Goal: Task Accomplishment & Management: Use online tool/utility

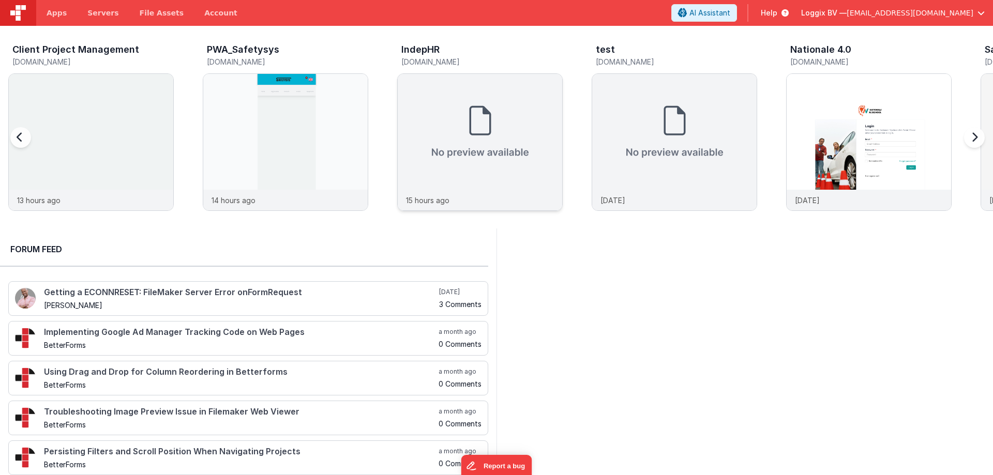
click at [494, 100] on img at bounding box center [480, 132] width 164 height 116
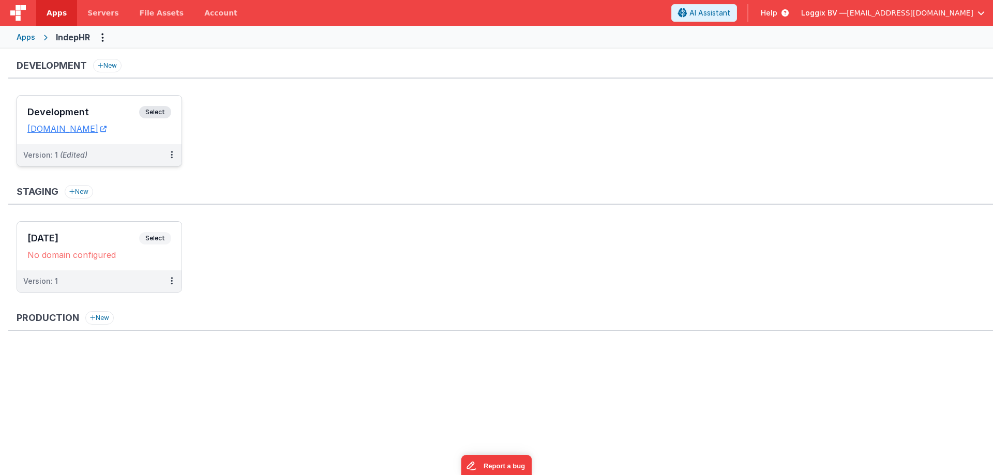
click at [54, 108] on h3 "Development" at bounding box center [83, 112] width 112 height 10
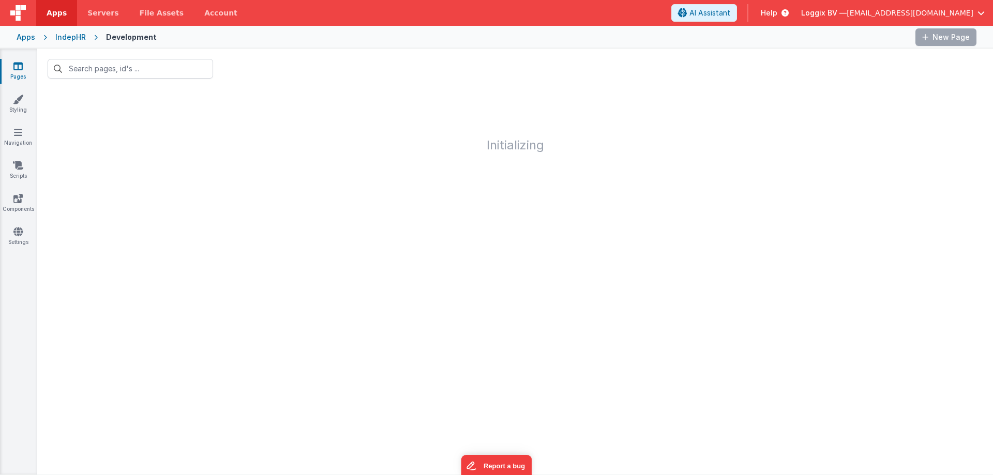
click at [122, 139] on h1 "Initializing" at bounding box center [514, 120] width 955 height 63
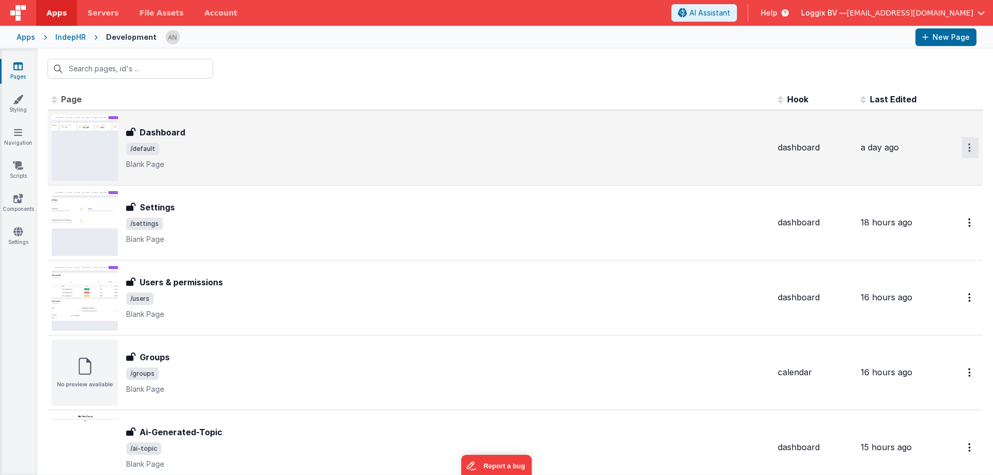
click at [962, 139] on button "Options" at bounding box center [970, 147] width 17 height 21
click at [912, 188] on link "Preview" at bounding box center [932, 190] width 91 height 19
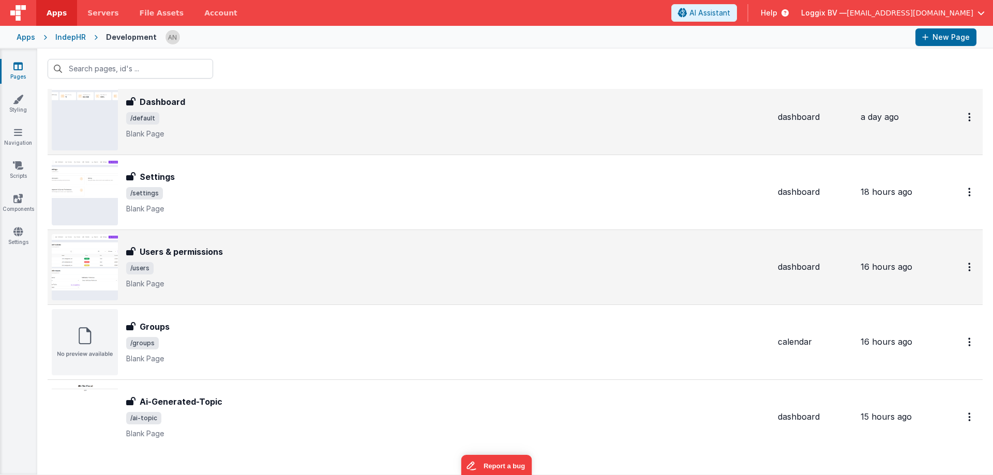
scroll to position [60, 0]
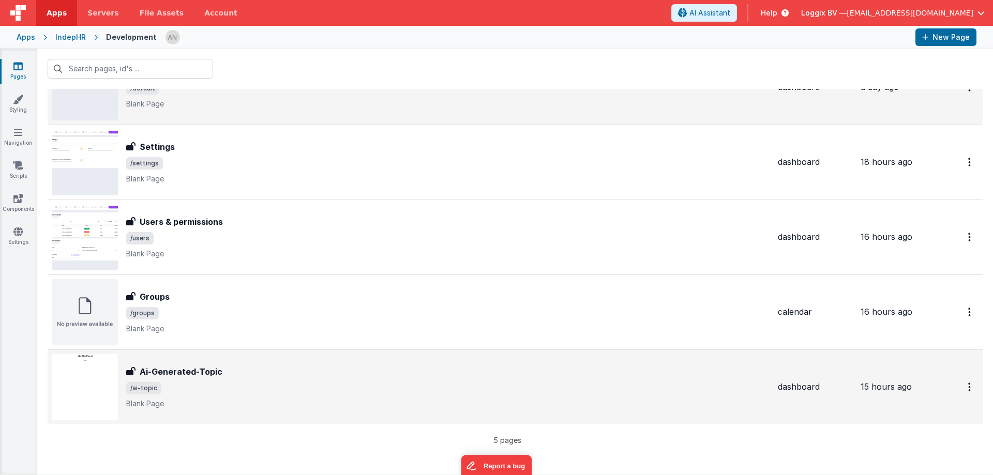
click at [465, 389] on span "/ai-topic" at bounding box center [447, 388] width 643 height 12
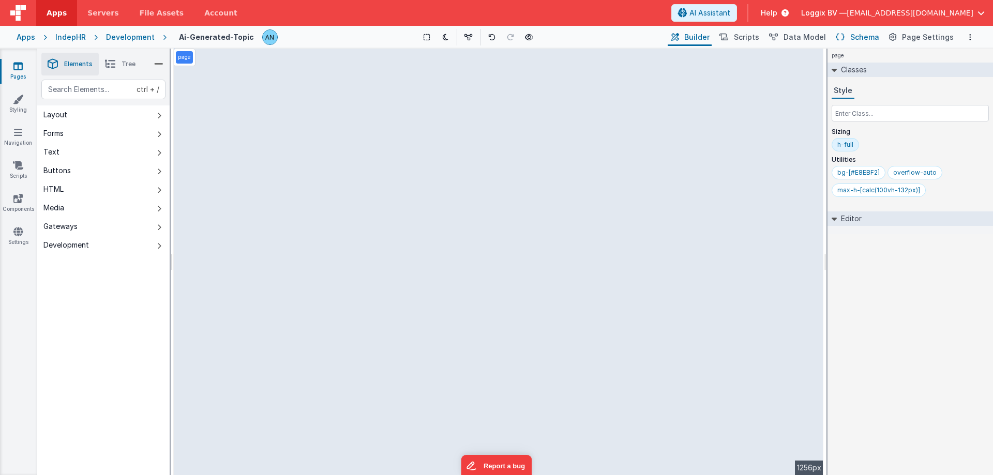
click at [861, 36] on span "Schema" at bounding box center [864, 37] width 29 height 10
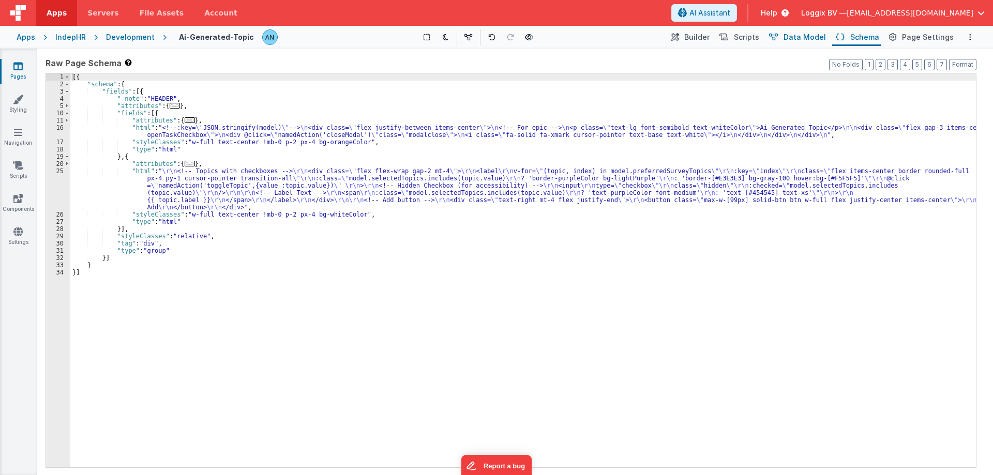
click at [802, 38] on span "Data Model" at bounding box center [804, 37] width 42 height 10
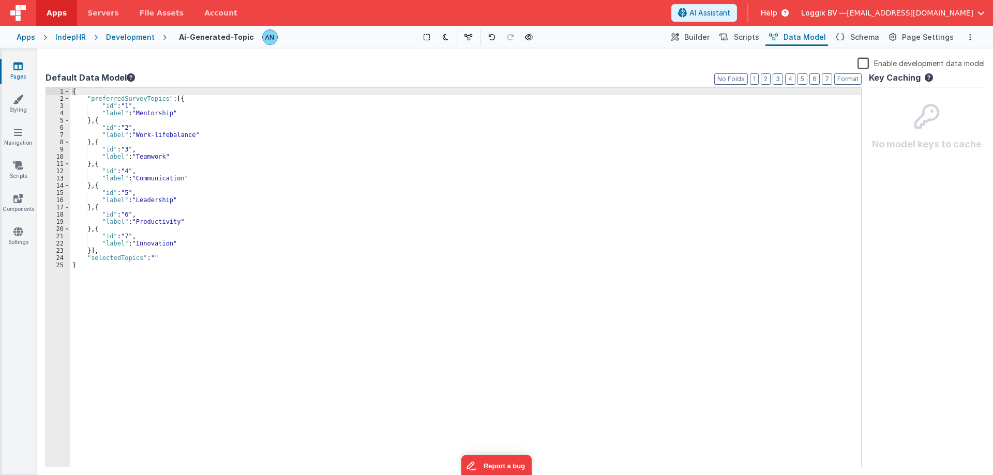
click at [806, 142] on div "{ "preferredSurveyTopics" : [{ "id" : "1" , "label" : "Mentorship" } , { "id" :…" at bounding box center [465, 285] width 790 height 394
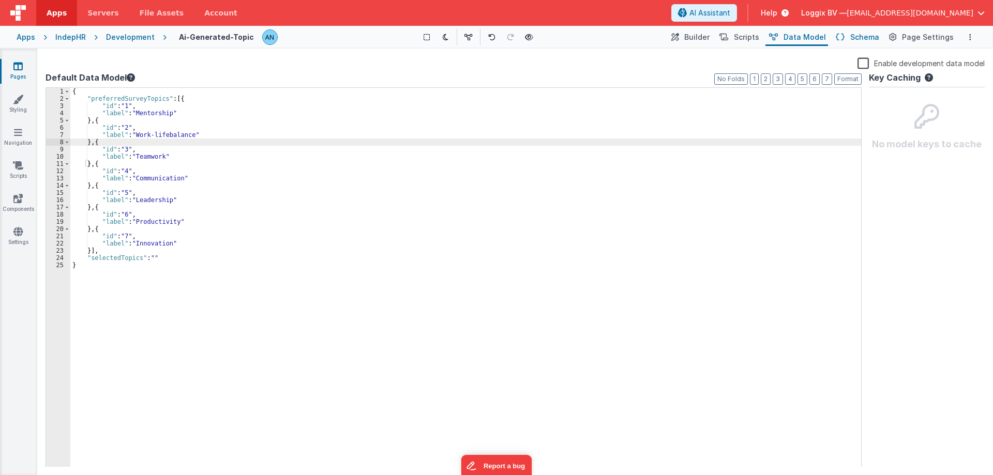
click at [875, 32] on span "Schema" at bounding box center [864, 37] width 29 height 10
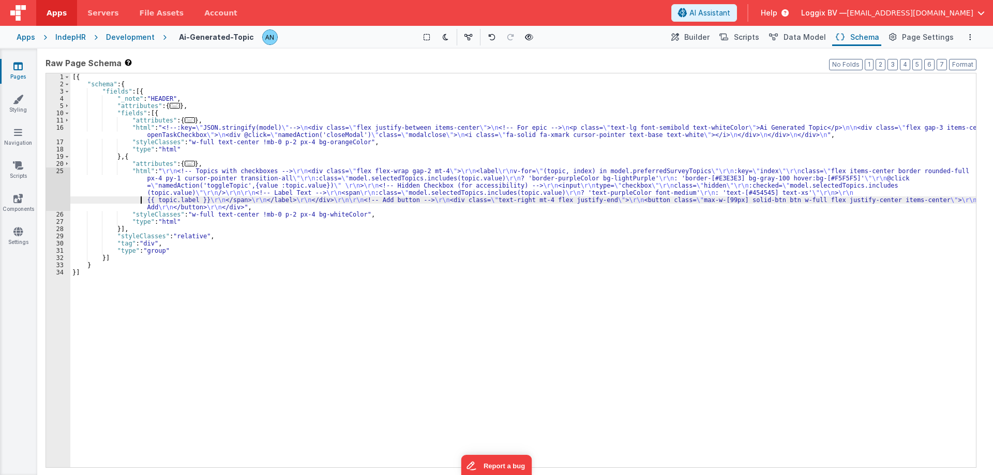
click at [127, 196] on div "[{ "schema" : { "fields" : [{ "_note" : "HEADER" , "attributes" : { ... } , "fi…" at bounding box center [522, 277] width 905 height 408
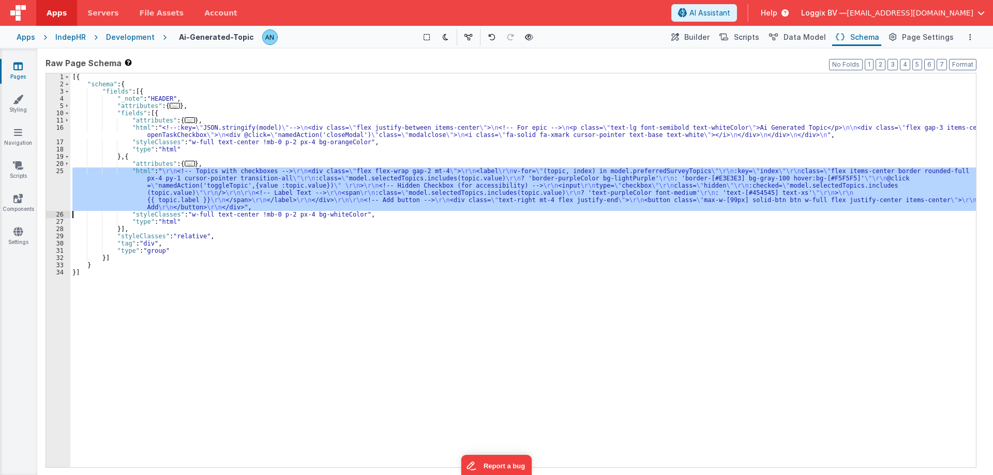
click at [55, 181] on div "25" at bounding box center [58, 188] width 24 height 43
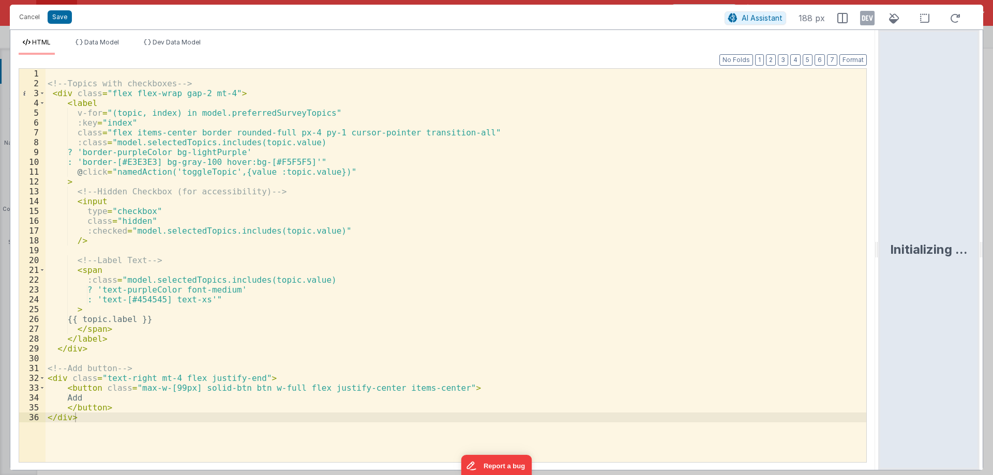
drag, startPoint x: 495, startPoint y: 248, endPoint x: 880, endPoint y: 256, distance: 385.2
click at [880, 256] on html "Cancel Save AI Assistant 188 px HTML Data Model Dev Data Model Format 7 6 5 4 3…" at bounding box center [496, 237] width 993 height 475
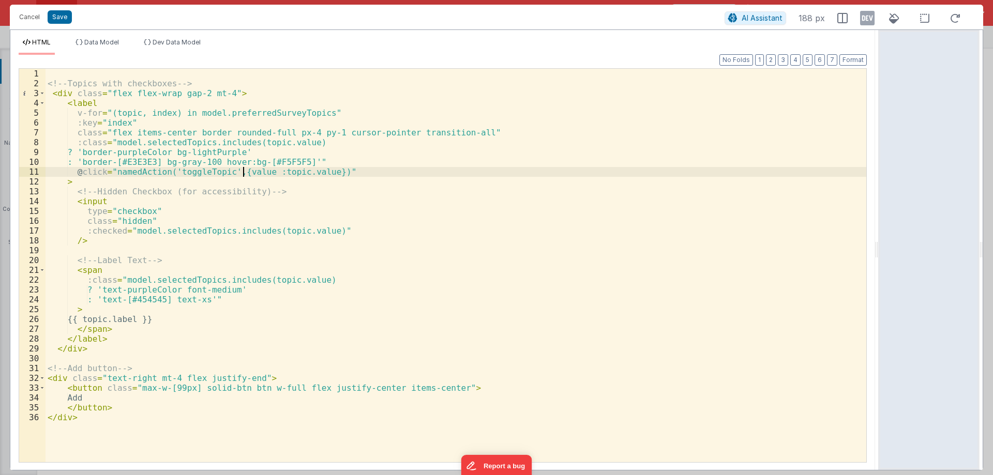
click at [243, 169] on div "<!-- Topics with checkboxes --> < div class = "flex flex-wrap gap-2 mt-4" > < l…" at bounding box center [455, 275] width 820 height 413
click at [106, 43] on span "Data Model" at bounding box center [101, 42] width 35 height 8
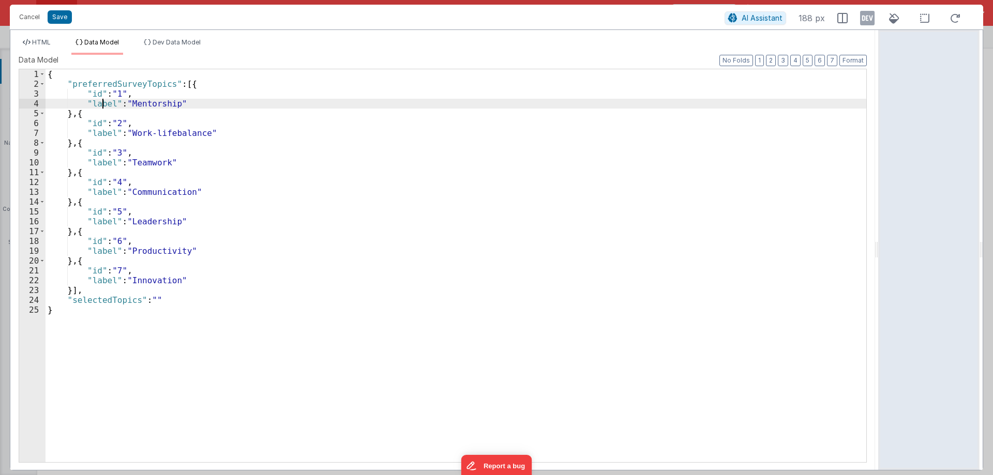
click at [104, 102] on div "{ "preferredSurveyTopics" : [{ "id" : "1" , "label" : "Mentorship" } , { "id" :…" at bounding box center [455, 275] width 820 height 413
click at [39, 40] on span "HTML" at bounding box center [41, 42] width 19 height 8
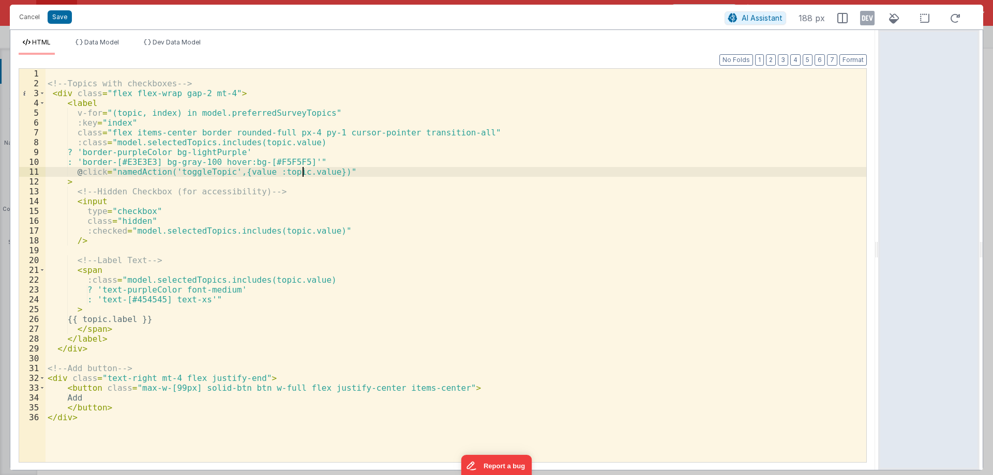
click at [300, 171] on div "<!-- Topics with checkboxes --> < div class = "flex flex-wrap gap-2 mt-4" > < l…" at bounding box center [455, 275] width 820 height 413
click at [241, 172] on div "<!-- Topics with checkboxes --> < div class = "flex flex-wrap gap-2 mt-4" > < l…" at bounding box center [455, 275] width 820 height 413
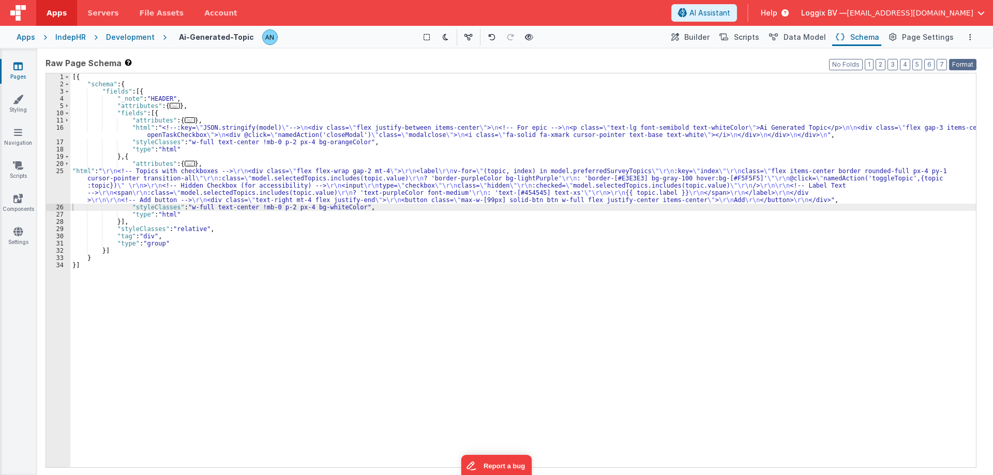
click at [969, 64] on button "Format" at bounding box center [962, 64] width 27 height 11
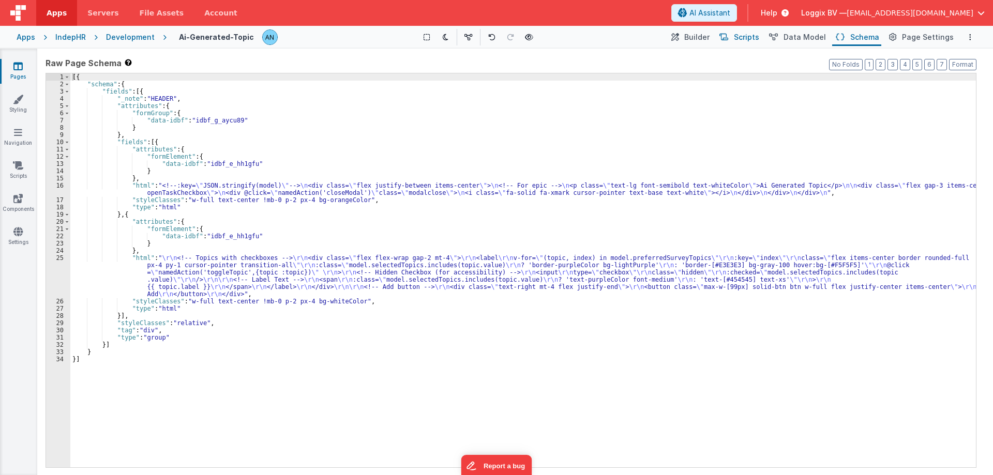
click at [755, 39] on span "Scripts" at bounding box center [746, 37] width 25 height 10
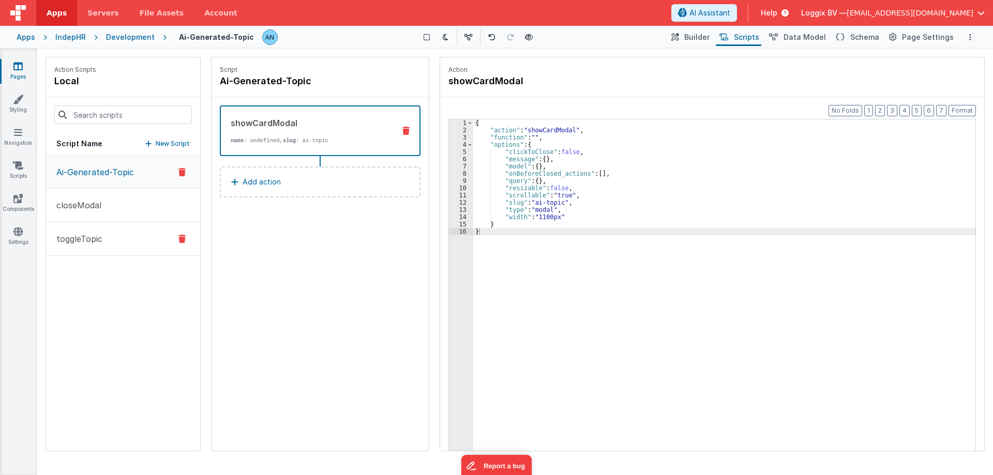
click at [69, 237] on p "toggleTopic" at bounding box center [76, 239] width 52 height 12
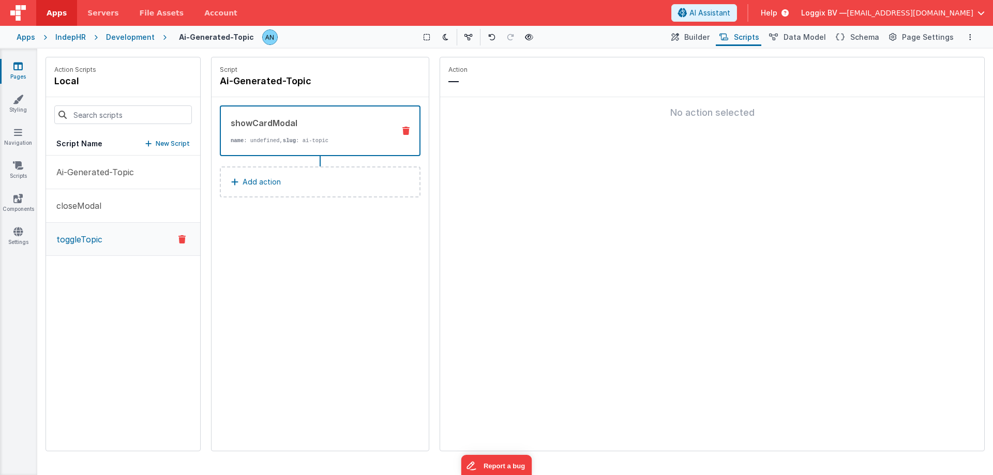
click at [746, 38] on span "Scripts" at bounding box center [746, 37] width 25 height 10
click at [949, 37] on span "Page Settings" at bounding box center [928, 37] width 52 height 10
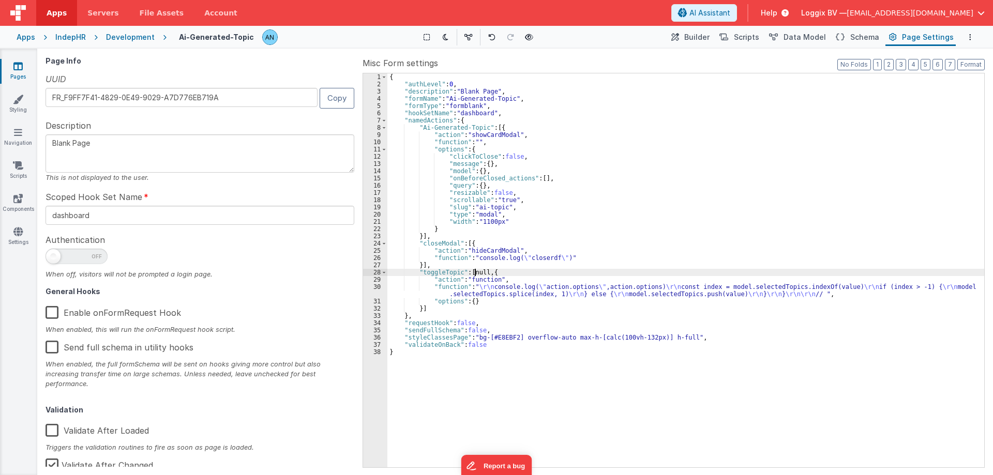
click at [475, 271] on div "{ "authLevel" : 0 , "description" : "Blank Page" , "formName" : "Ai-Generated-T…" at bounding box center [685, 277] width 597 height 408
click at [501, 272] on div "{ "authLevel" : 0 , "description" : "Blank Page" , "formName" : "Ai-Generated-T…" at bounding box center [685, 277] width 597 height 408
click at [478, 274] on div "{ "authLevel" : 0 , "description" : "Blank Page" , "formName" : "Ai-Generated-T…" at bounding box center [685, 277] width 597 height 408
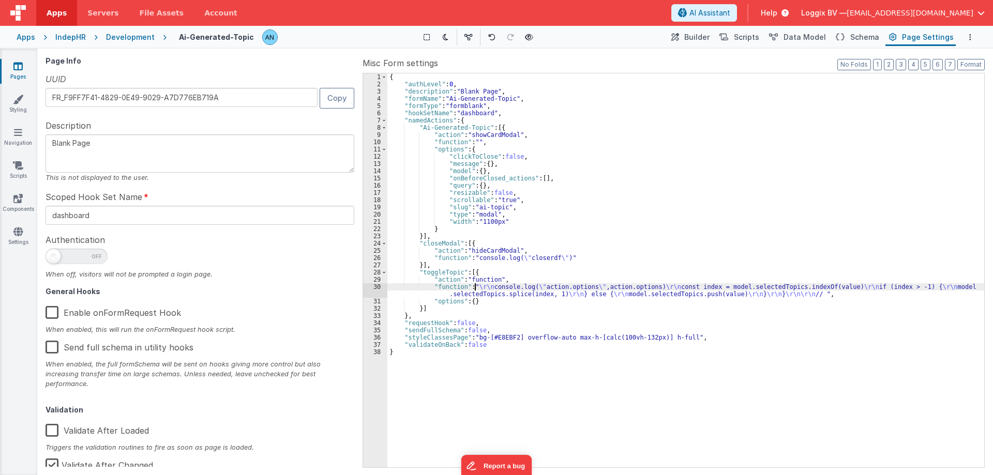
click at [476, 286] on div "{ "authLevel" : 0 , "description" : "Blank Page" , "formName" : "Ai-Generated-T…" at bounding box center [685, 277] width 597 height 408
click at [369, 289] on div "30" at bounding box center [375, 290] width 24 height 14
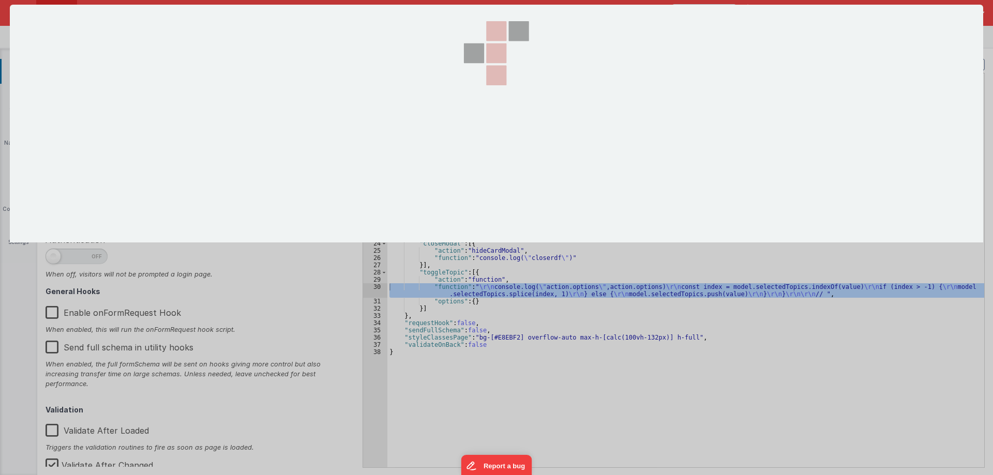
click at [369, 289] on div at bounding box center [496, 238] width 973 height 466
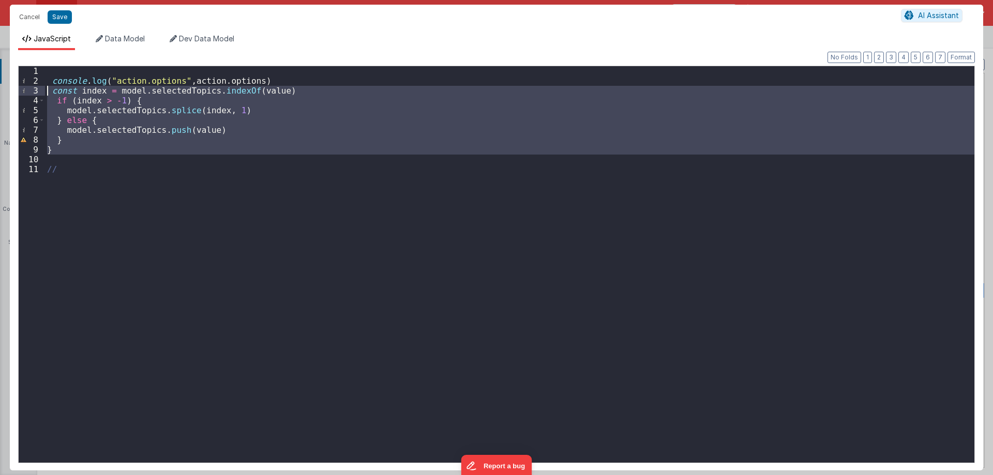
drag, startPoint x: 57, startPoint y: 157, endPoint x: 40, endPoint y: 90, distance: 68.5
click at [40, 90] on div "1 2 3 4 5 6 7 8 9 10 11 console . log ( "action.options" , action . options ) c…" at bounding box center [496, 265] width 956 height 398
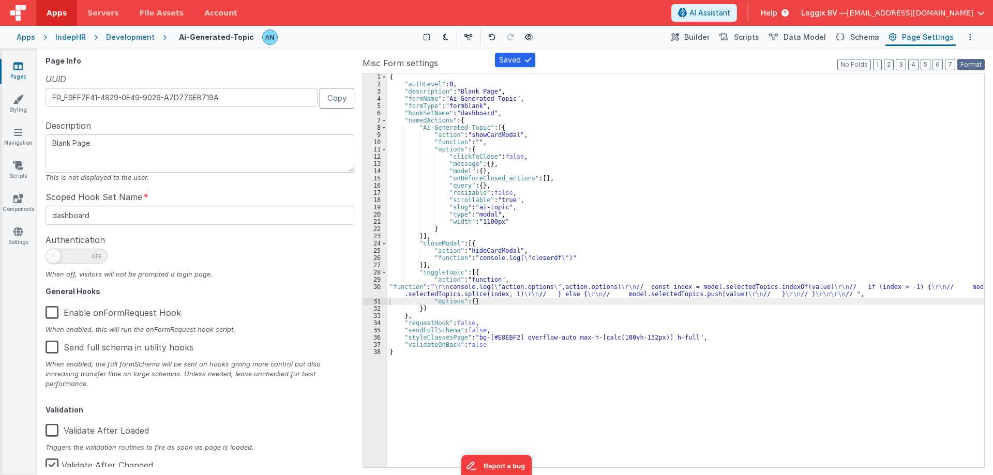
click at [975, 63] on button "Format" at bounding box center [970, 64] width 27 height 11
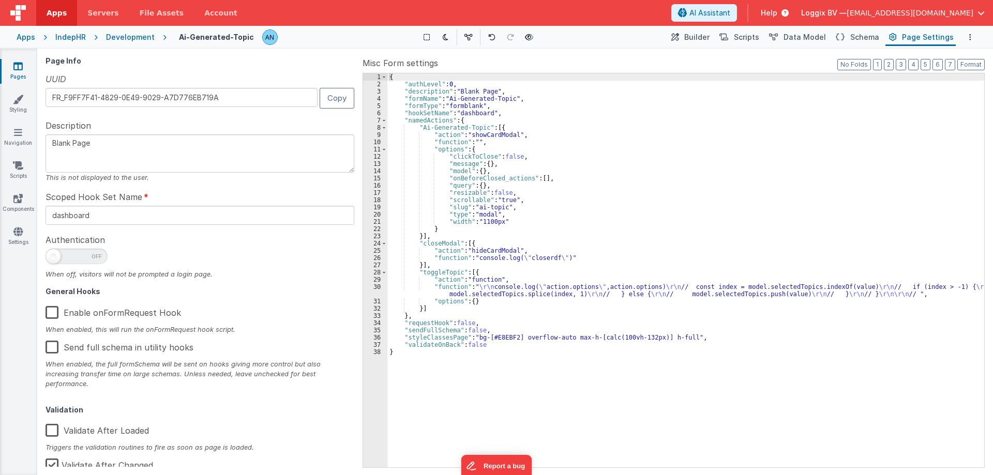
click at [438, 293] on div "{ "authLevel" : 0 , "description" : "Blank Page" , "formName" : "Ai-Generated-T…" at bounding box center [685, 277] width 597 height 408
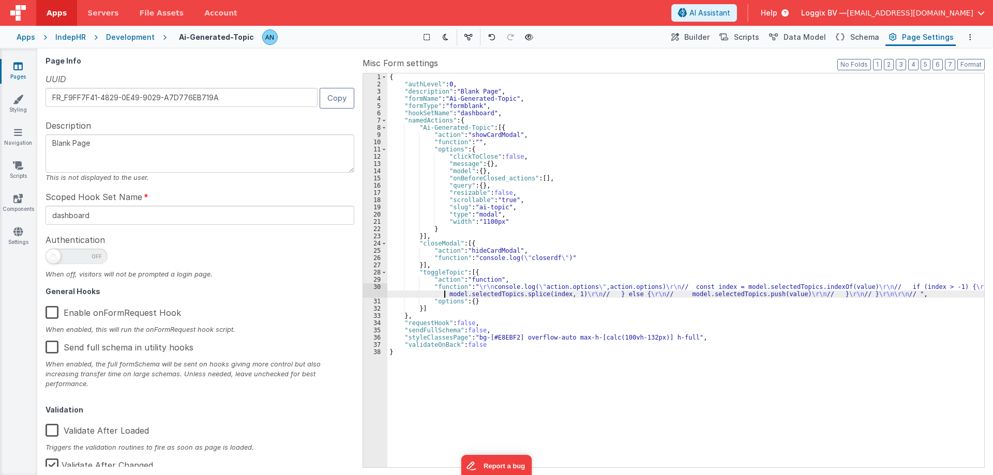
click at [375, 292] on div "30" at bounding box center [375, 290] width 24 height 14
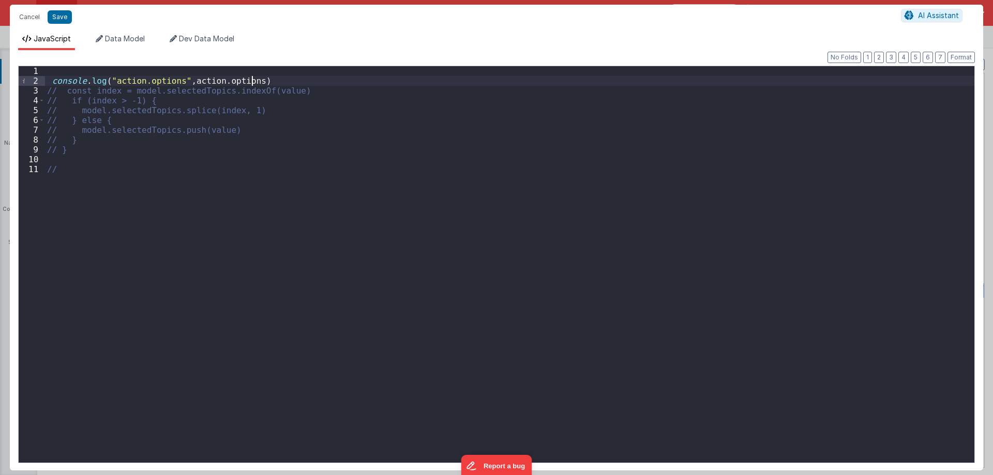
click at [262, 81] on div "console . log ( "action.options" , action . options ) // const index = model.se…" at bounding box center [509, 274] width 929 height 416
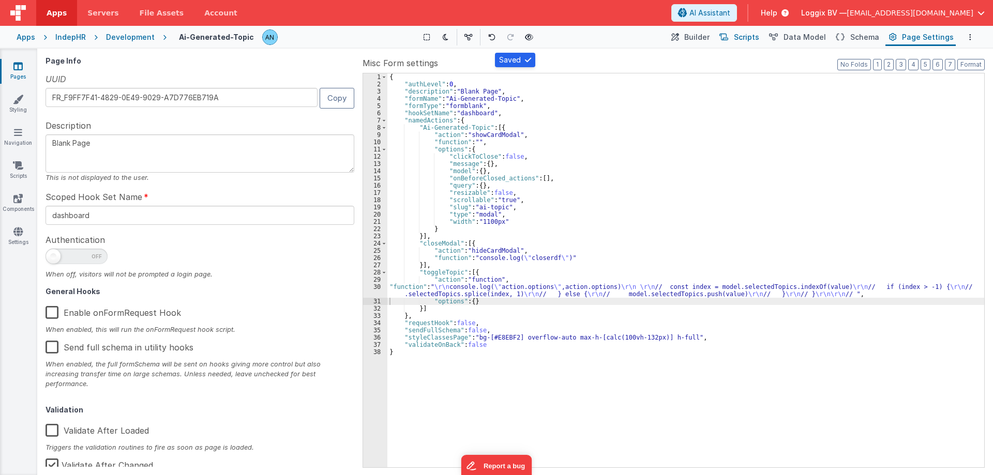
click at [755, 38] on span "Scripts" at bounding box center [746, 37] width 25 height 10
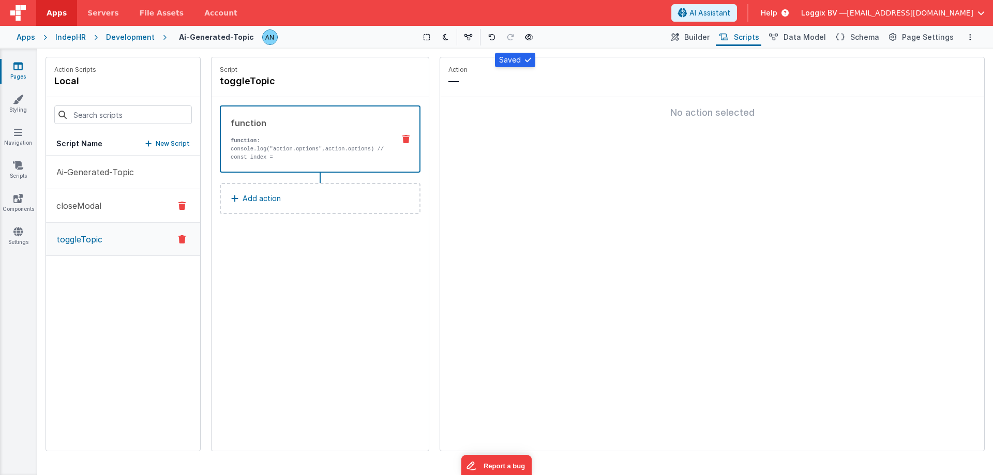
click at [105, 200] on button "closeModal" at bounding box center [123, 206] width 154 height 34
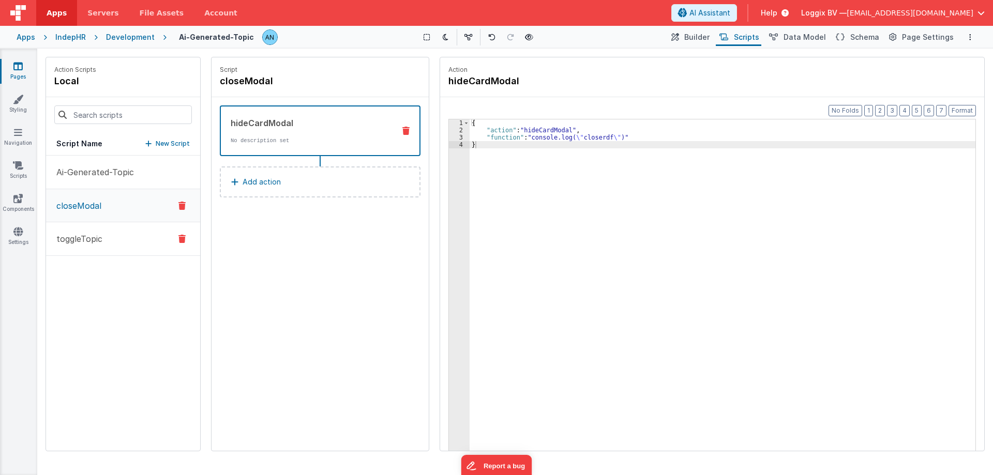
click at [111, 236] on button "toggleTopic" at bounding box center [123, 239] width 154 height 34
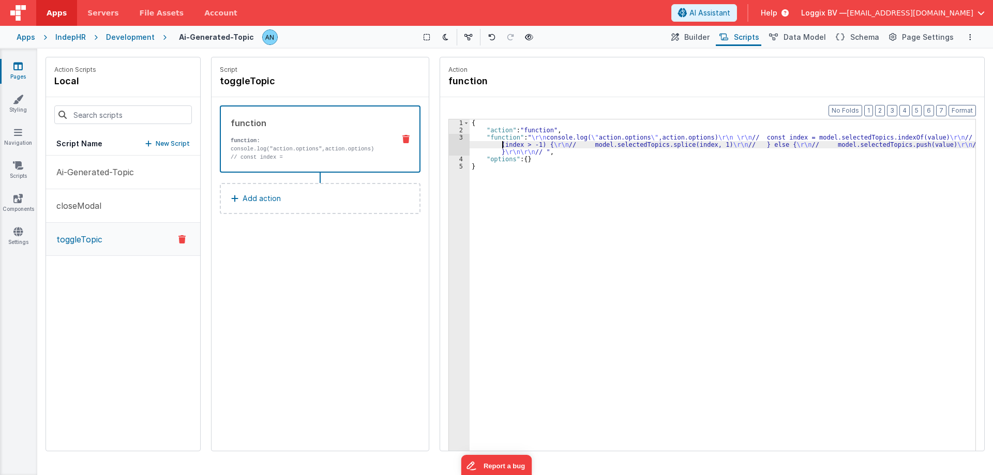
click at [502, 143] on div "{ "action" : "function" , "function" : " \r\n console.log( \" action.options \"…" at bounding box center [722, 308] width 506 height 378
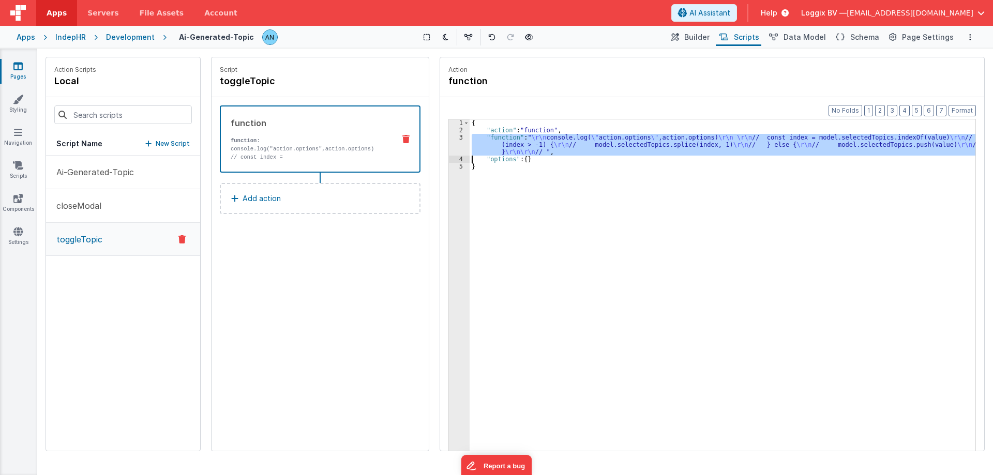
click at [459, 141] on div "3" at bounding box center [459, 145] width 21 height 22
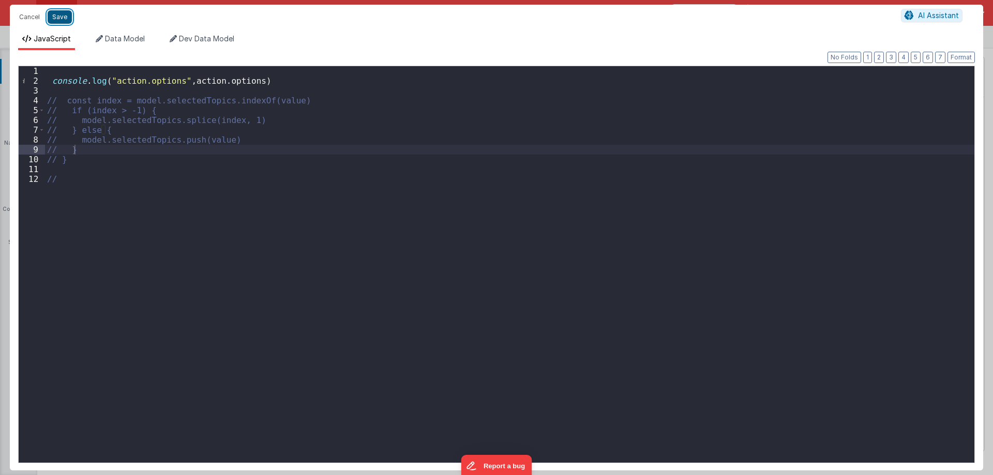
click at [58, 21] on button "Save" at bounding box center [60, 16] width 24 height 13
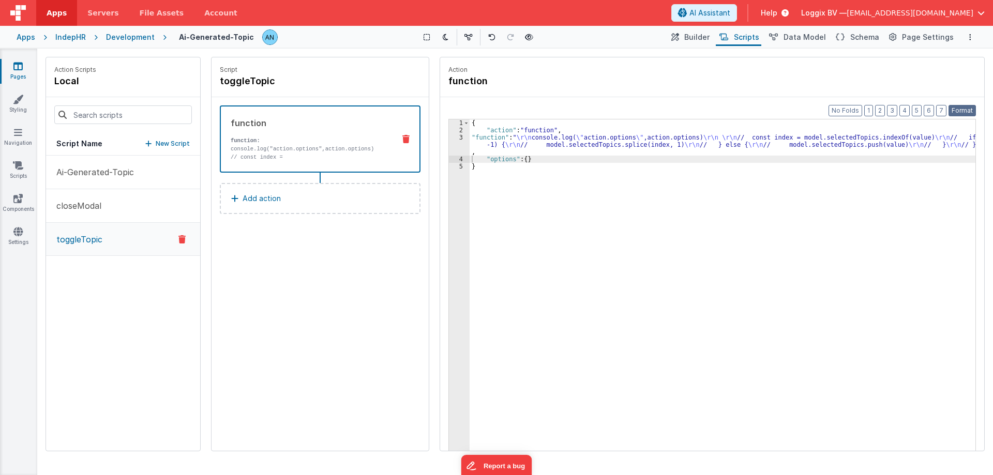
click at [961, 108] on button "Format" at bounding box center [961, 110] width 27 height 11
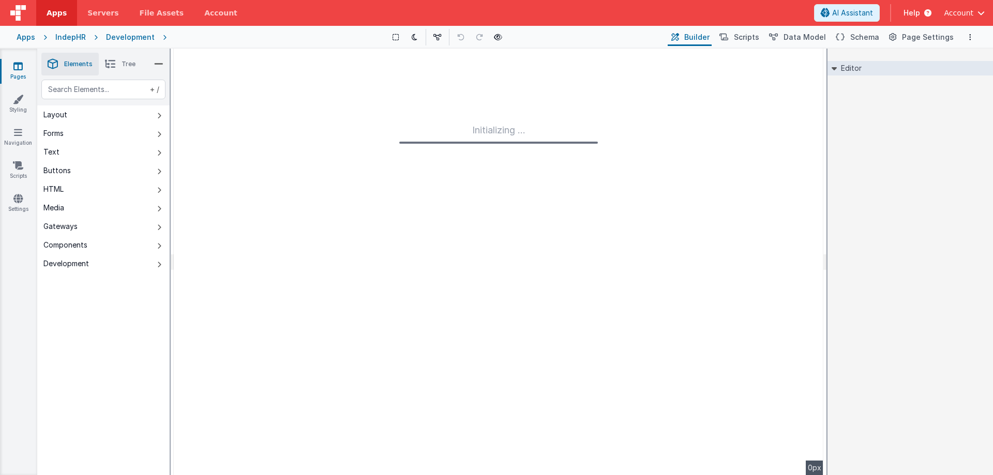
click at [50, 9] on span "Apps" at bounding box center [57, 13] width 20 height 10
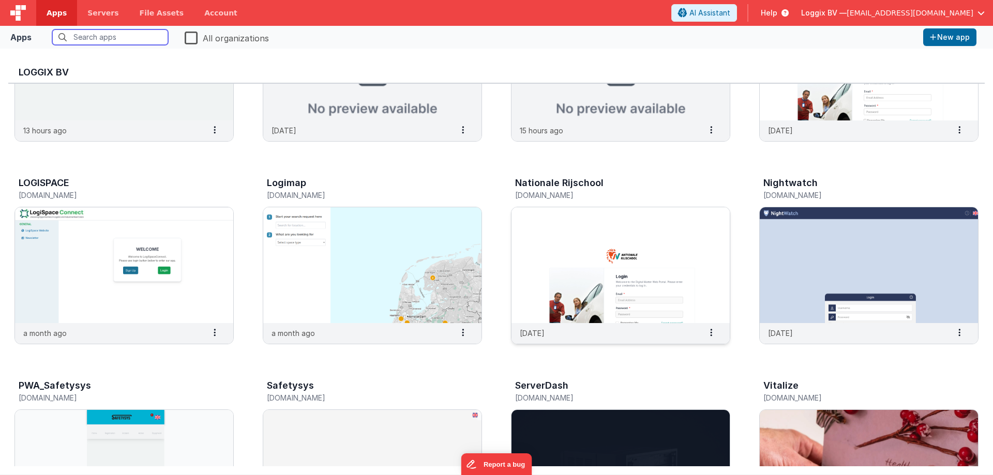
scroll to position [103, 0]
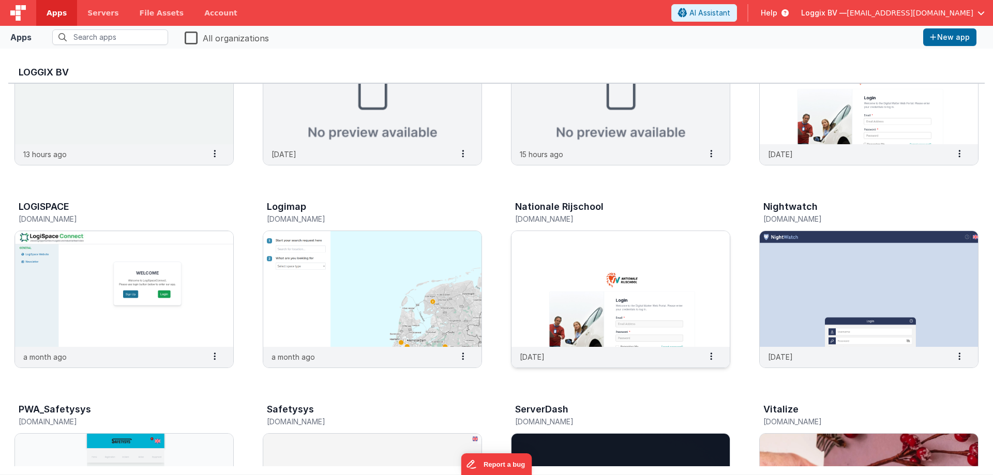
click at [627, 273] on img at bounding box center [620, 289] width 218 height 116
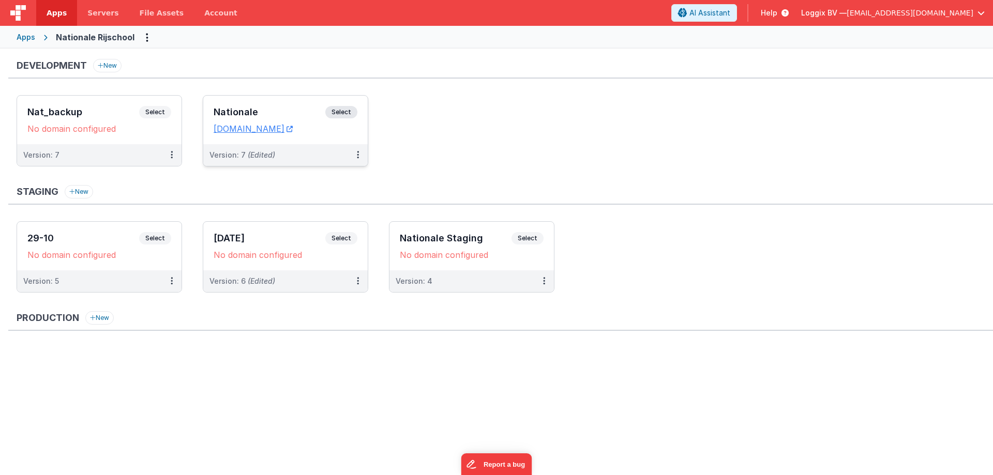
click at [228, 108] on h3 "Nationale" at bounding box center [269, 112] width 112 height 10
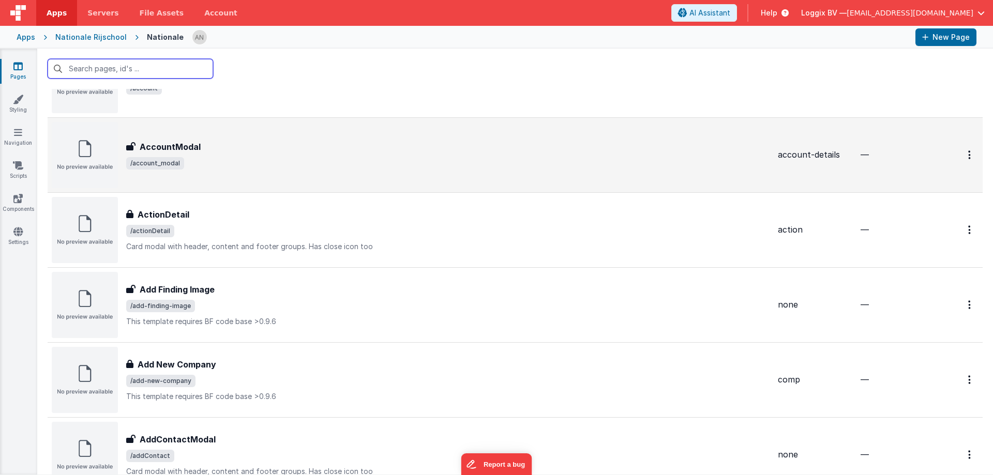
scroll to position [155, 0]
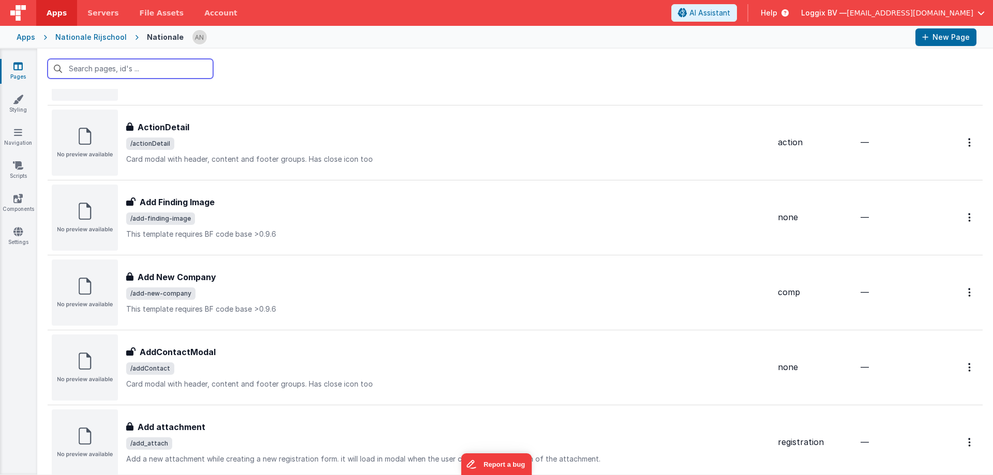
click at [116, 72] on input "text" at bounding box center [130, 69] width 165 height 20
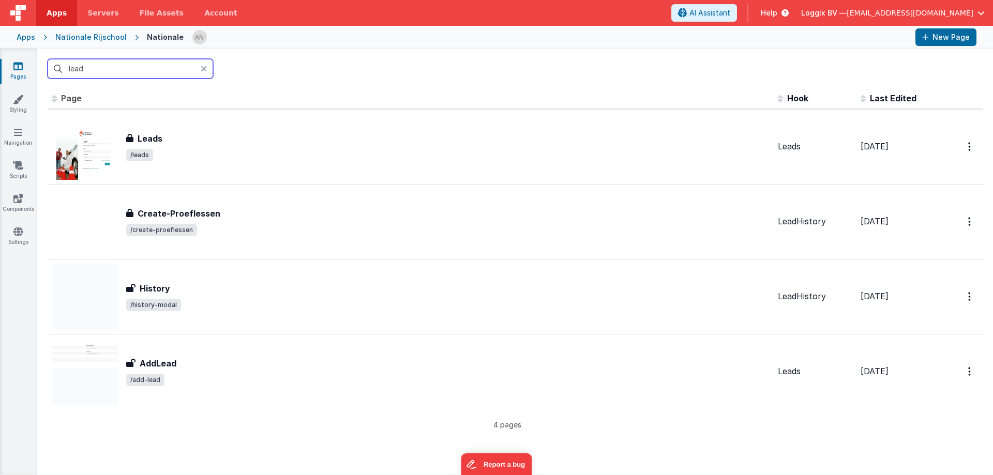
scroll to position [0, 0]
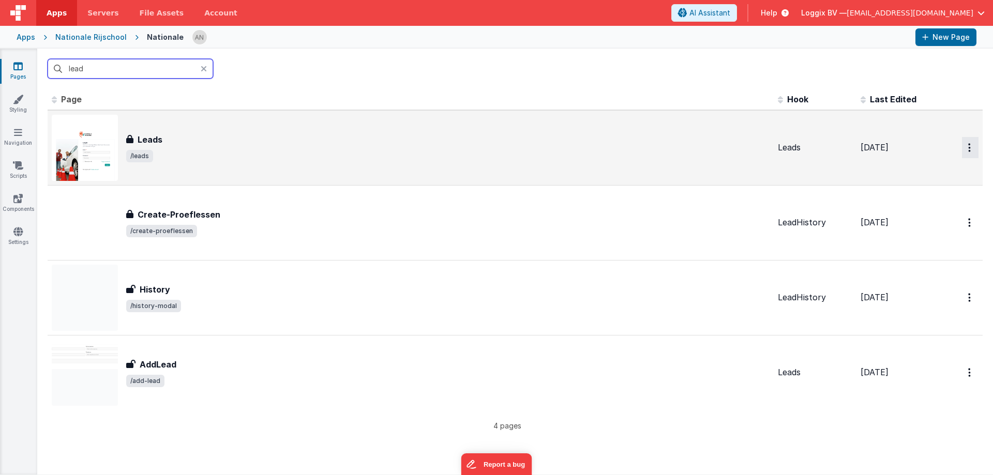
type input "lead"
click at [962, 144] on button "Options" at bounding box center [970, 147] width 17 height 21
click at [914, 170] on link "Preview" at bounding box center [932, 171] width 91 height 19
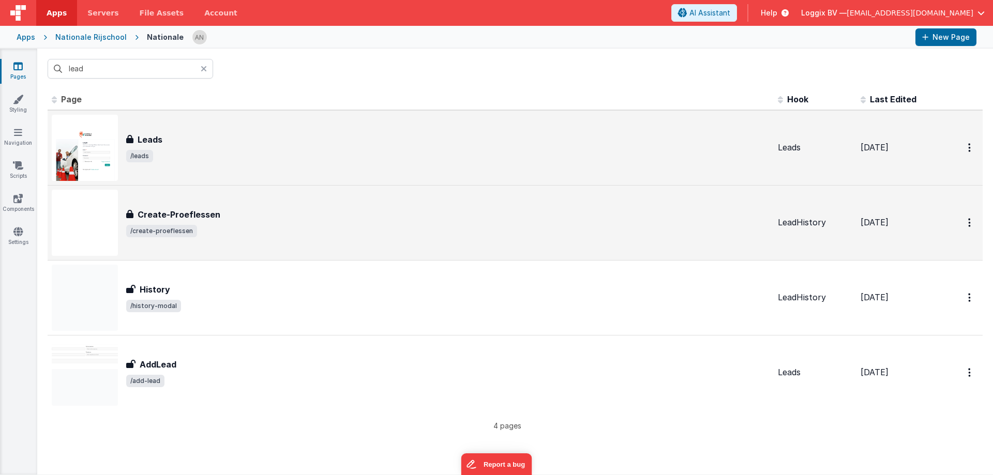
click at [325, 209] on div "Create-Proeflessen" at bounding box center [447, 214] width 643 height 12
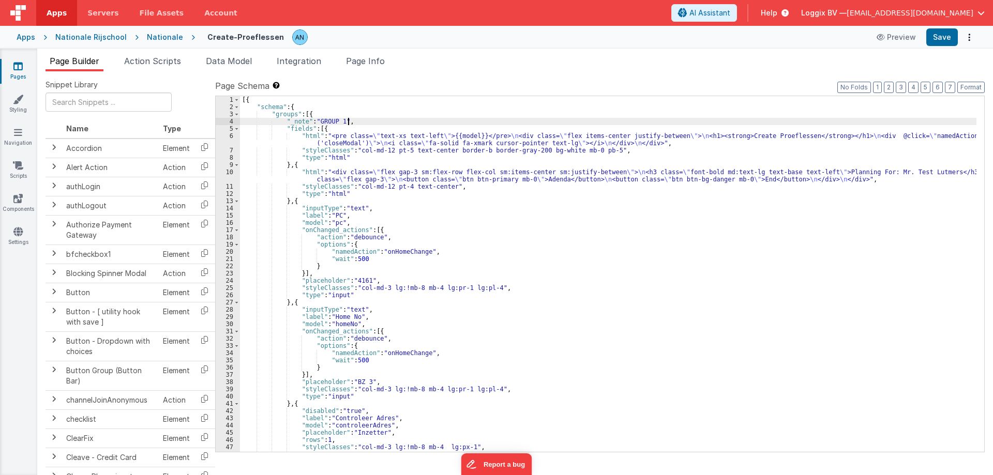
click at [359, 121] on div "[{ "schema" : { "groups" : [{ "_note" : "GROUP 1" , "fields" : [{ "html" : "<pr…" at bounding box center [608, 281] width 736 height 370
click at [327, 127] on div "[{ "schema" : { "groups" : [{ "_note" : "GROUP 1" , "fields" : [{ "html" : "<pr…" at bounding box center [608, 281] width 736 height 370
click at [238, 128] on span at bounding box center [237, 128] width 6 height 7
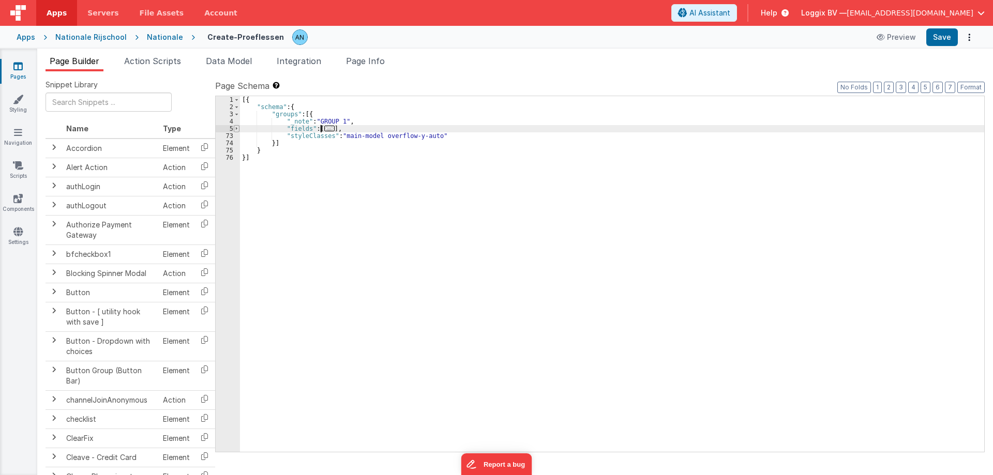
click at [238, 128] on span at bounding box center [237, 128] width 6 height 7
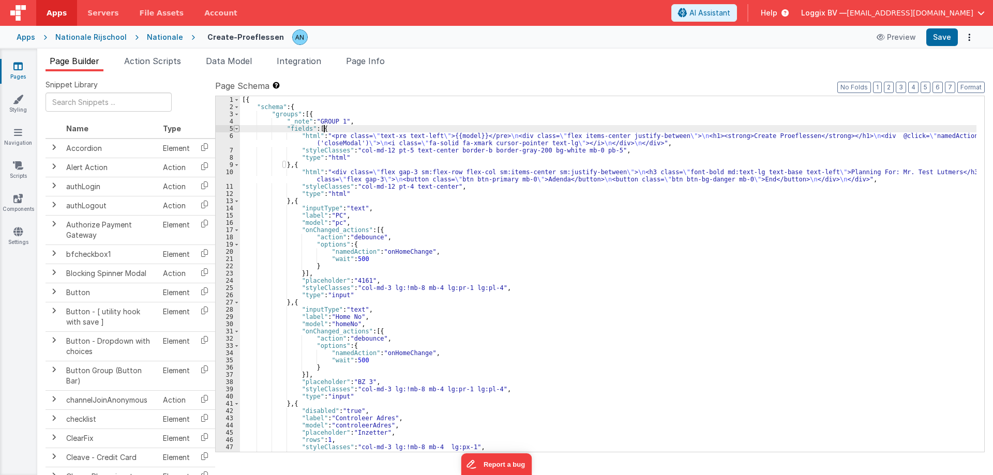
click at [238, 128] on span at bounding box center [237, 128] width 6 height 7
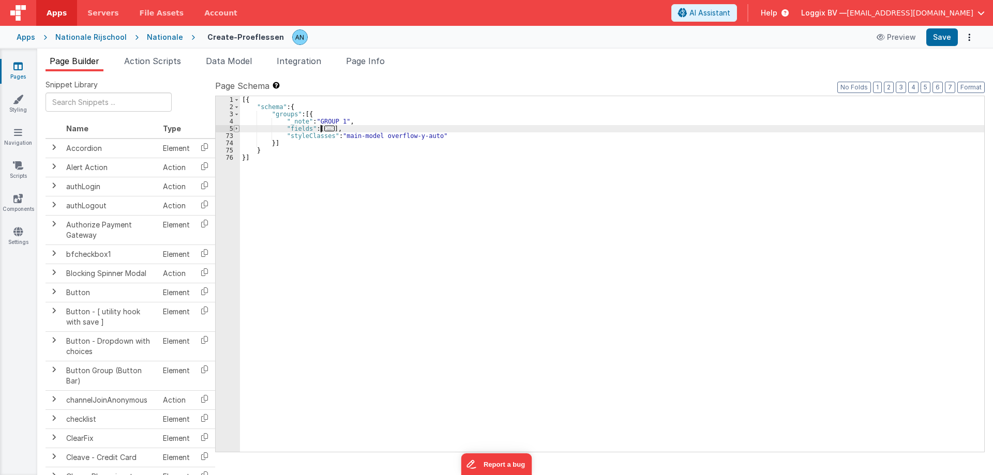
click at [238, 128] on span at bounding box center [237, 128] width 6 height 7
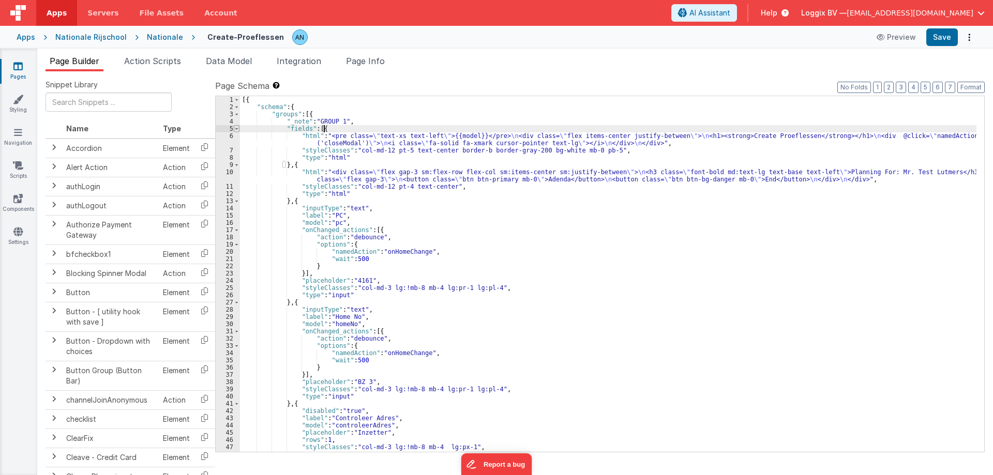
click at [238, 128] on span at bounding box center [237, 128] width 6 height 7
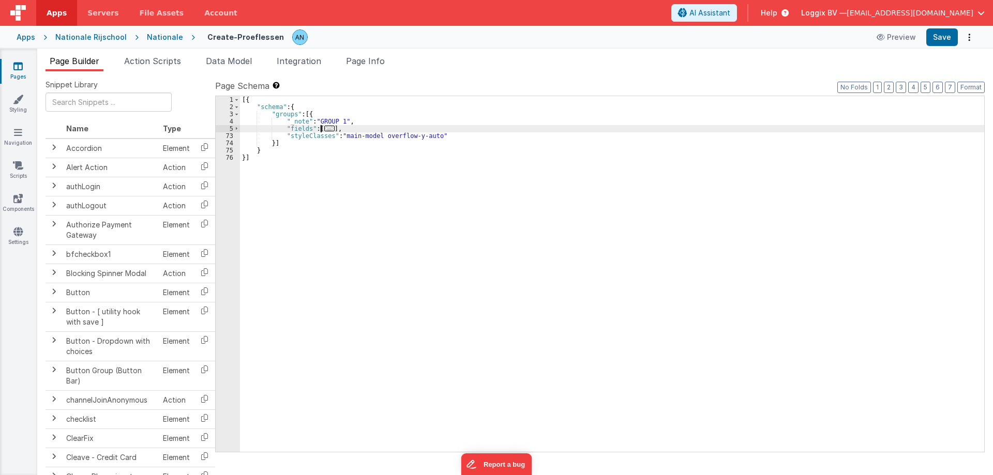
click at [161, 35] on div "Nationale" at bounding box center [165, 37] width 36 height 10
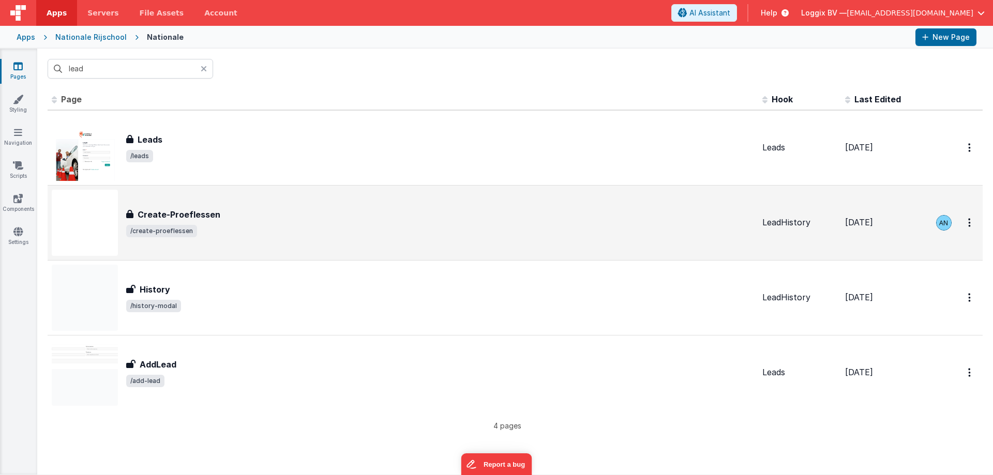
click at [174, 232] on span "/create-proeflessen" at bounding box center [161, 231] width 71 height 12
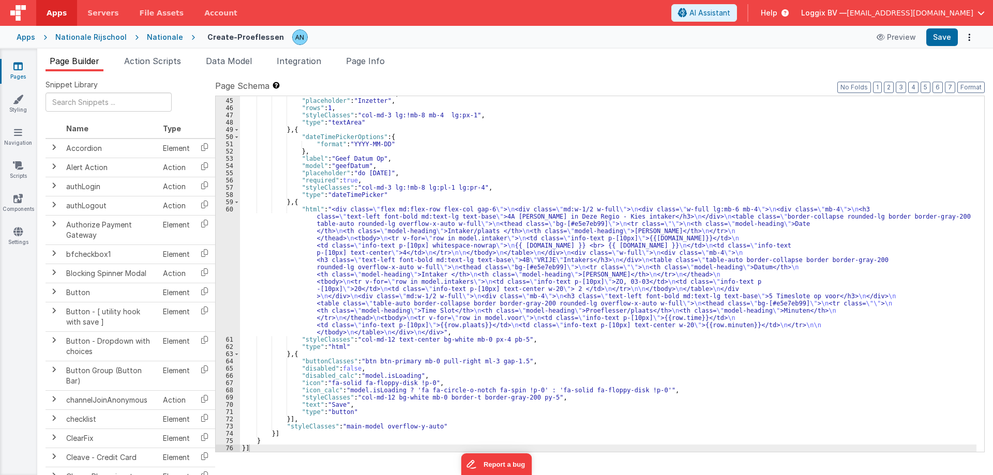
scroll to position [332, 0]
click at [343, 263] on div ""model" : "controleerAdres" , "placeholder" : "Inzetter" , "rows" : 1 , "styleC…" at bounding box center [608, 275] width 736 height 370
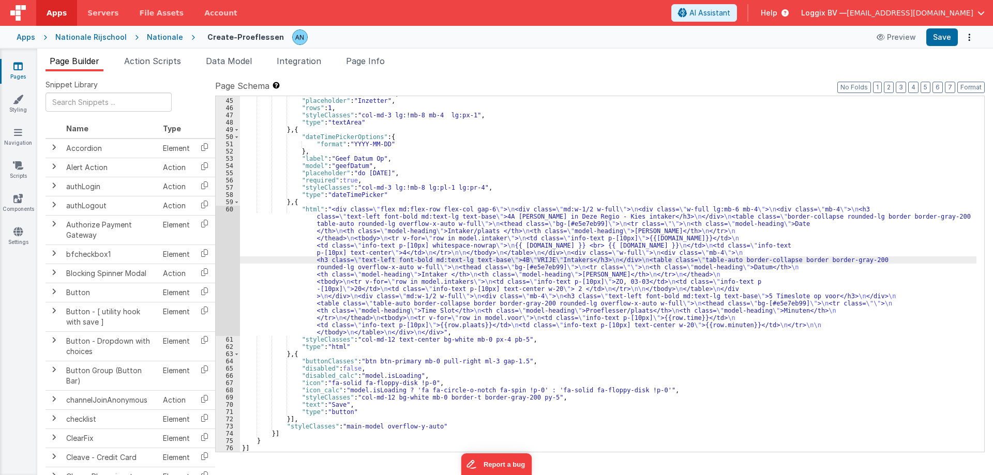
click at [221, 236] on div "60" at bounding box center [228, 271] width 24 height 130
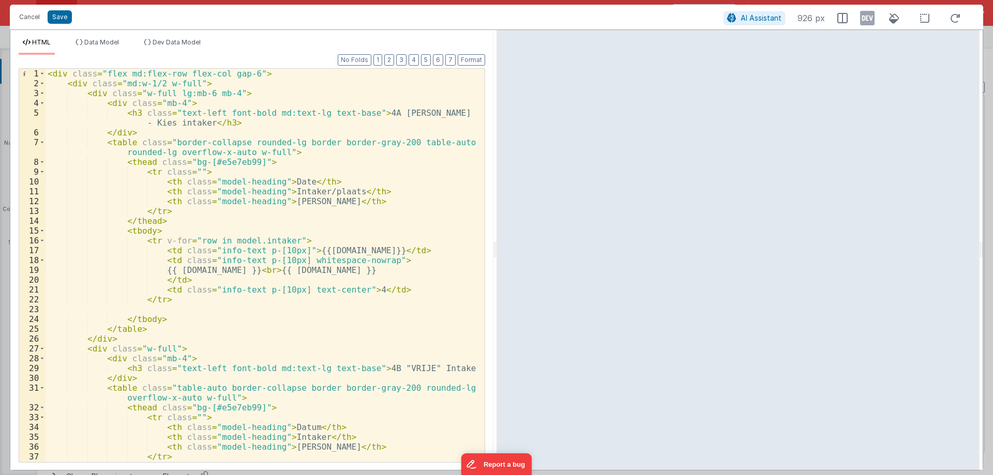
scroll to position [0, 0]
click at [36, 16] on button "Cancel" at bounding box center [29, 17] width 31 height 14
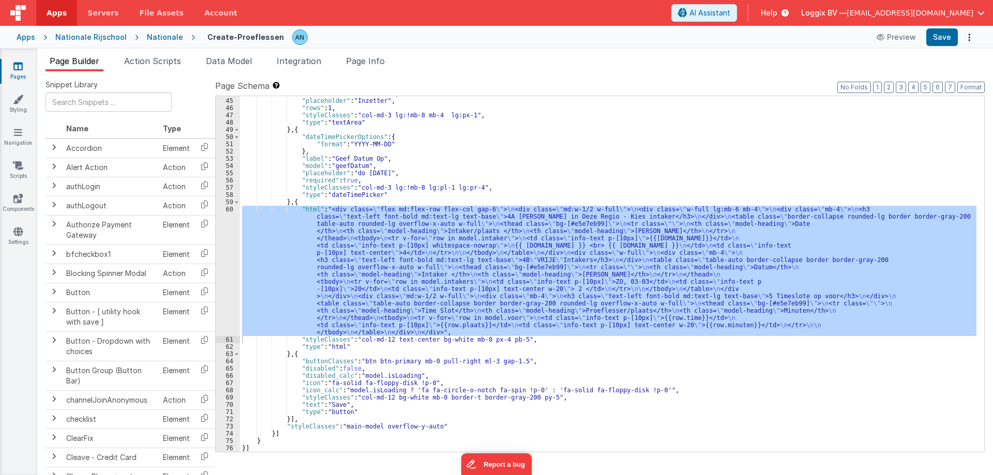
click at [173, 36] on div "Nationale" at bounding box center [165, 37] width 36 height 10
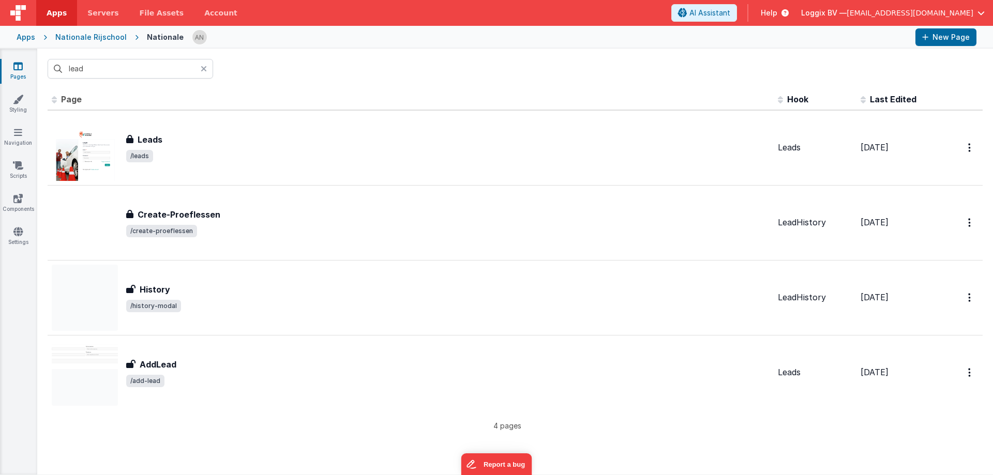
click at [205, 68] on icon at bounding box center [204, 69] width 6 height 8
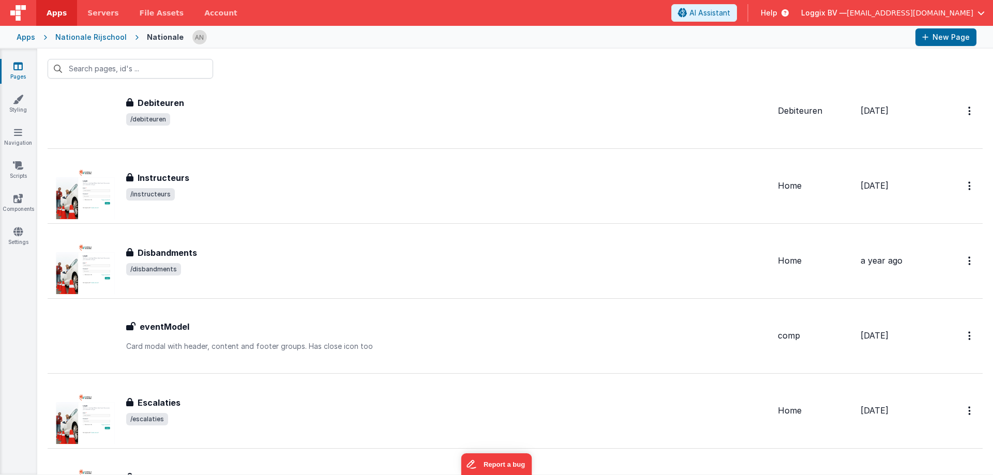
scroll to position [4783, 0]
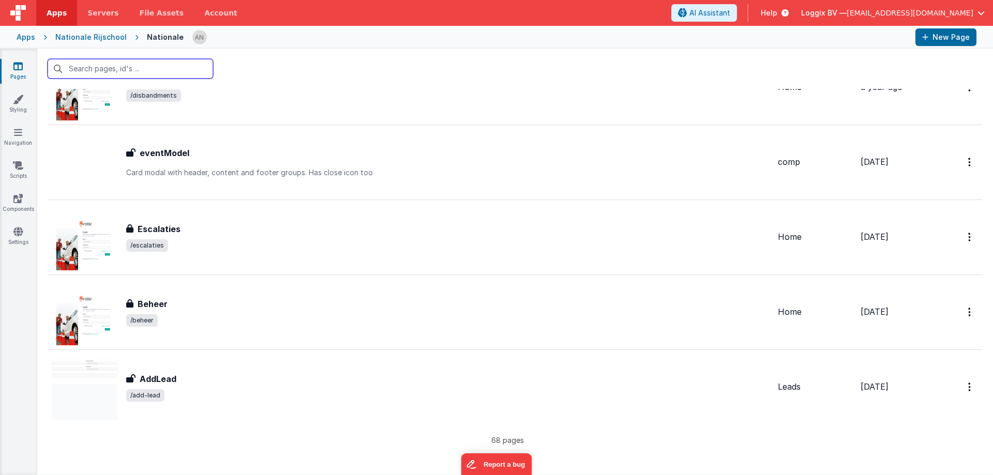
click at [89, 73] on input "text" at bounding box center [130, 69] width 165 height 20
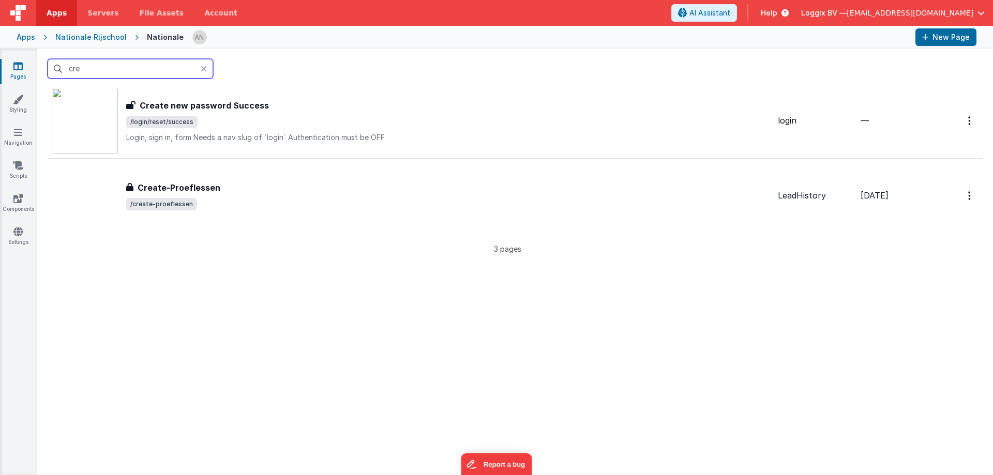
scroll to position [0, 0]
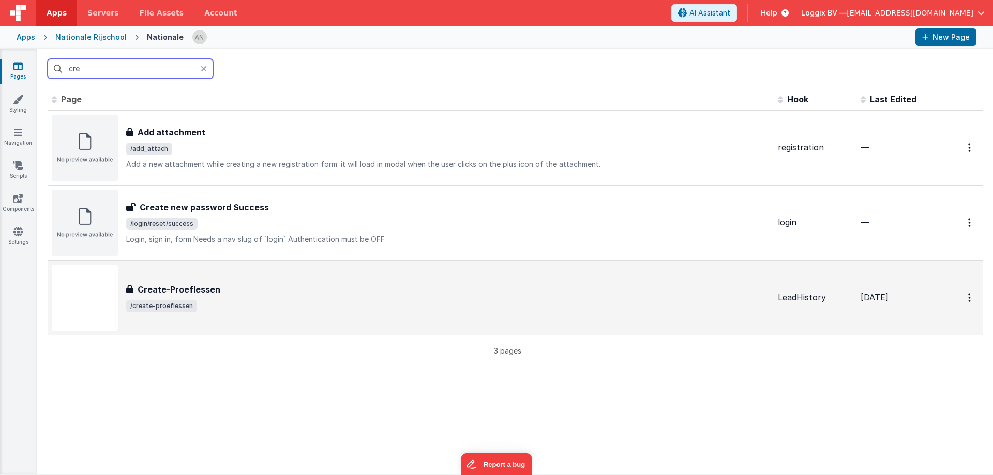
type input "cre"
click at [192, 295] on h3 "Create-Proeflessen" at bounding box center [179, 289] width 83 height 12
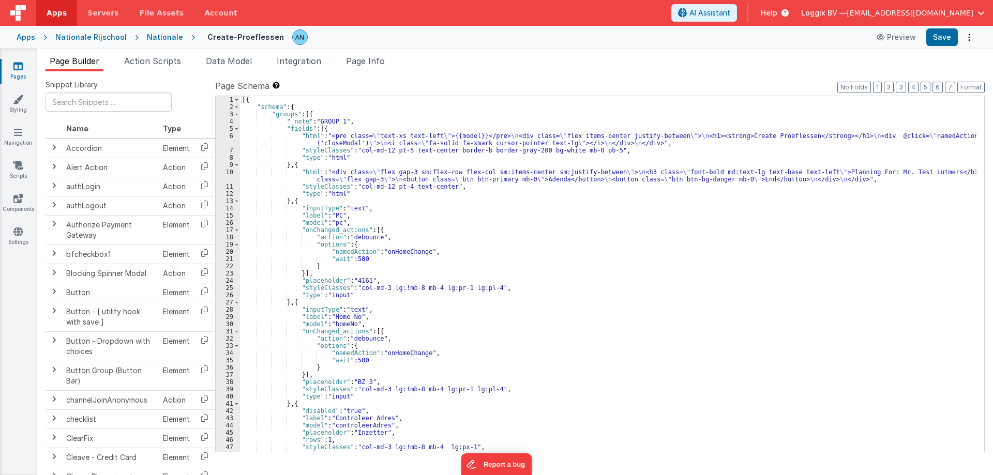
click at [152, 36] on div "Nationale" at bounding box center [165, 37] width 36 height 10
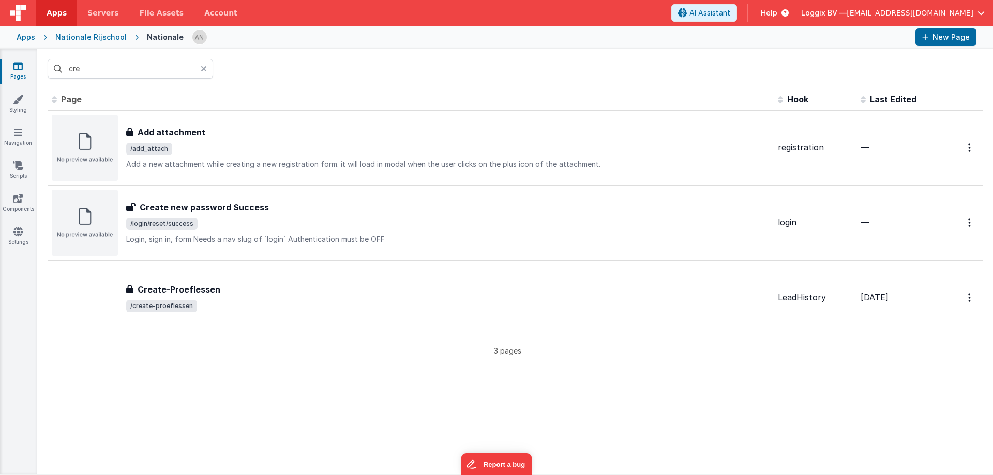
click at [846, 11] on span "Loggix BV —" at bounding box center [823, 13] width 45 height 10
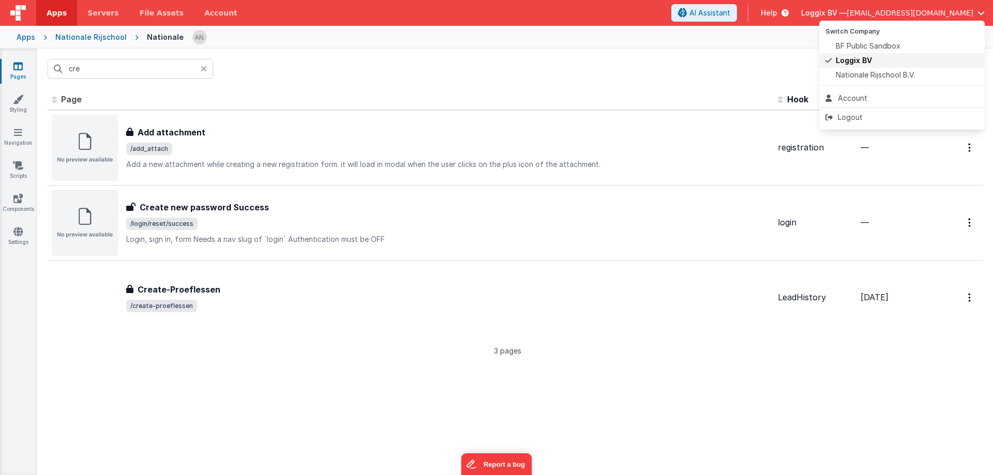
click at [855, 55] on span "Loggix BV" at bounding box center [853, 60] width 36 height 10
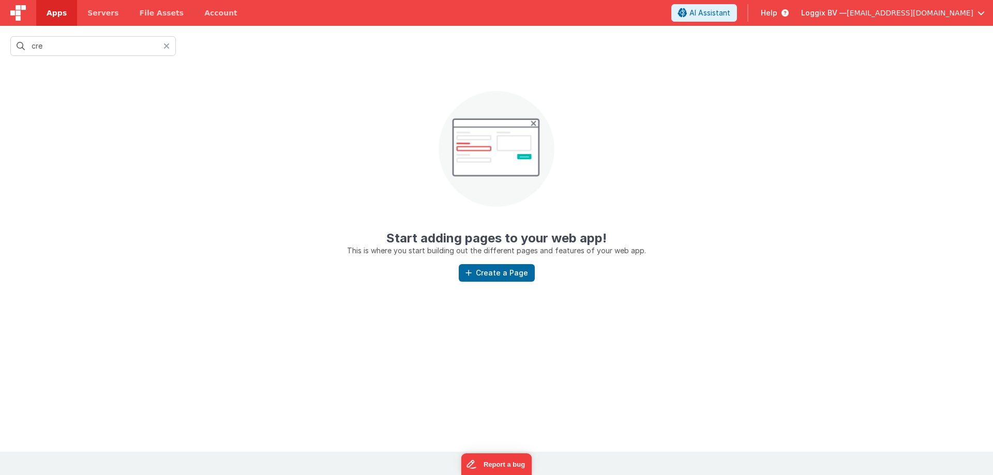
click at [51, 14] on span "Apps" at bounding box center [57, 13] width 20 height 10
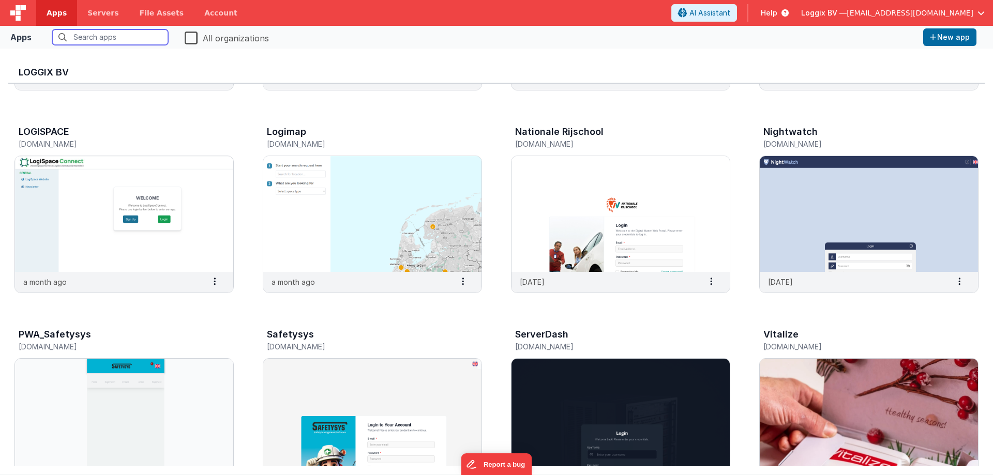
scroll to position [176, 0]
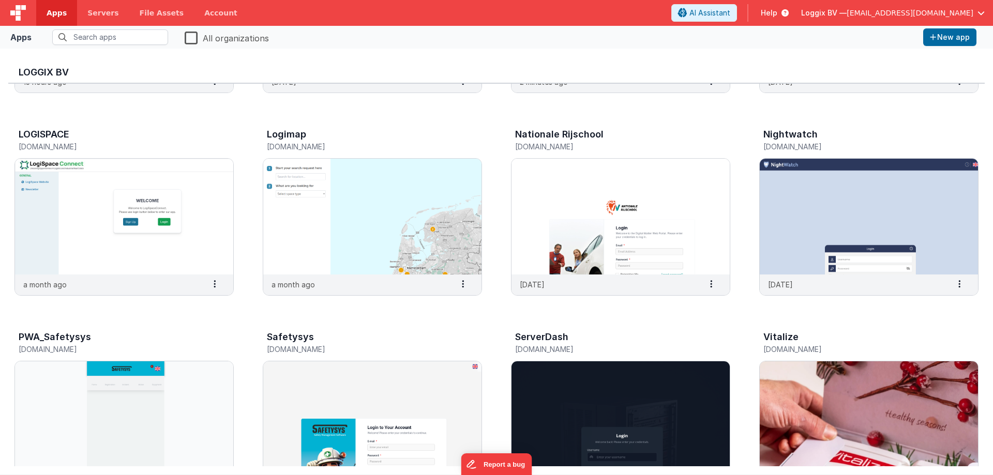
click at [838, 12] on span "Loggix BV —" at bounding box center [823, 13] width 45 height 10
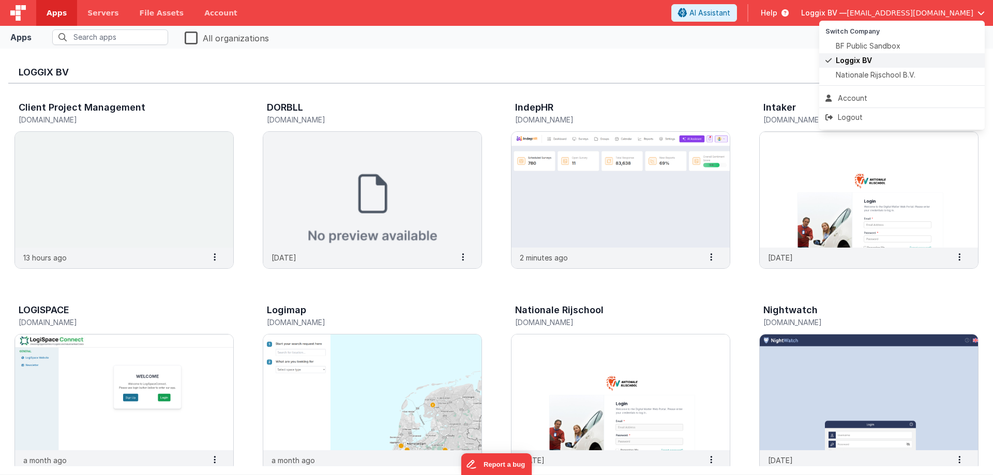
click at [842, 61] on span "Loggix BV" at bounding box center [853, 60] width 36 height 10
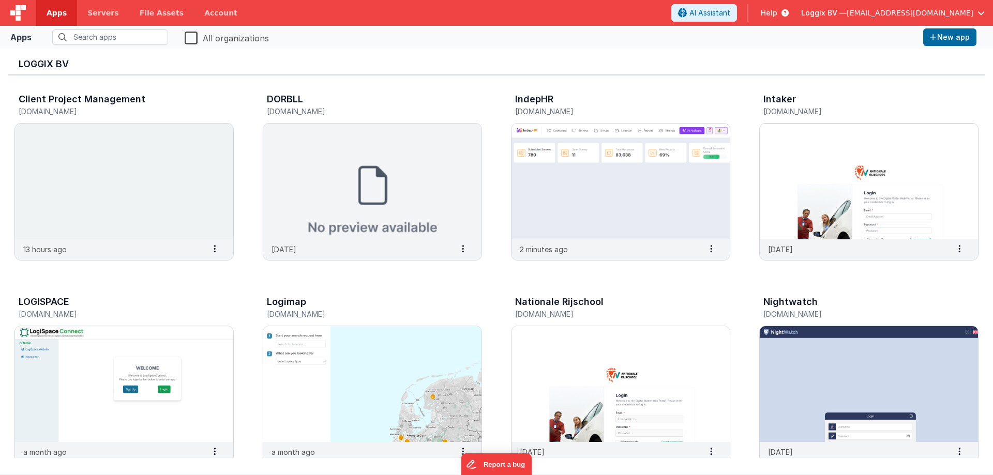
click at [846, 9] on span "Loggix BV —" at bounding box center [823, 13] width 45 height 10
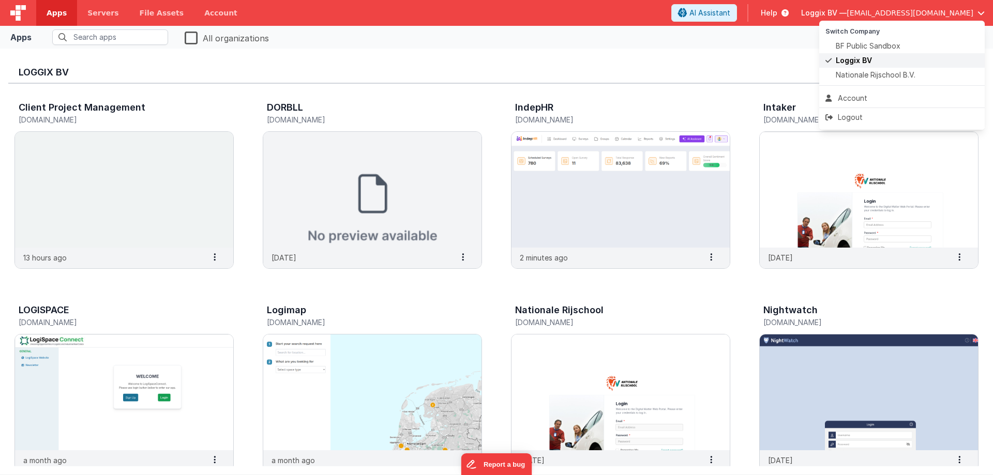
click at [853, 59] on span "Loggix BV" at bounding box center [853, 60] width 36 height 10
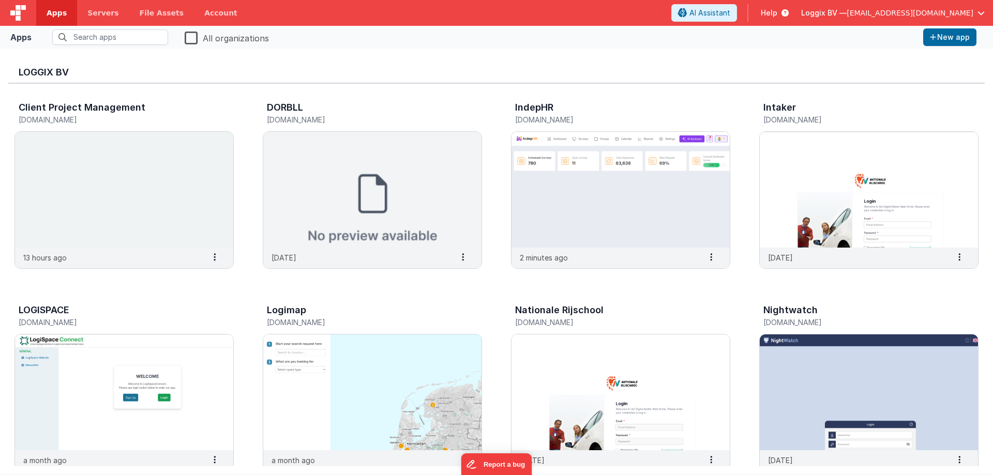
click at [846, 13] on span "Loggix BV —" at bounding box center [823, 13] width 45 height 10
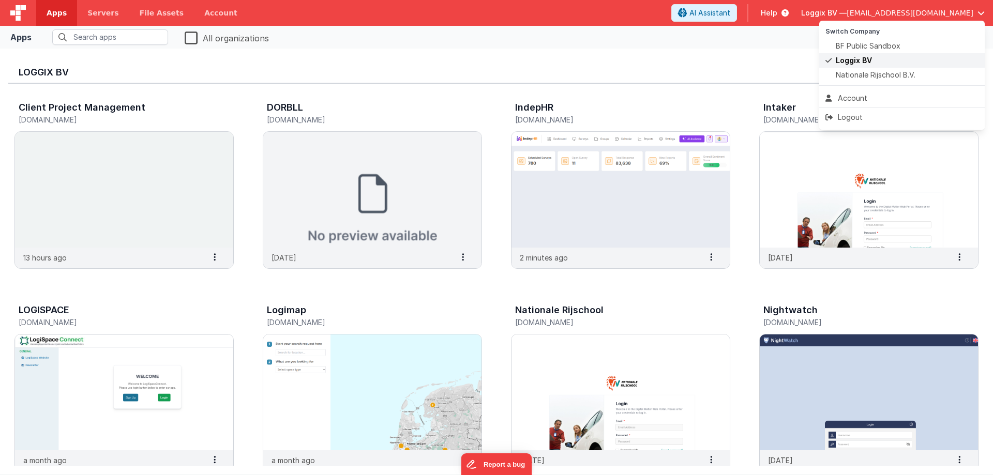
click at [853, 58] on span "Loggix BV" at bounding box center [853, 60] width 36 height 10
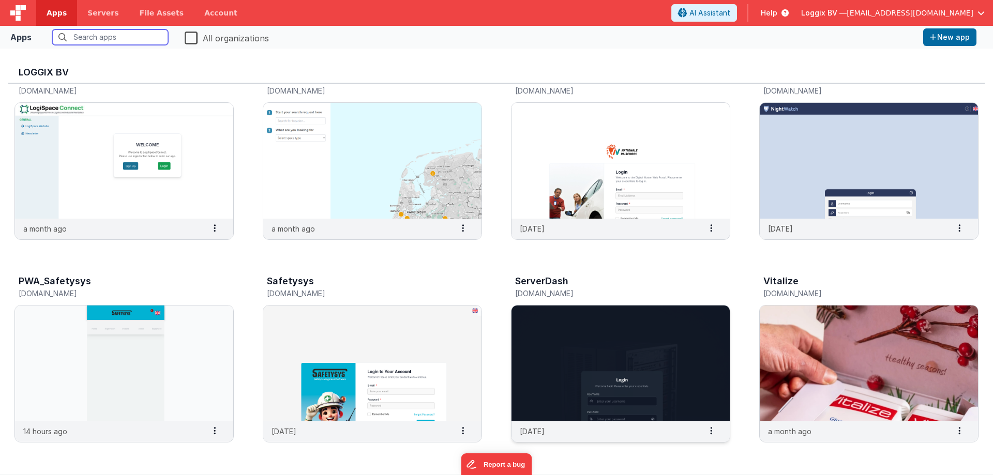
scroll to position [310, 0]
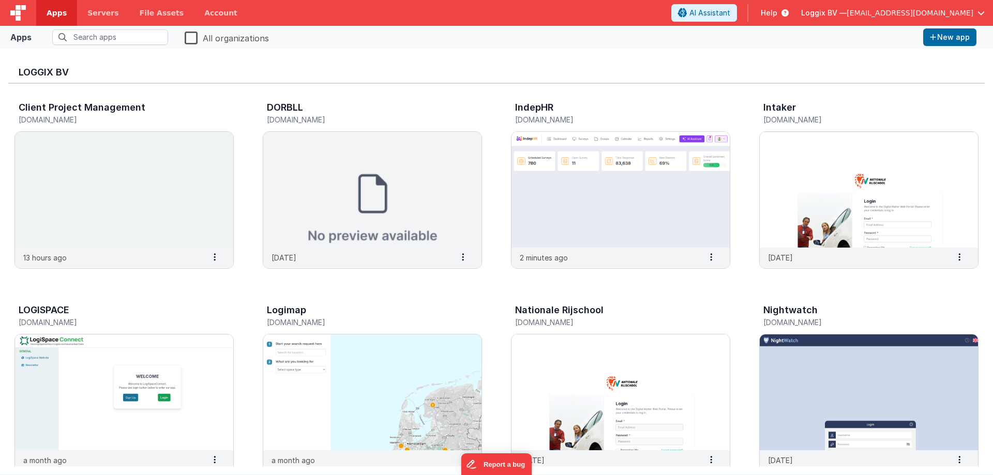
click at [838, 13] on span "Loggix BV —" at bounding box center [823, 13] width 45 height 10
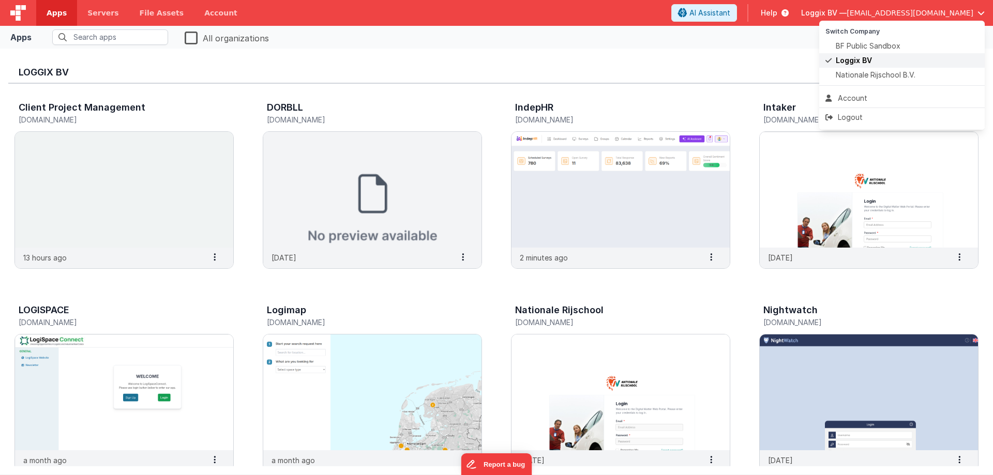
click at [841, 58] on span "Loggix BV" at bounding box center [853, 60] width 36 height 10
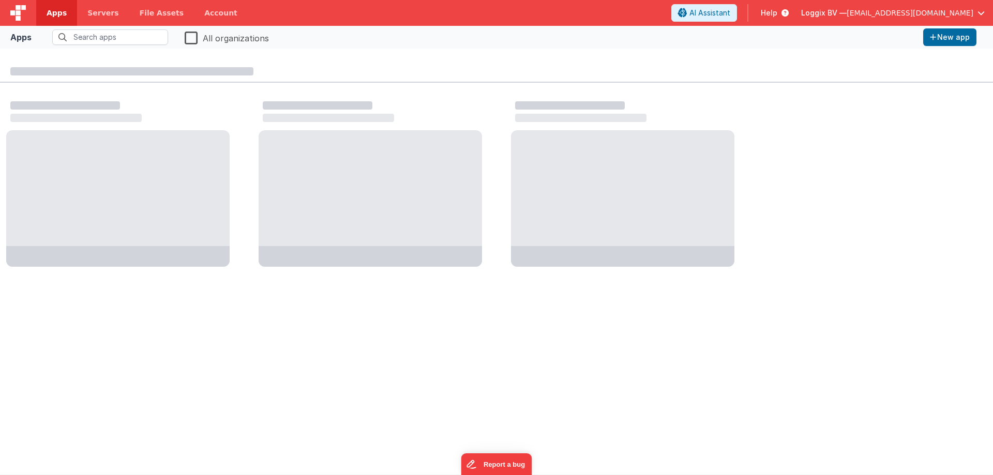
click at [841, 11] on span "Loggix BV —" at bounding box center [823, 13] width 45 height 10
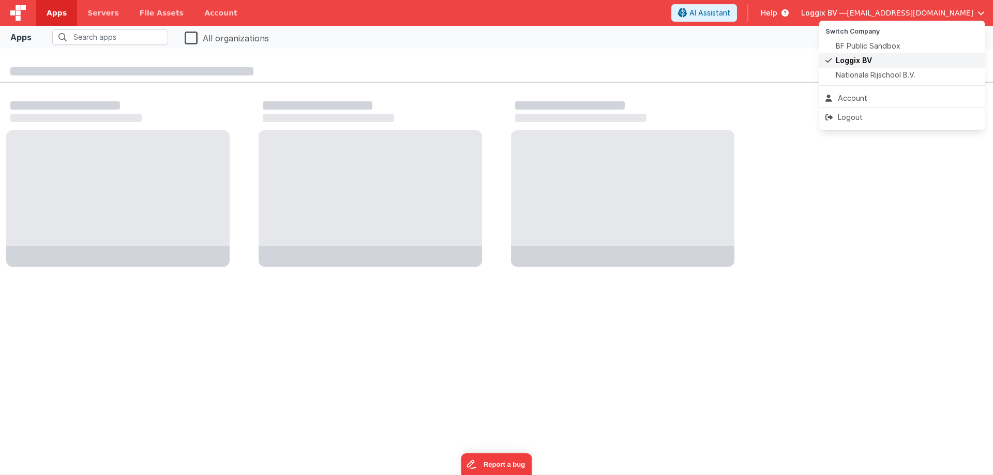
click at [844, 57] on span "Loggix BV" at bounding box center [853, 60] width 36 height 10
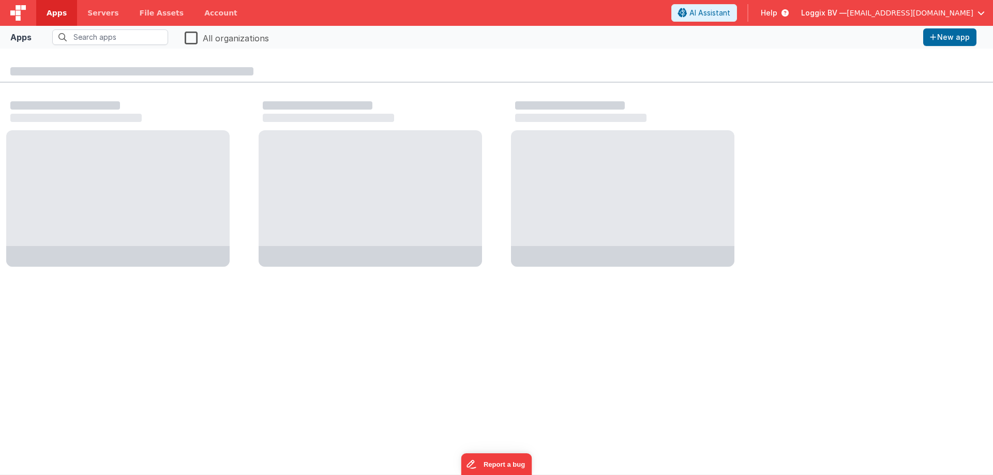
click at [188, 33] on label "All organizations" at bounding box center [227, 37] width 84 height 14
click at [0, 0] on input "All organizations" at bounding box center [0, 0] width 0 height 0
click at [188, 33] on label "All organizations" at bounding box center [226, 37] width 82 height 14
click at [0, 0] on input "All organizations" at bounding box center [0, 0] width 0 height 0
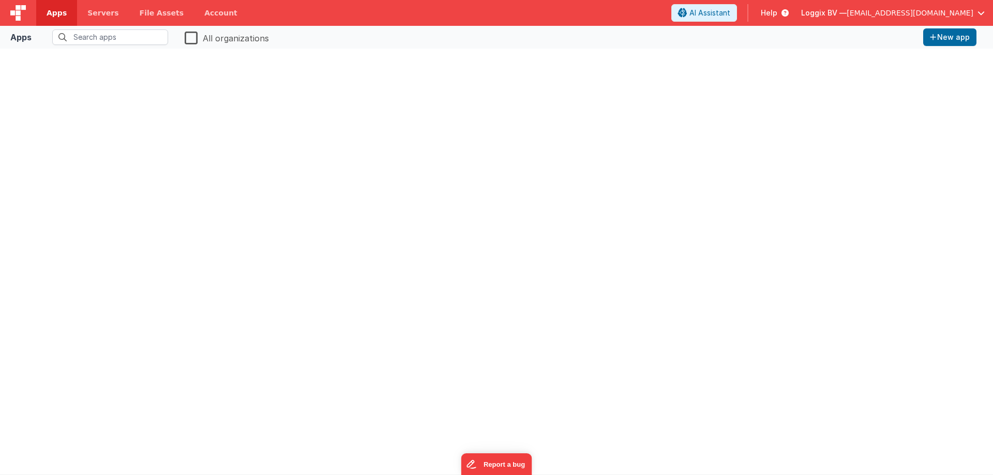
click at [841, 12] on span "Loggix BV —" at bounding box center [823, 13] width 45 height 10
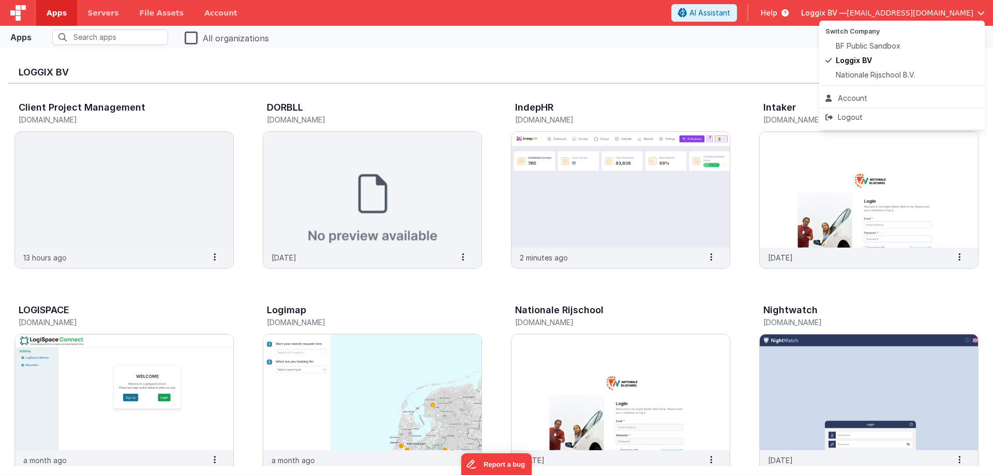
click at [644, 66] on button at bounding box center [496, 237] width 993 height 475
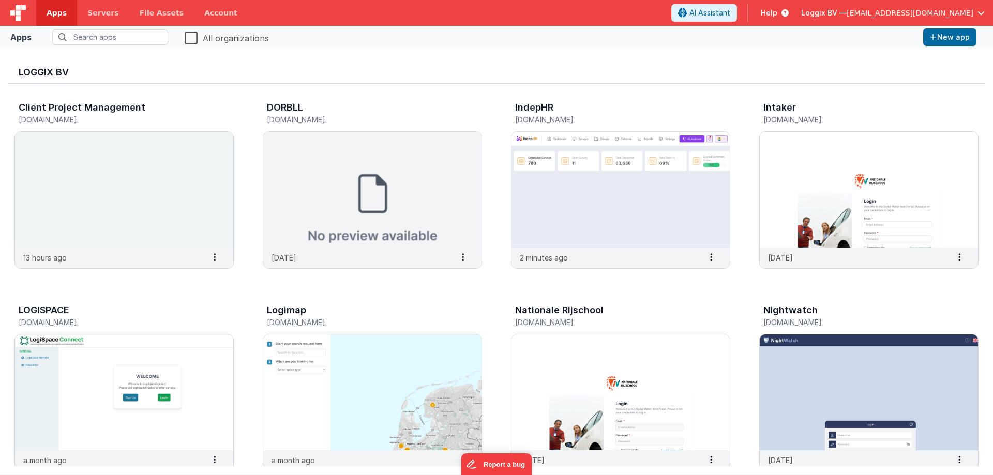
click at [846, 9] on span "Loggix BV —" at bounding box center [823, 13] width 45 height 10
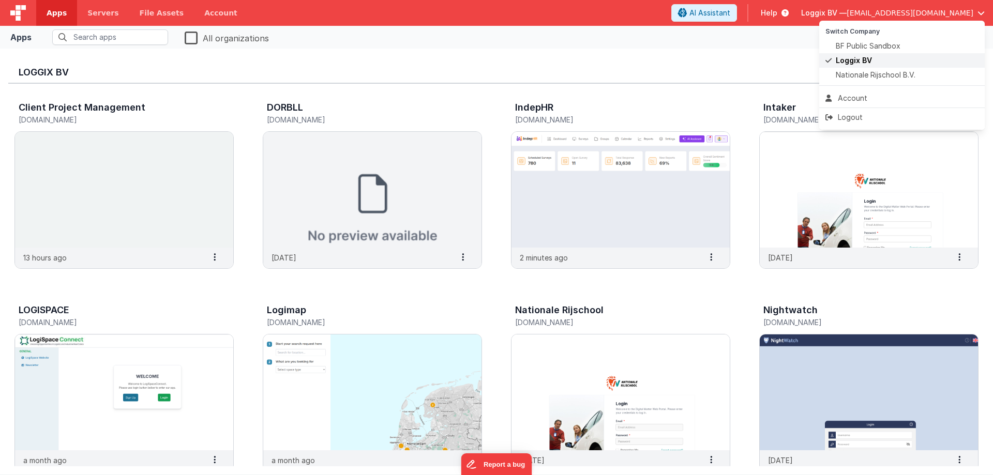
click at [843, 57] on span "Loggix BV" at bounding box center [853, 60] width 36 height 10
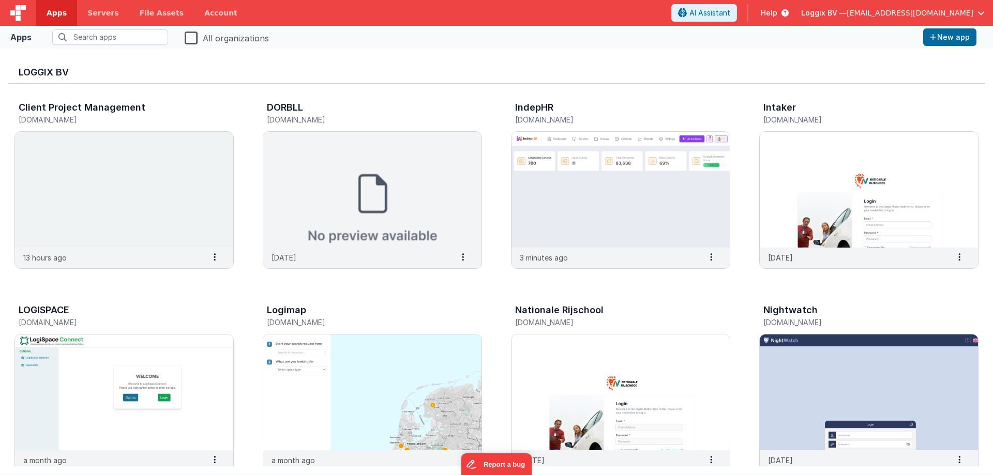
click at [834, 15] on span "Loggix BV —" at bounding box center [823, 13] width 45 height 10
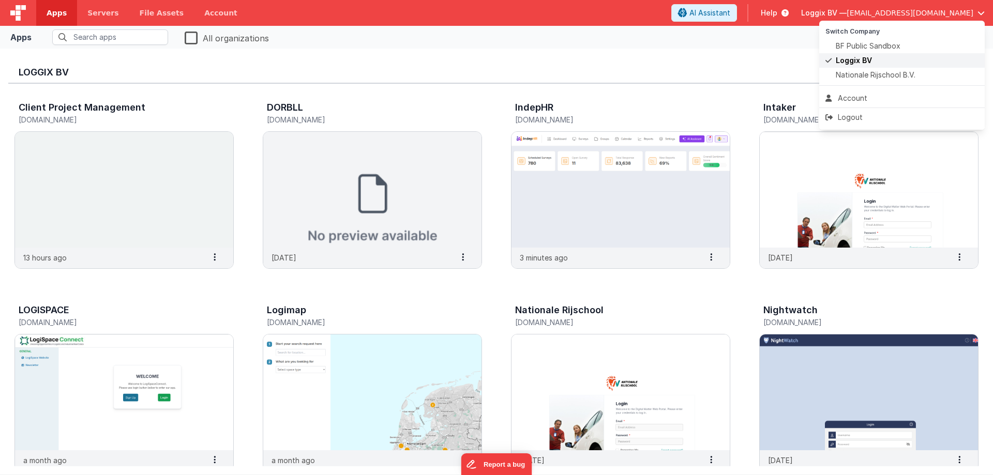
click at [844, 60] on span "Loggix BV" at bounding box center [853, 60] width 36 height 10
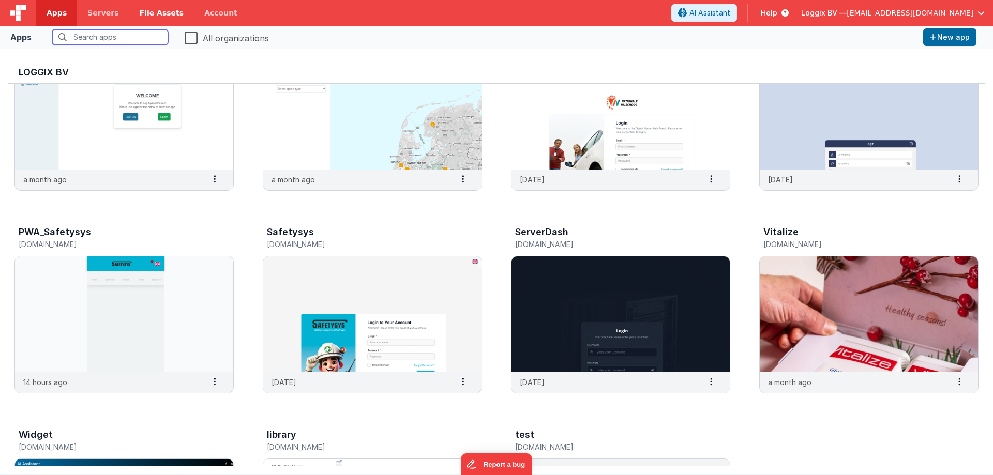
scroll to position [279, 0]
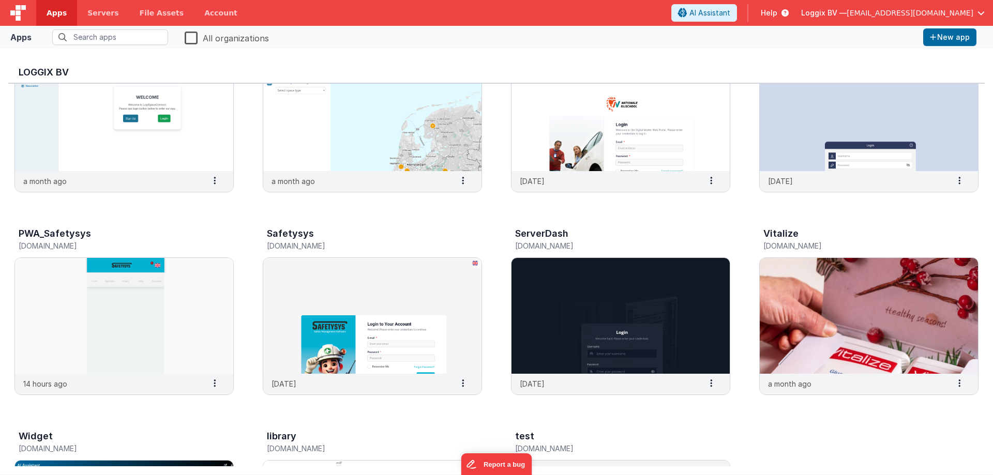
click at [846, 7] on div "Loggix BV — ashishnakrani606@gmail.com" at bounding box center [893, 13] width 184 height 18
click at [844, 9] on span "Loggix BV —" at bounding box center [823, 13] width 45 height 10
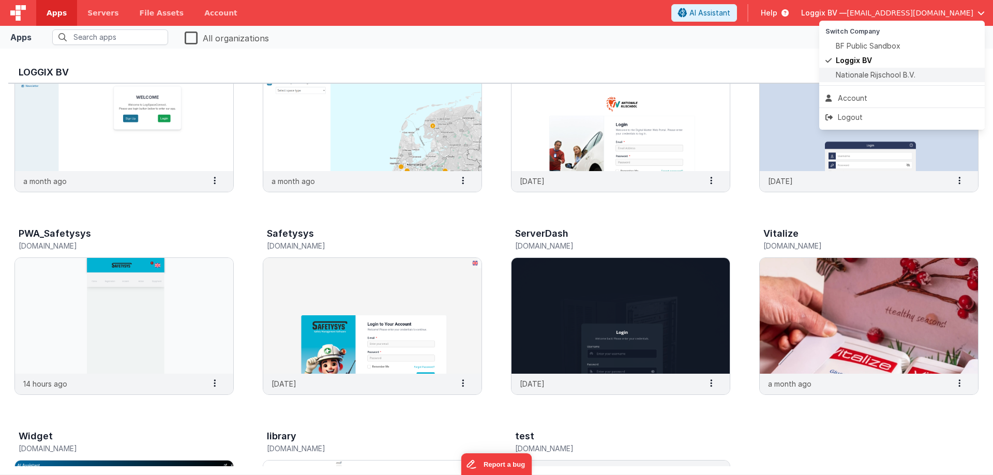
click at [861, 70] on span "Nationale Rijschool B.V." at bounding box center [875, 75] width 80 height 10
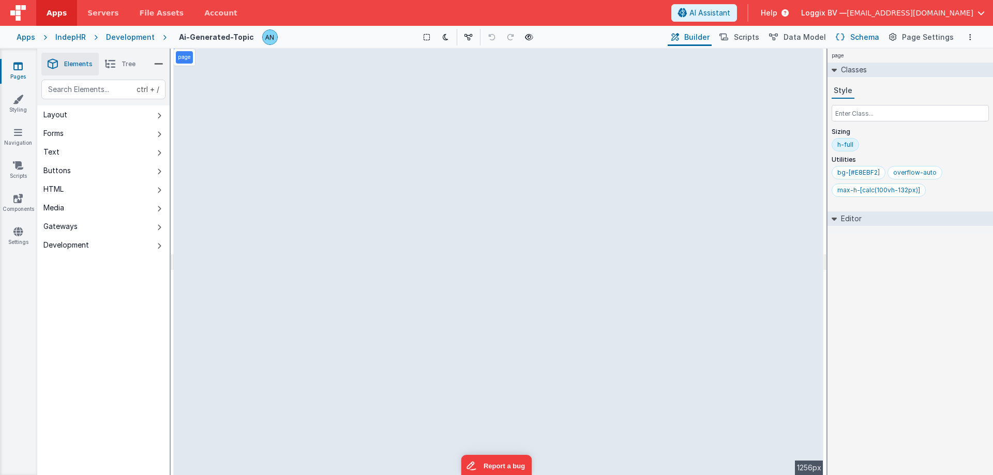
click at [852, 37] on button "Schema" at bounding box center [856, 37] width 49 height 18
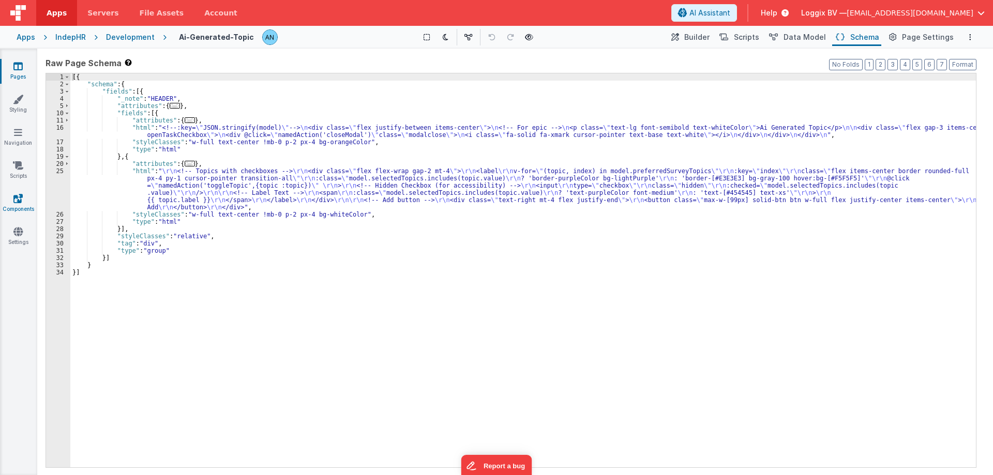
drag, startPoint x: 233, startPoint y: 194, endPoint x: 0, endPoint y: 215, distance: 234.1
click at [224, 194] on div "[{ "schema" : { "fields" : [{ "_note" : "HEADER" , "attributes" : { ... } , "fi…" at bounding box center [522, 277] width 905 height 408
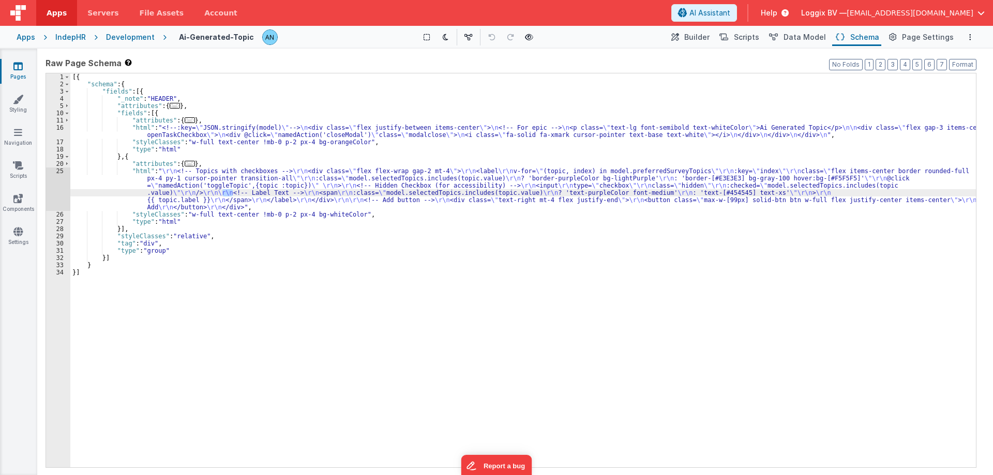
click at [50, 177] on div "25" at bounding box center [58, 188] width 24 height 43
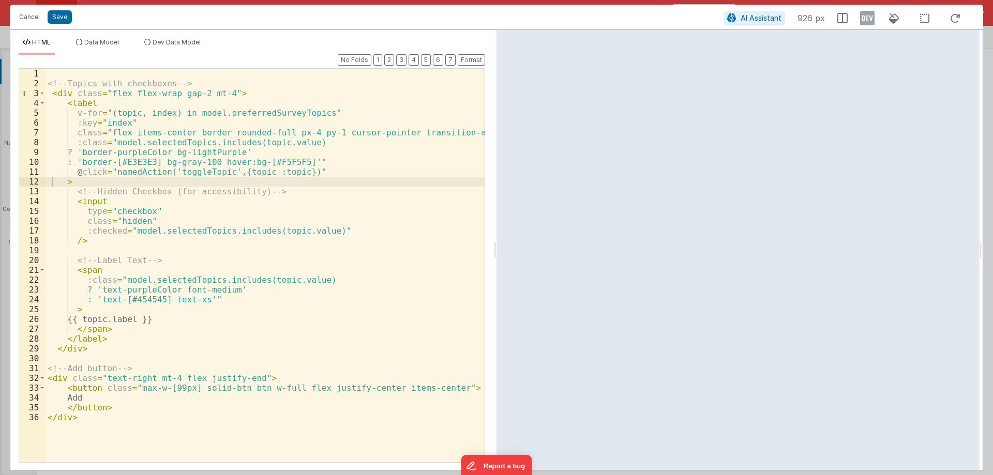
click at [120, 111] on div "<!-- Topics with checkboxes --> < div class = "flex flex-wrap gap-2 mt-4" > < l…" at bounding box center [264, 275] width 439 height 413
click at [278, 174] on div "<!-- Topics with checkboxes --> < div class = "flex flex-wrap gap-2 mt-4" > < l…" at bounding box center [264, 275] width 439 height 413
click at [256, 173] on div "<!-- Topics with checkboxes --> < div class = "flex flex-wrap gap-2 mt-4" > < l…" at bounding box center [264, 275] width 439 height 413
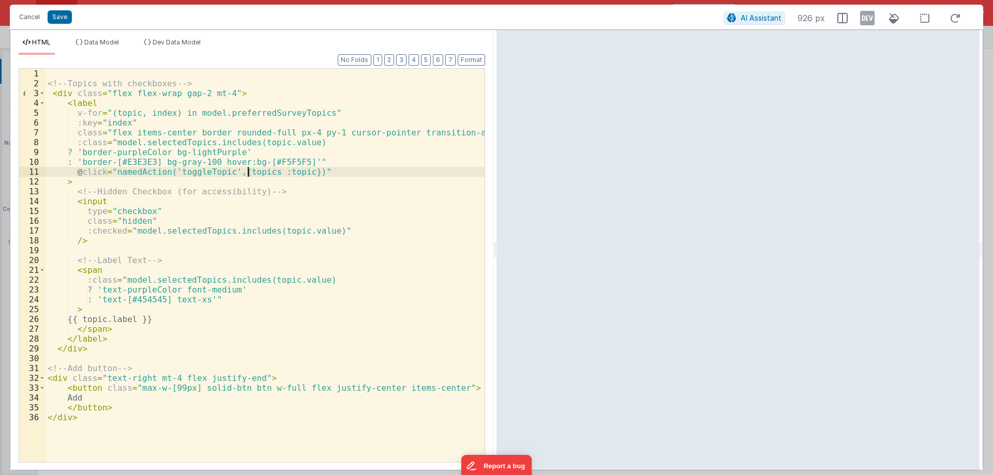
click at [249, 171] on div "<!-- Topics with checkboxes --> < div class = "flex flex-wrap gap-2 mt-4" > < l…" at bounding box center [264, 275] width 439 height 413
click at [278, 171] on div "<!-- Topics with checkboxes --> < div class = "flex flex-wrap gap-2 mt-4" > < l…" at bounding box center [264, 275] width 439 height 413
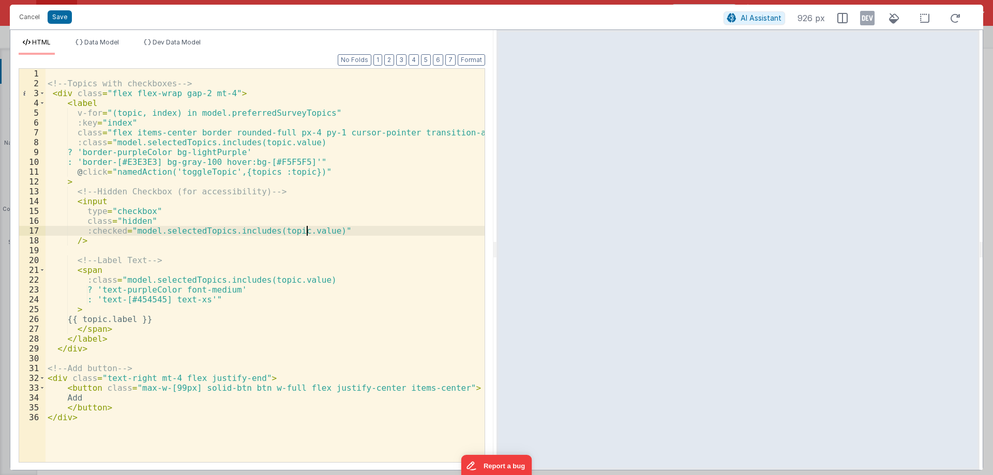
click at [305, 229] on div "<!-- Topics with checkboxes --> < div class = "flex flex-wrap gap-2 mt-4" > < l…" at bounding box center [264, 275] width 439 height 413
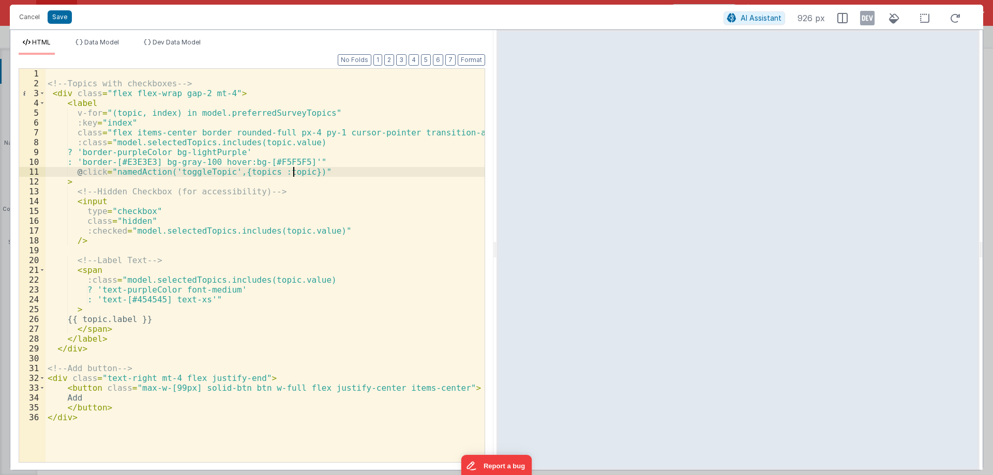
click at [293, 173] on div "<!-- Topics with checkboxes --> < div class = "flex flex-wrap gap-2 mt-4" > < l…" at bounding box center [264, 275] width 439 height 413
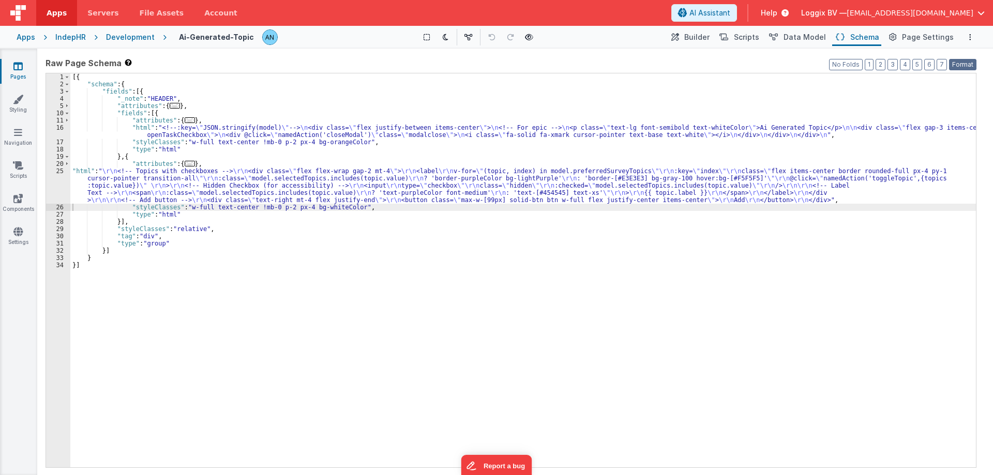
click at [963, 61] on button "Format" at bounding box center [962, 64] width 27 height 11
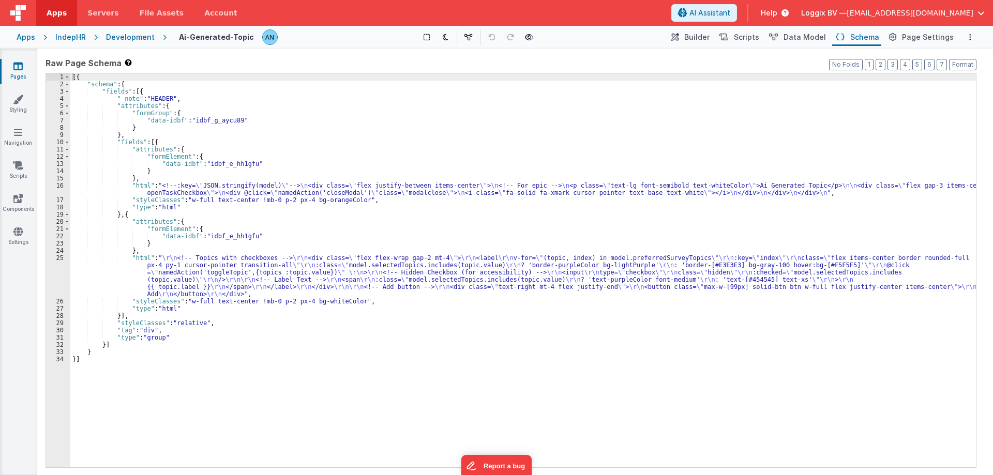
click at [130, 262] on div "[{ "schema" : { "fields" : [{ "_note" : "HEADER" , "attributes" : { "formGroup"…" at bounding box center [522, 277] width 905 height 408
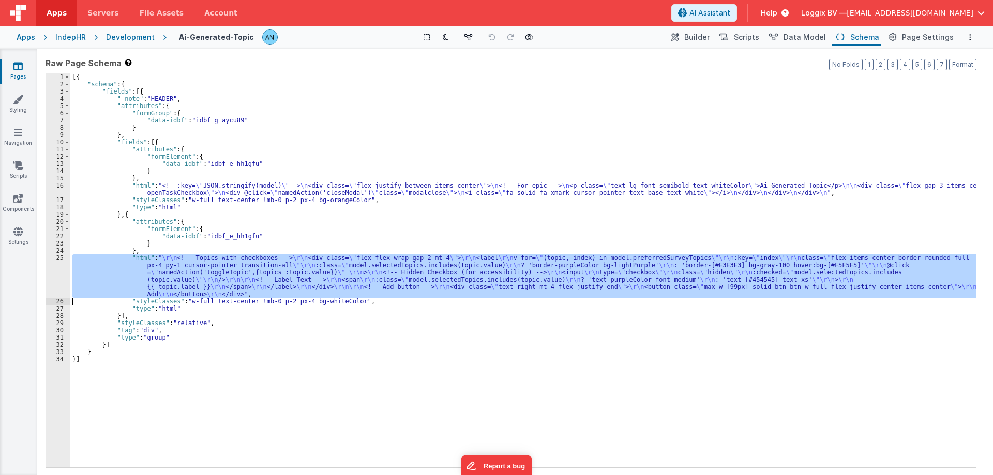
click at [53, 270] on div "25" at bounding box center [58, 275] width 24 height 43
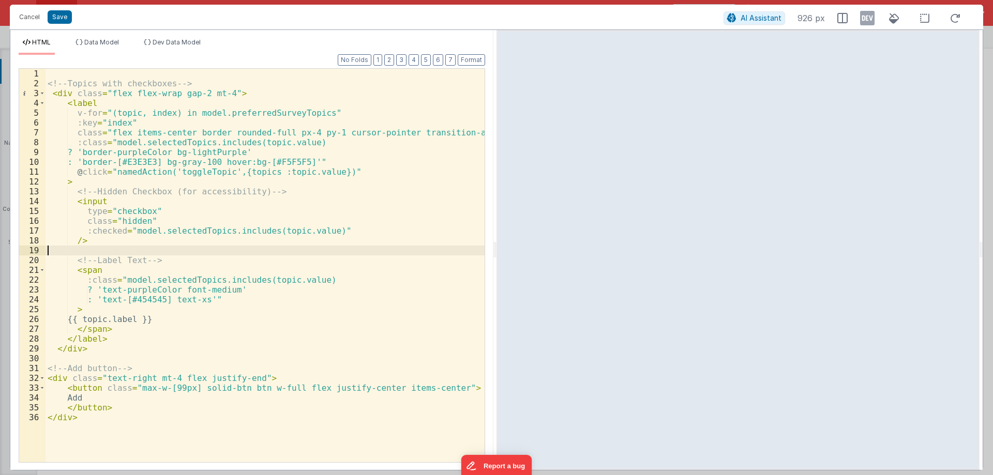
click at [346, 171] on div "<!-- Topics with checkboxes --> < div class = "flex flex-wrap gap-2 mt-4" > < l…" at bounding box center [264, 275] width 439 height 413
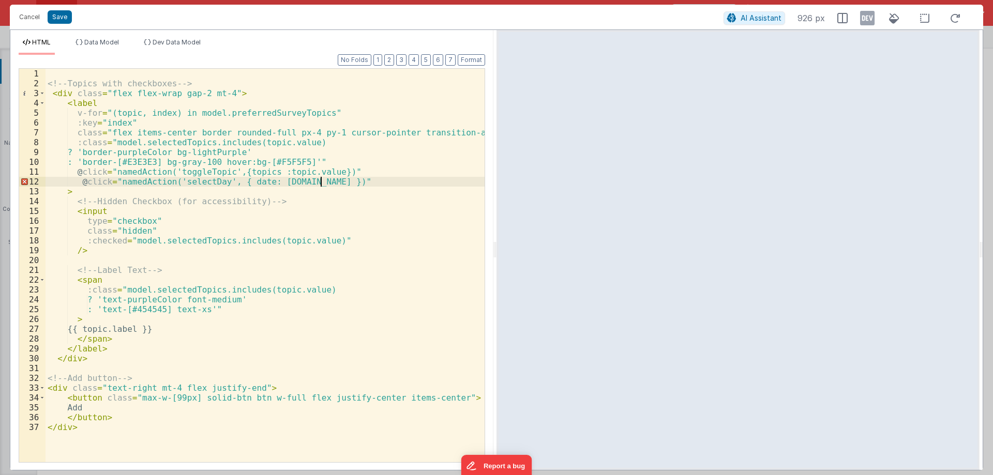
click at [194, 173] on div "<!-- Topics with checkboxes --> < div class = "flex flex-wrap gap-2 mt-4" > < l…" at bounding box center [264, 275] width 439 height 413
click at [191, 185] on div "<!-- Topics with checkboxes --> < div class = "flex flex-wrap gap-2 mt-4" > < l…" at bounding box center [264, 275] width 439 height 413
drag, startPoint x: 271, startPoint y: 173, endPoint x: 318, endPoint y: 170, distance: 47.6
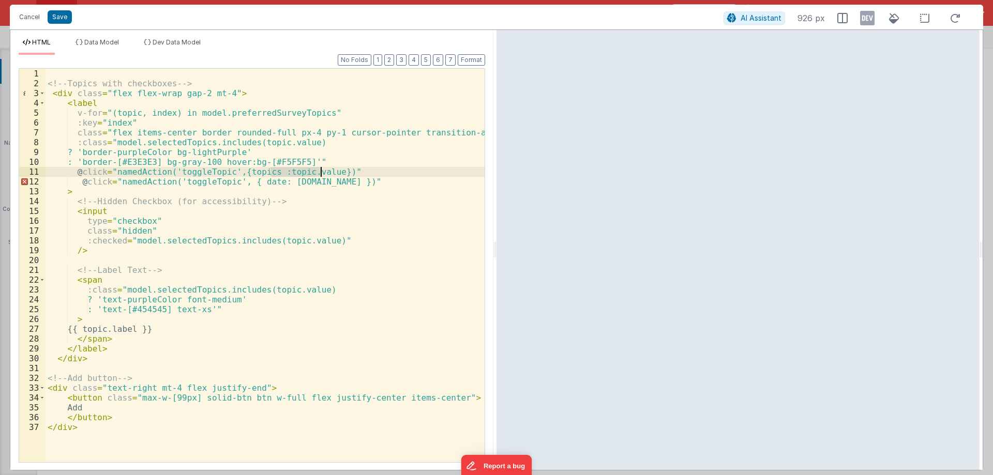
click at [318, 170] on div "<!-- Topics with checkboxes --> < div class = "flex flex-wrap gap-2 mt-4" > < l…" at bounding box center [264, 275] width 439 height 413
drag, startPoint x: 277, startPoint y: 182, endPoint x: 312, endPoint y: 182, distance: 35.2
click at [312, 182] on div "<!-- Topics with checkboxes --> < div class = "flex flex-wrap gap-2 mt-4" > < l…" at bounding box center [264, 275] width 439 height 413
drag, startPoint x: 287, startPoint y: 176, endPoint x: 73, endPoint y: 172, distance: 213.5
click at [73, 172] on div "<!-- Topics with checkboxes --> < div class = "flex flex-wrap gap-2 mt-4" > < l…" at bounding box center [264, 275] width 439 height 413
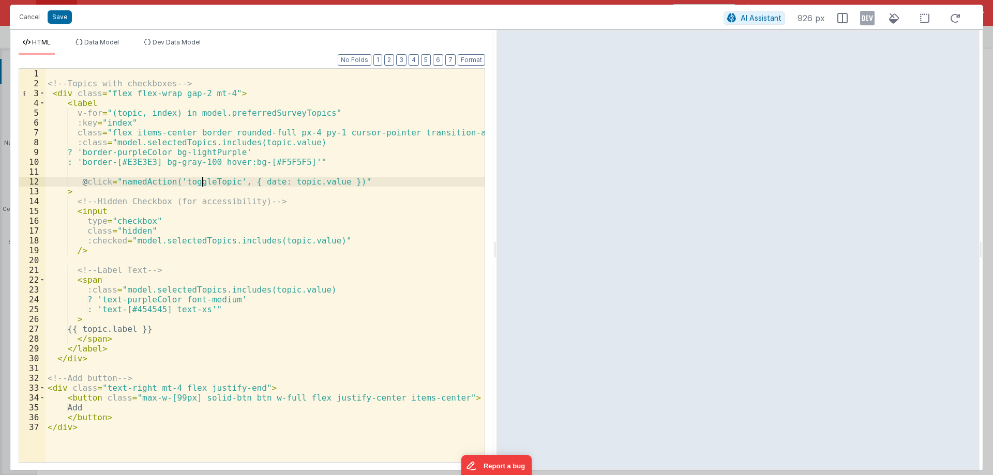
click at [204, 181] on div "<!-- Topics with checkboxes --> < div class = "flex flex-wrap gap-2 mt-4" > < l…" at bounding box center [264, 275] width 439 height 413
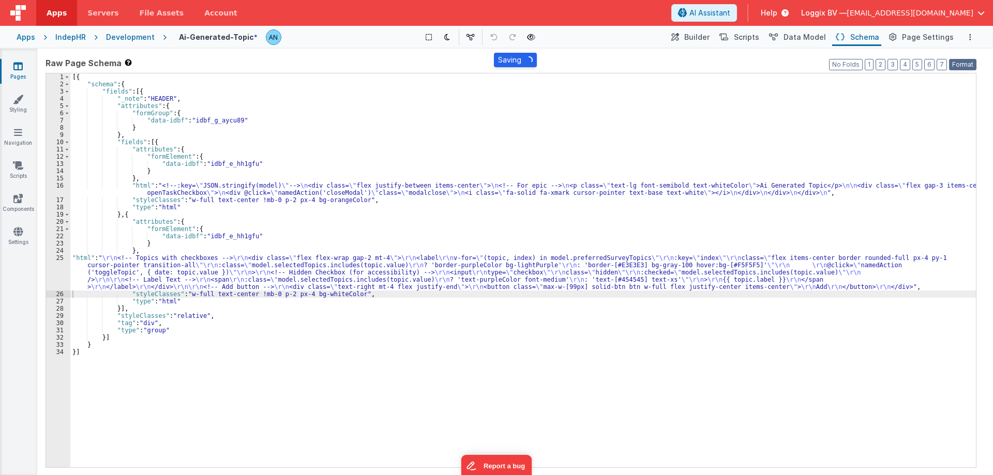
click at [964, 63] on button "Format" at bounding box center [962, 64] width 27 height 11
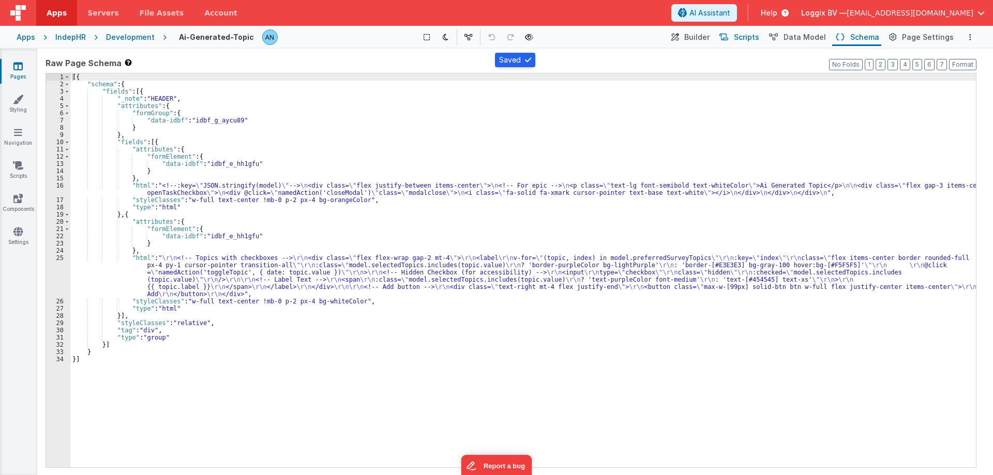
click at [747, 35] on span "Scripts" at bounding box center [746, 37] width 25 height 10
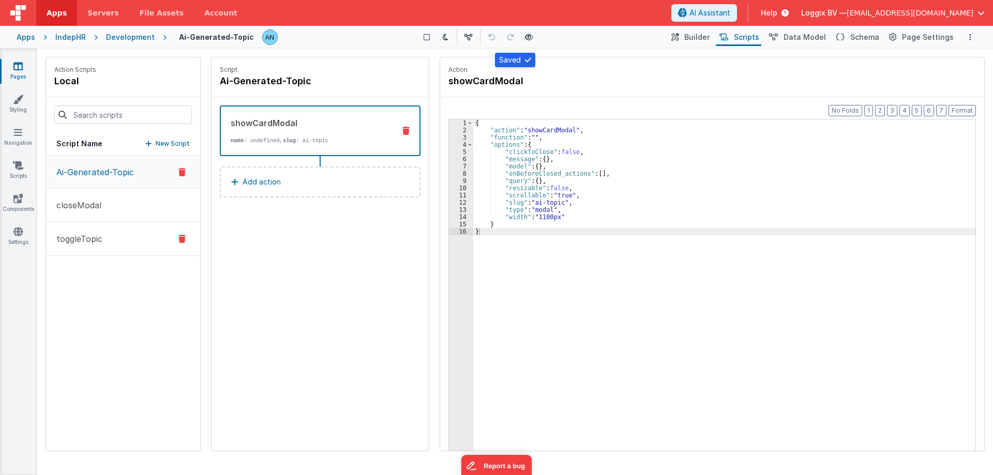
click at [95, 232] on button "toggleTopic" at bounding box center [123, 239] width 154 height 34
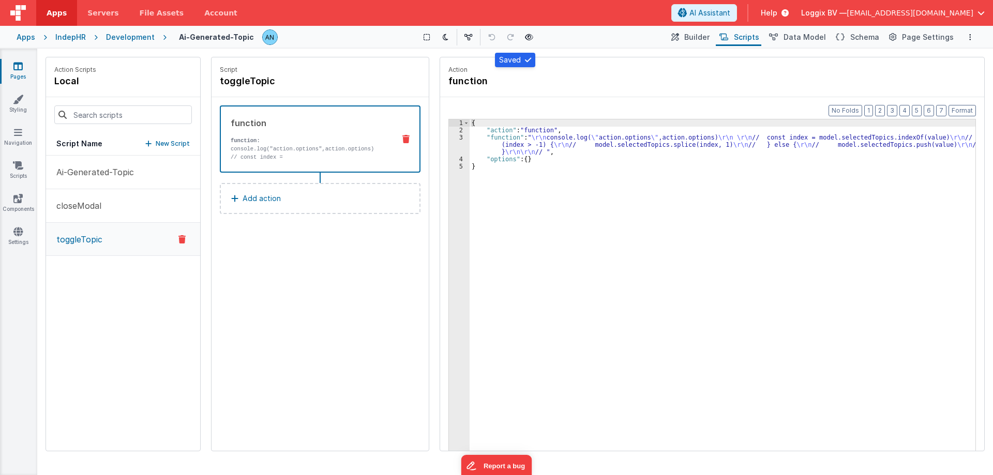
click at [493, 143] on div "{ "action" : "function" , "function" : " \r\n console.log( \" action.options \"…" at bounding box center [722, 308] width 506 height 378
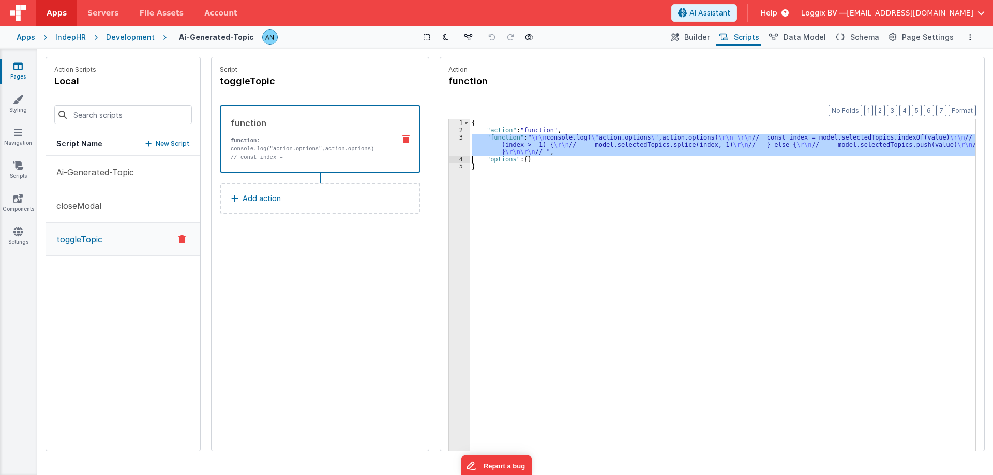
click at [458, 142] on div "3" at bounding box center [459, 145] width 21 height 22
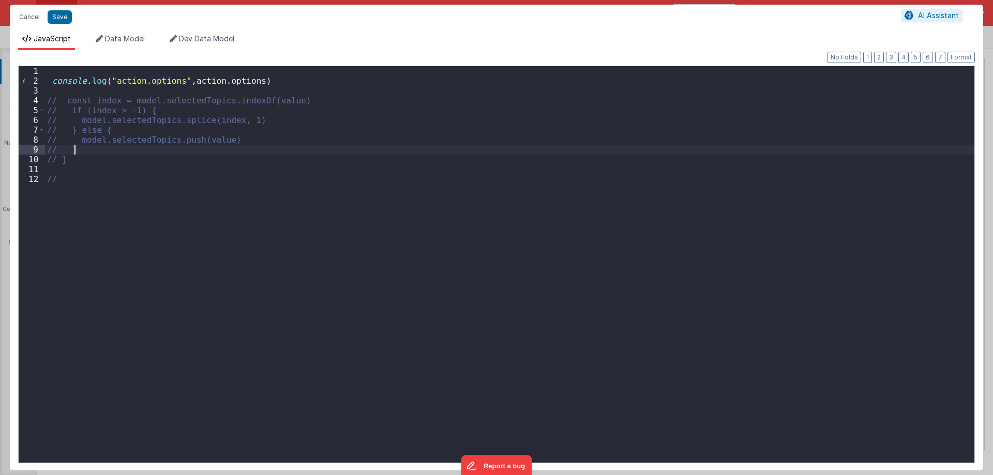
click at [238, 142] on div "console . log ( "action.options" , action . options ) // const index = model.se…" at bounding box center [509, 276] width 929 height 420
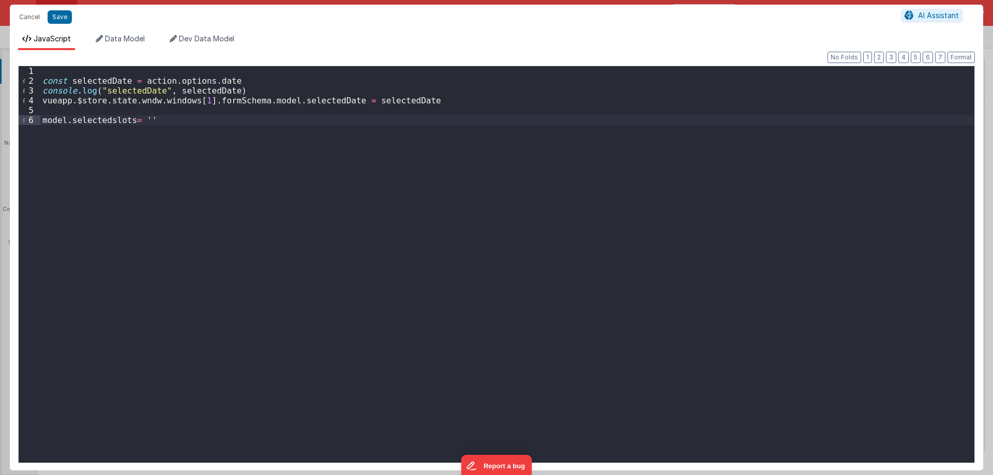
click at [212, 82] on div "const selectedDate = action . options . date console . log ( "selectedDate" , s…" at bounding box center [507, 276] width 934 height 420
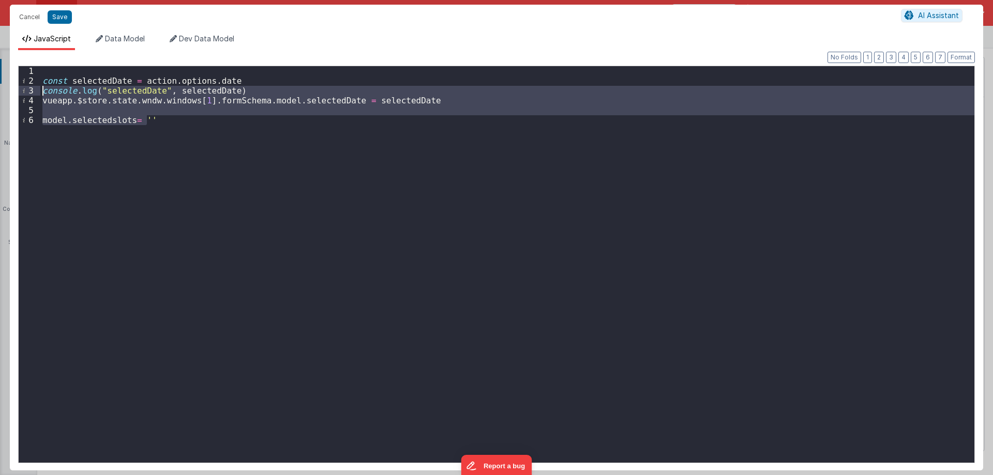
drag, startPoint x: 165, startPoint y: 126, endPoint x: 30, endPoint y: 94, distance: 138.2
click at [30, 94] on div "1 2 3 4 5 6 const selectedDate = action . options . date console . log ( "selec…" at bounding box center [496, 265] width 956 height 398
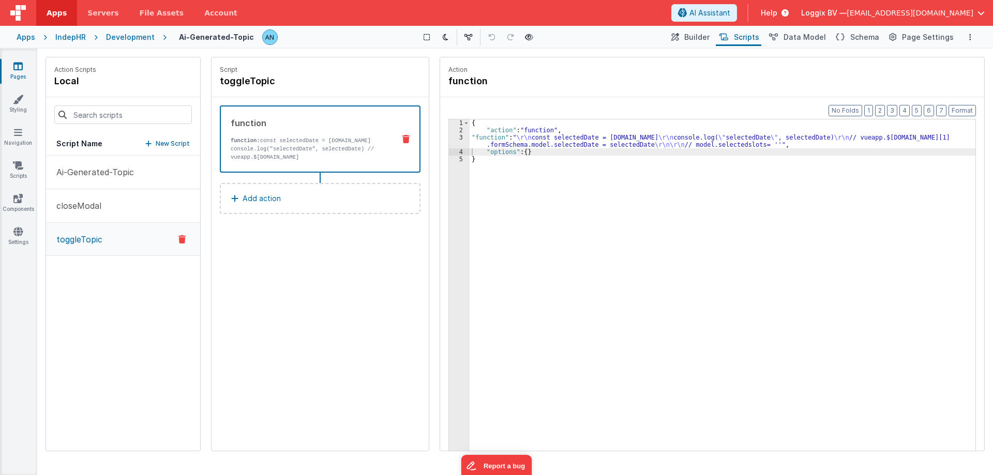
click at [455, 145] on div "3" at bounding box center [459, 141] width 21 height 14
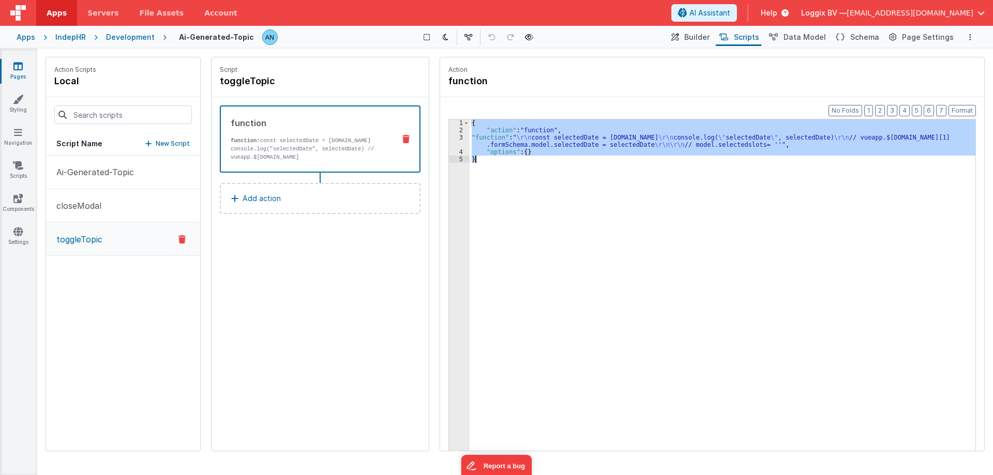
click at [455, 145] on div "3" at bounding box center [459, 141] width 21 height 14
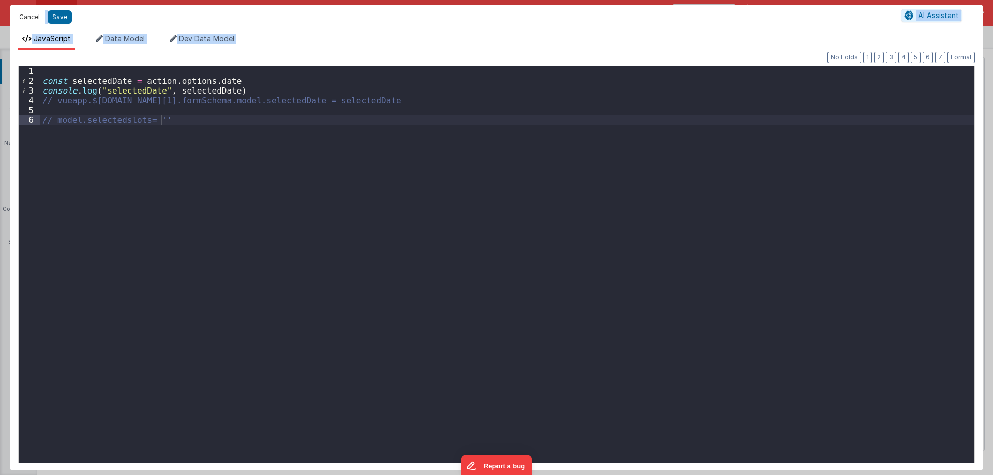
click at [27, 13] on button "Cancel" at bounding box center [29, 17] width 31 height 14
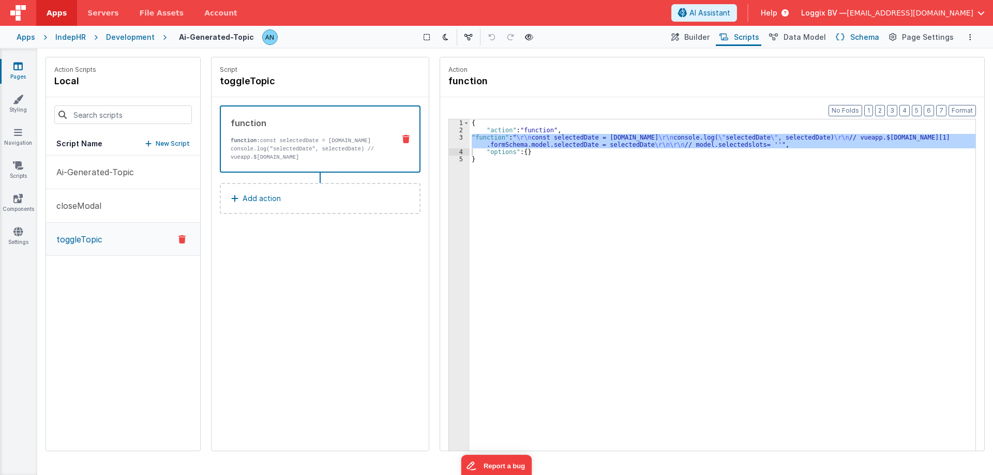
click at [878, 35] on span "Schema" at bounding box center [864, 37] width 29 height 10
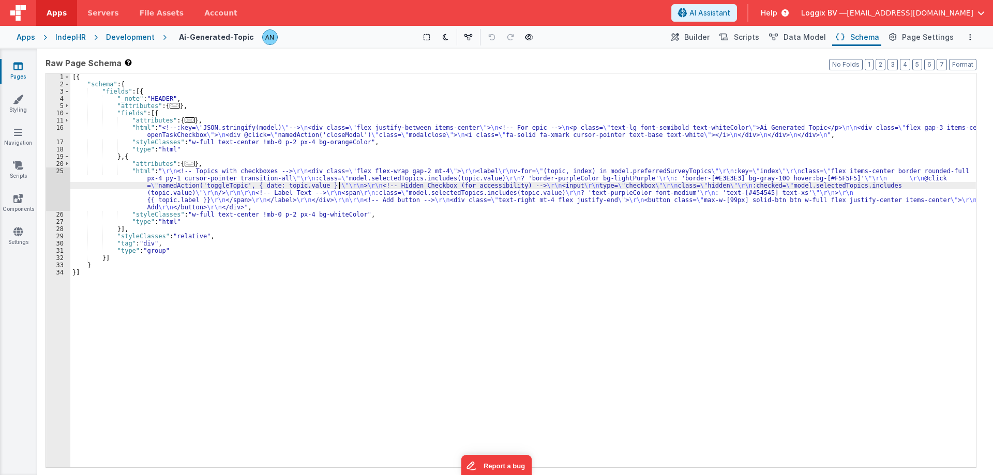
click at [337, 182] on div "[{ "schema" : { "fields" : [{ "_note" : "HEADER" , "attributes" : { ... } , "fi…" at bounding box center [522, 277] width 905 height 408
click at [55, 181] on div "25" at bounding box center [58, 188] width 24 height 43
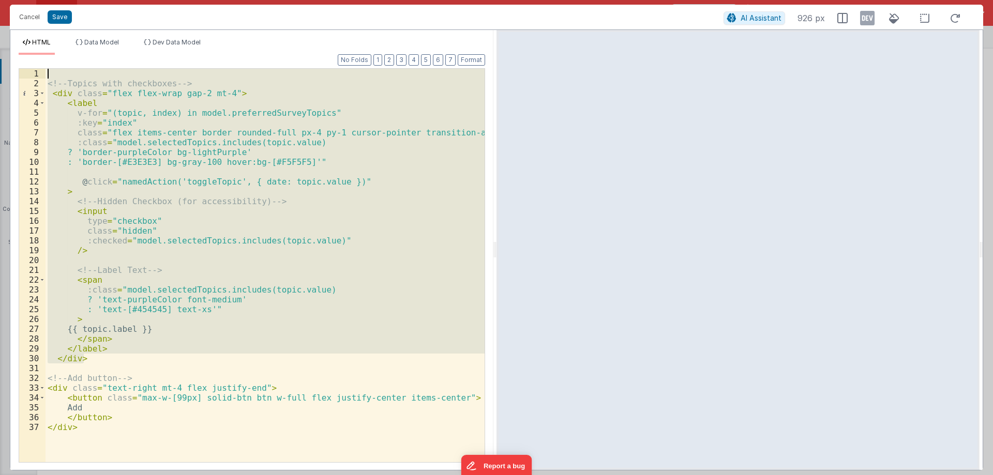
drag, startPoint x: 89, startPoint y: 357, endPoint x: 0, endPoint y: 71, distance: 299.4
click at [0, 71] on div "Cancel Save AI Assistant 926 px HTML Data Model Dev Data Model Format 7 6 5 4 3…" at bounding box center [496, 237] width 993 height 475
click at [345, 229] on div "<!-- Topics with checkboxes --> < div class = "flex flex-wrap gap-2 mt-4" > < l…" at bounding box center [264, 265] width 439 height 393
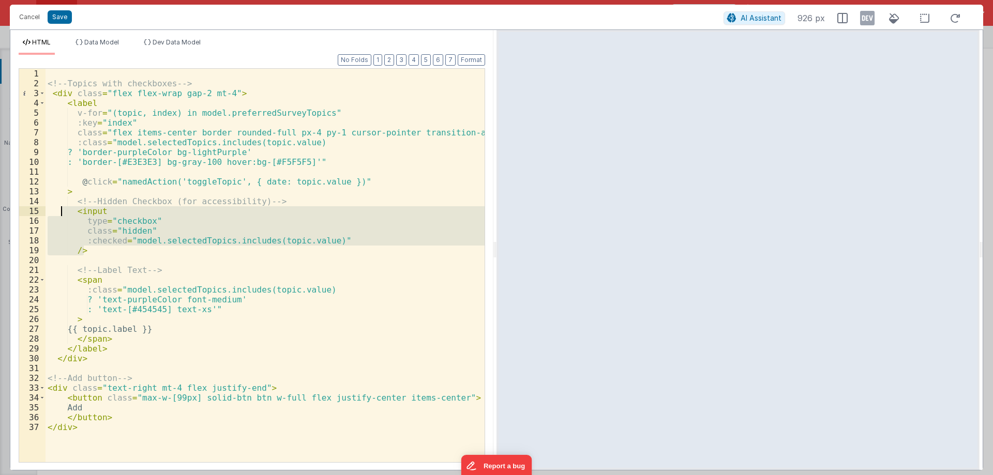
drag, startPoint x: 99, startPoint y: 252, endPoint x: 62, endPoint y: 210, distance: 55.7
click at [62, 210] on div "<!-- Topics with checkboxes --> < div class = "flex flex-wrap gap-2 mt-4" > < l…" at bounding box center [264, 275] width 439 height 413
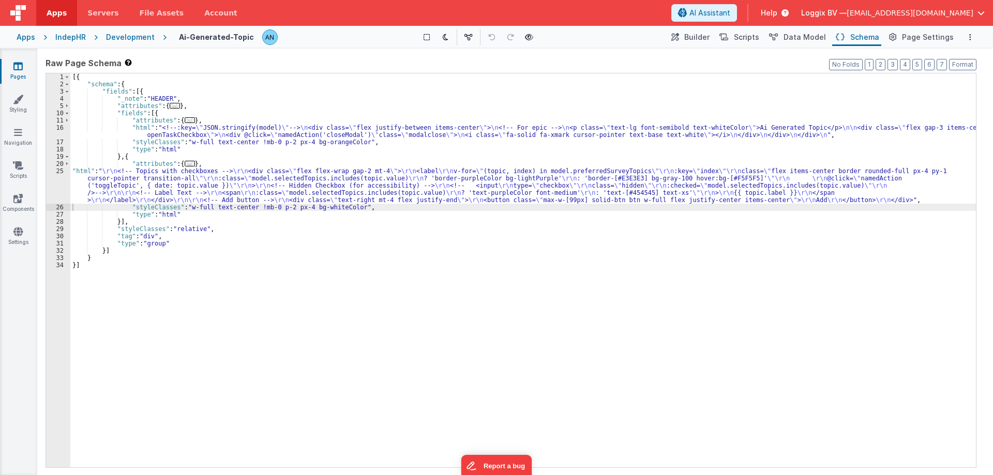
click at [446, 203] on div "[{ "schema" : { "fields" : [{ "_note" : "HEADER" , "attributes" : { ... } , "fi…" at bounding box center [522, 277] width 905 height 408
click at [440, 203] on div "[{ "schema" : { "fields" : [{ "_note" : "HEADER" , "attributes" : { ... } , "fi…" at bounding box center [522, 277] width 905 height 408
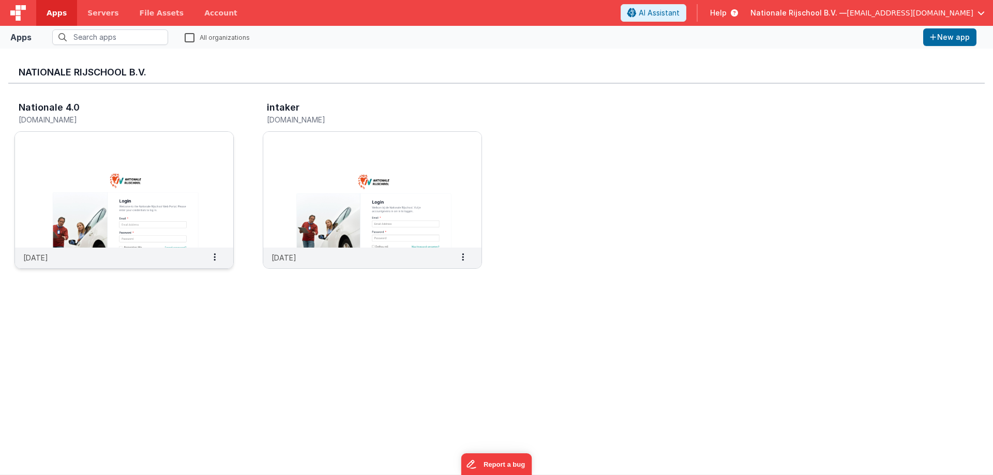
click at [184, 188] on img at bounding box center [124, 190] width 218 height 116
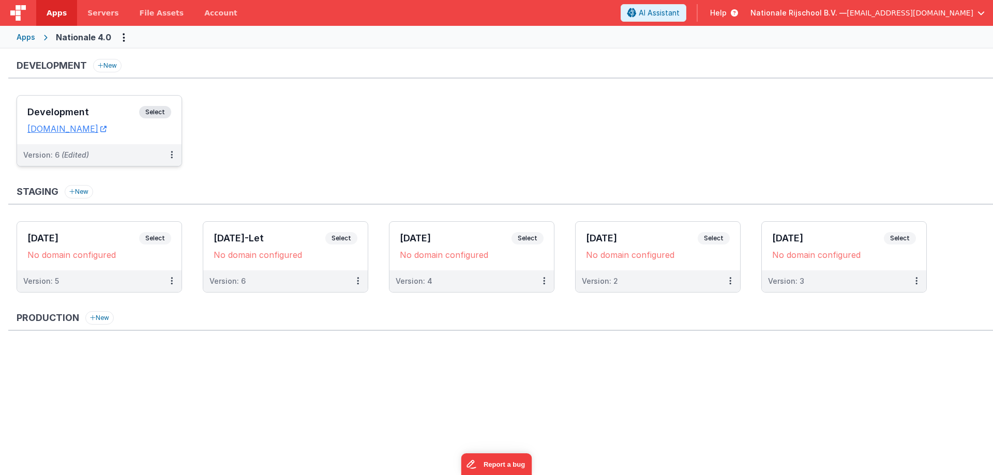
click at [28, 109] on h3 "Development" at bounding box center [83, 112] width 112 height 10
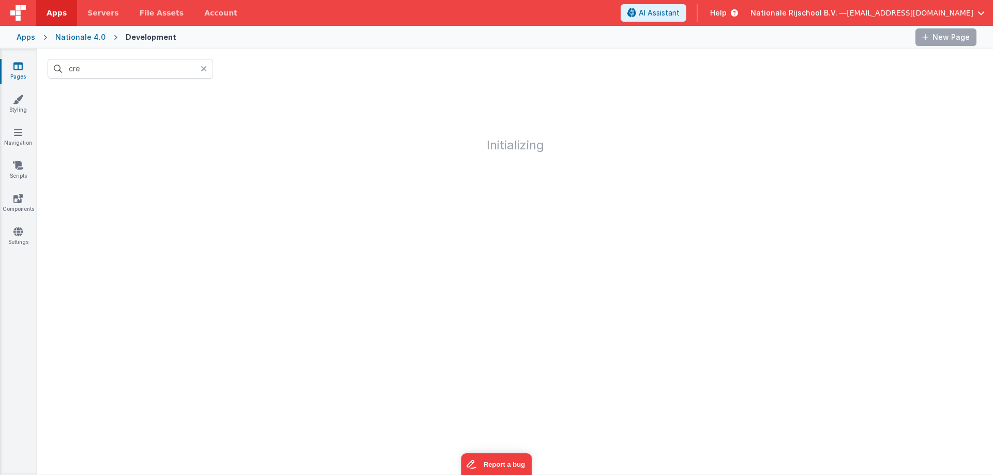
click at [209, 68] on div at bounding box center [207, 69] width 12 height 20
click at [96, 65] on input "text" at bounding box center [130, 69] width 165 height 20
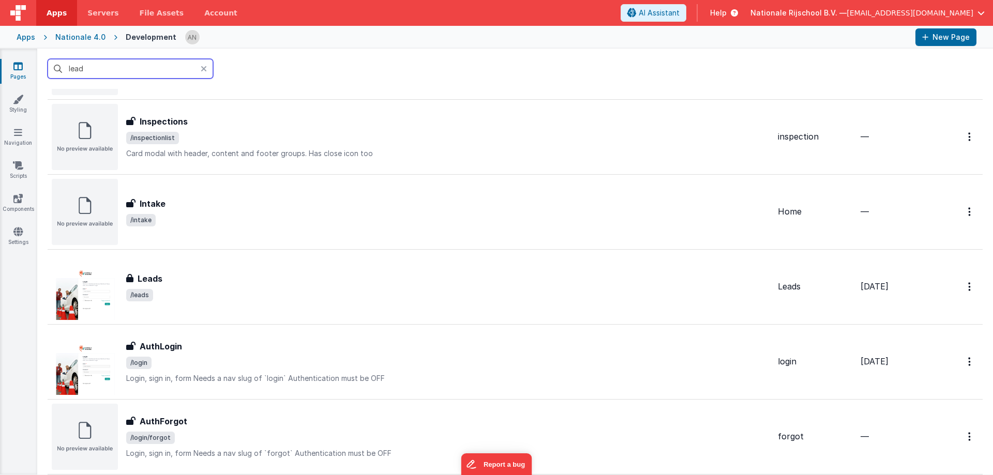
scroll to position [2068, 0]
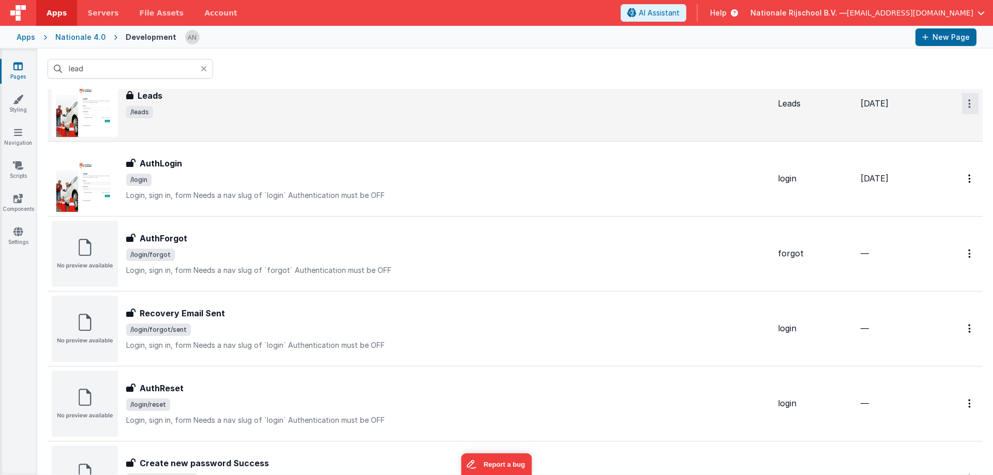
click at [963, 99] on button "Options" at bounding box center [970, 103] width 17 height 21
click at [922, 126] on link "Preview" at bounding box center [932, 127] width 91 height 19
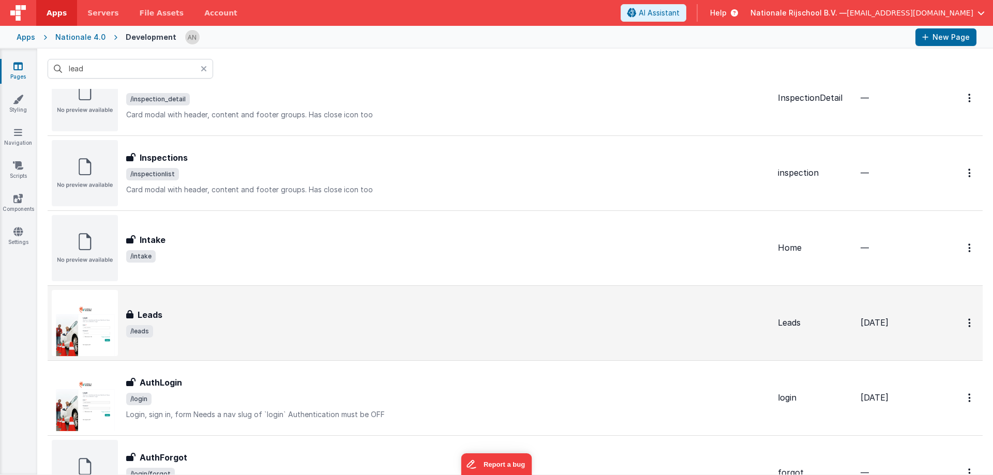
scroll to position [1861, 0]
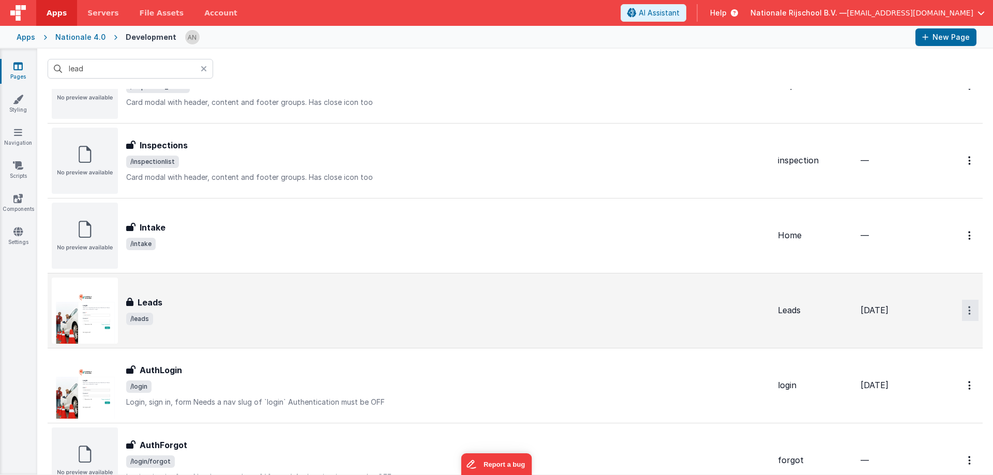
click at [964, 308] on button "Options" at bounding box center [970, 310] width 17 height 21
click at [918, 333] on link "Preview" at bounding box center [932, 334] width 91 height 19
click at [80, 62] on input "lead" at bounding box center [130, 69] width 165 height 20
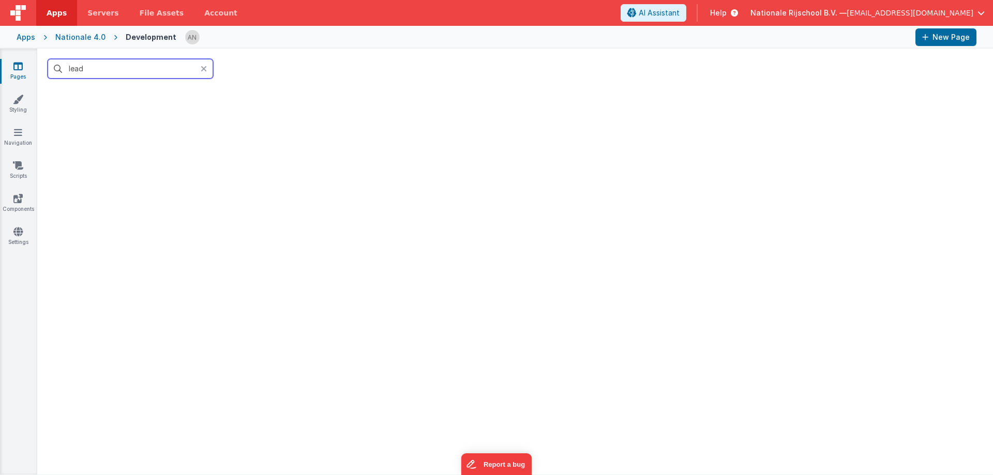
scroll to position [0, 0]
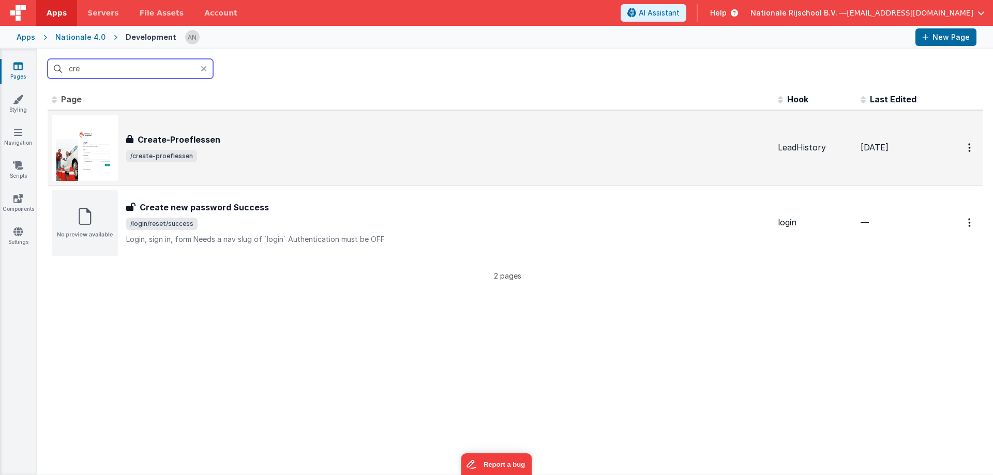
type input "cre"
click at [203, 155] on span "/create-proeflessen" at bounding box center [447, 156] width 643 height 12
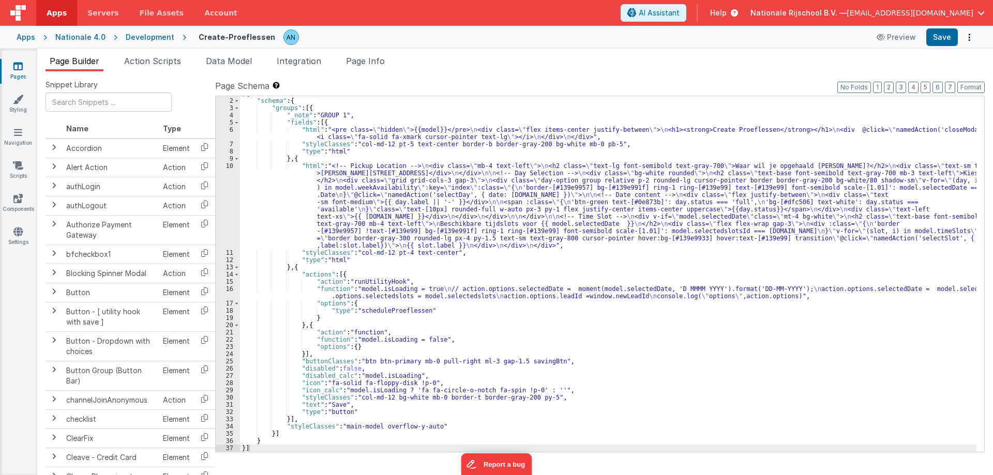
scroll to position [6, 0]
click at [360, 220] on div "[{ "schema" : { "groups" : [{ "_note" : "GROUP 1" , "fields" : [{ "html" : "<pr…" at bounding box center [608, 275] width 736 height 370
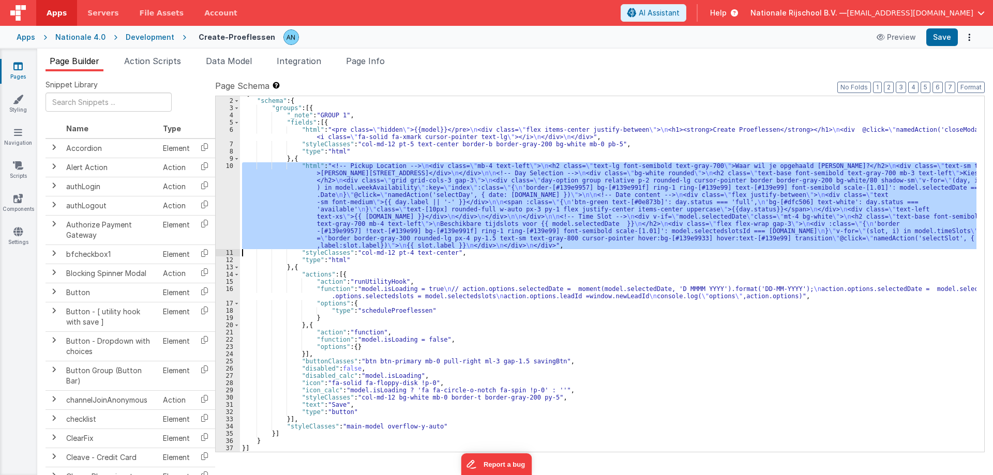
click at [225, 188] on div "10" at bounding box center [228, 205] width 24 height 87
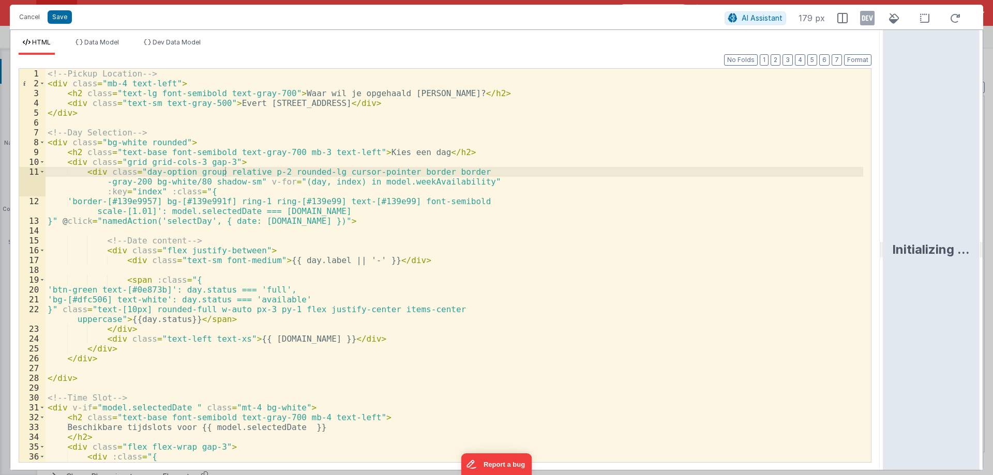
drag, startPoint x: 495, startPoint y: 246, endPoint x: 932, endPoint y: 281, distance: 438.7
click at [992, 261] on html "Cancel Save AI Assistant 179 px HTML Data Model Dev Data Model Format 7 6 5 4 3…" at bounding box center [496, 237] width 993 height 475
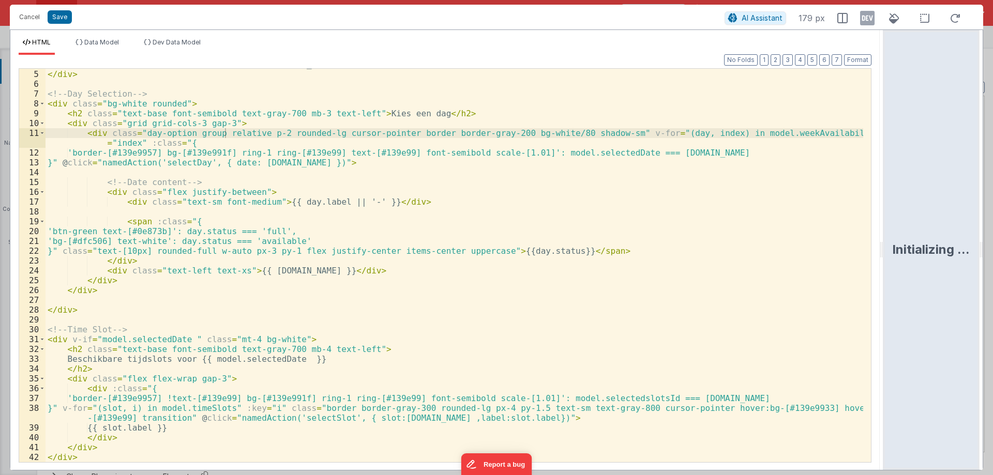
scroll to position [39, 0]
click at [670, 152] on div "< div class = "text-sm text-gray-500" > [PERSON_NAME][STREET_ADDRESS] </ div > …" at bounding box center [453, 265] width 817 height 413
click at [160, 129] on div "< div class = "text-sm text-gray-500" > [PERSON_NAME][STREET_ADDRESS] </ div > …" at bounding box center [453, 265] width 817 height 413
click at [158, 121] on div "< div class = "text-sm text-gray-500" > [PERSON_NAME][STREET_ADDRESS] </ div > …" at bounding box center [453, 265] width 817 height 413
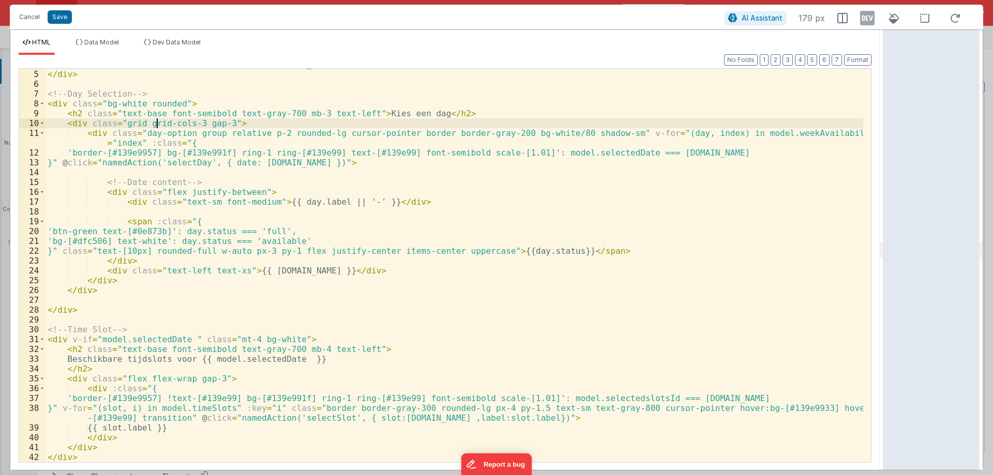
click at [38, 132] on div "11" at bounding box center [32, 138] width 26 height 20
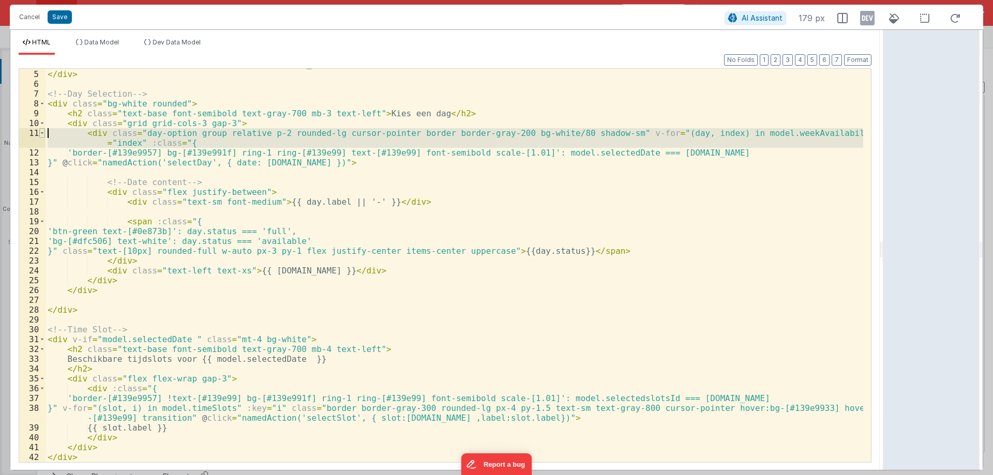
click at [42, 132] on span at bounding box center [42, 133] width 6 height 10
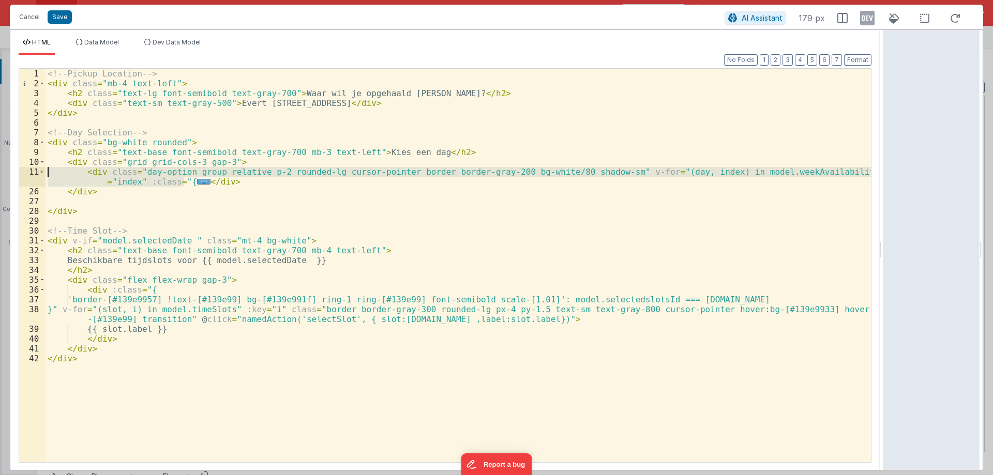
click at [233, 180] on div "<!-- Pickup Location --> < div class = "mb-4 text-left" > < h2 class = "text-lg…" at bounding box center [457, 275] width 825 height 413
drag, startPoint x: 81, startPoint y: 173, endPoint x: 234, endPoint y: 184, distance: 153.4
click at [234, 184] on div "<!-- Pickup Location --> < div class = "mb-4 text-left" > < h2 class = "text-lg…" at bounding box center [457, 275] width 825 height 413
click at [41, 171] on span at bounding box center [42, 172] width 6 height 10
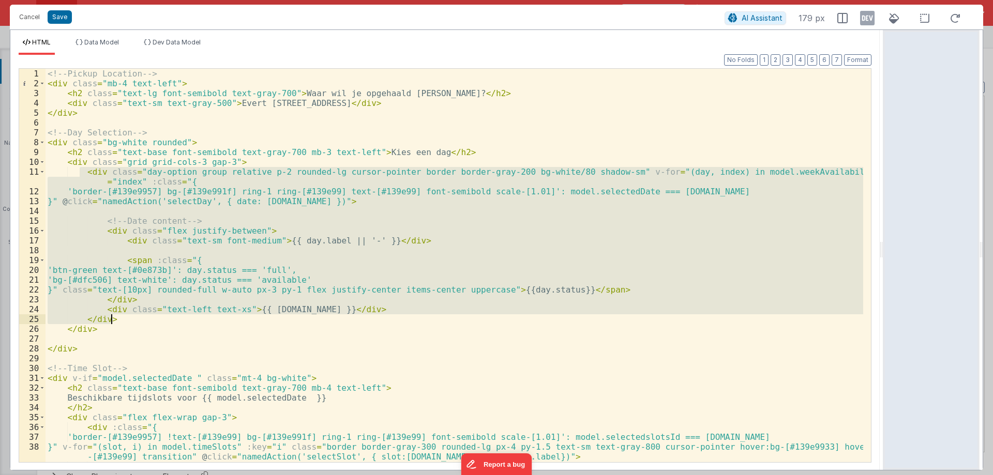
click at [136, 204] on div "<!-- Pickup Location --> < div class = "mb-4 text-left" > < h2 class = "text-lg…" at bounding box center [453, 265] width 817 height 393
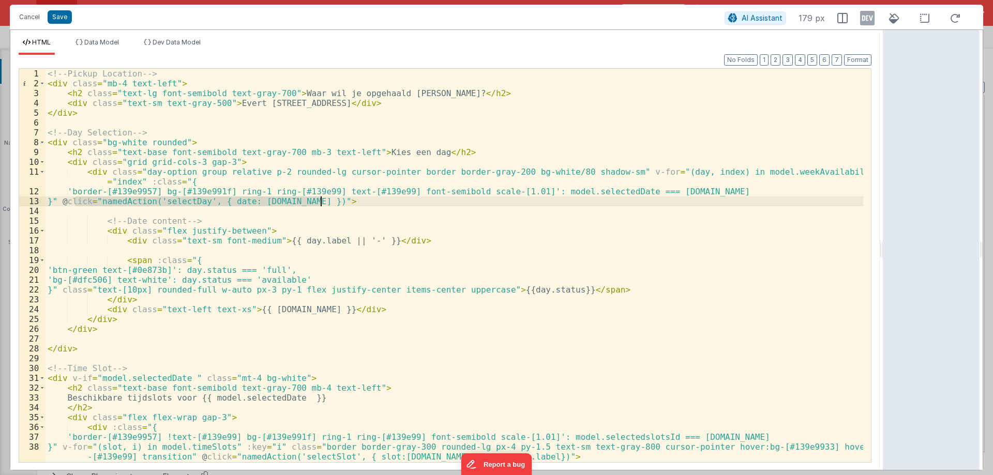
drag, startPoint x: 77, startPoint y: 200, endPoint x: 322, endPoint y: 203, distance: 244.5
click at [322, 203] on div "<!-- Pickup Location --> < div class = "mb-4 text-left" > < h2 class = "text-lg…" at bounding box center [453, 275] width 817 height 413
click at [32, 18] on button "Cancel" at bounding box center [29, 17] width 31 height 14
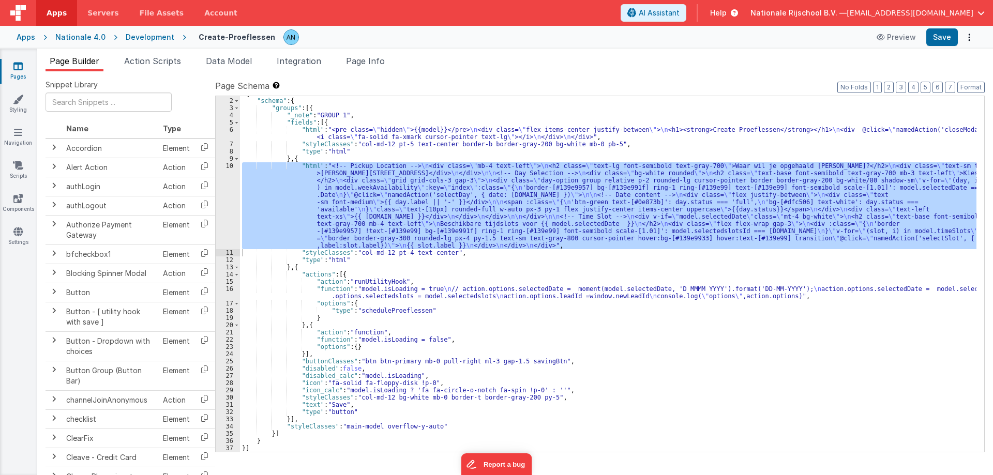
click at [151, 59] on span "Action Scripts" at bounding box center [152, 61] width 57 height 10
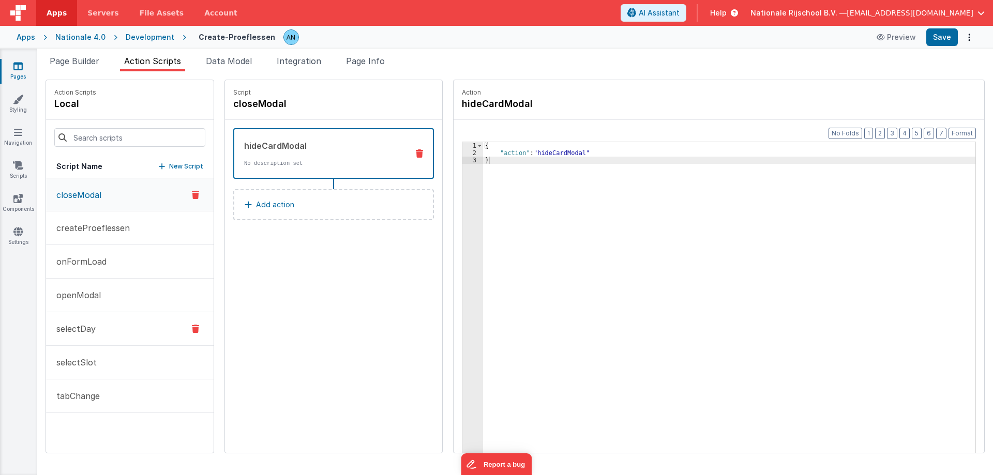
click at [125, 328] on button "selectDay" at bounding box center [129, 329] width 167 height 34
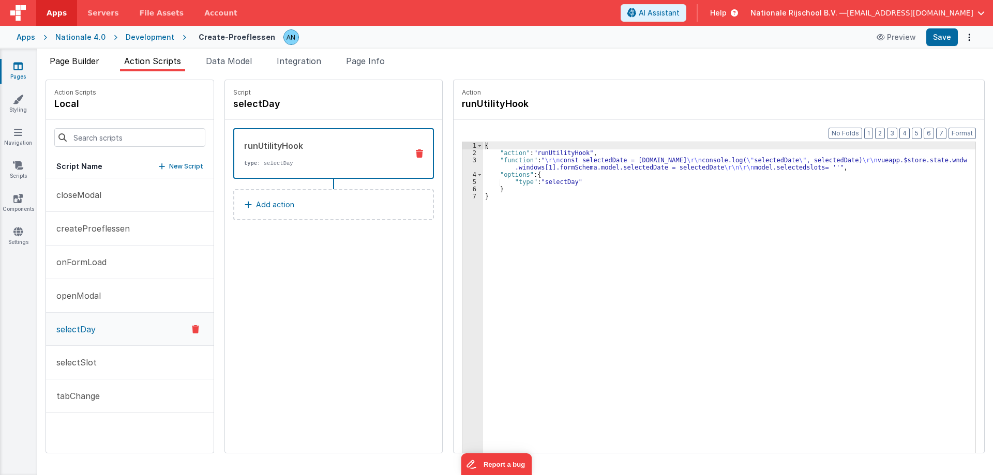
click at [82, 64] on span "Page Builder" at bounding box center [75, 61] width 50 height 10
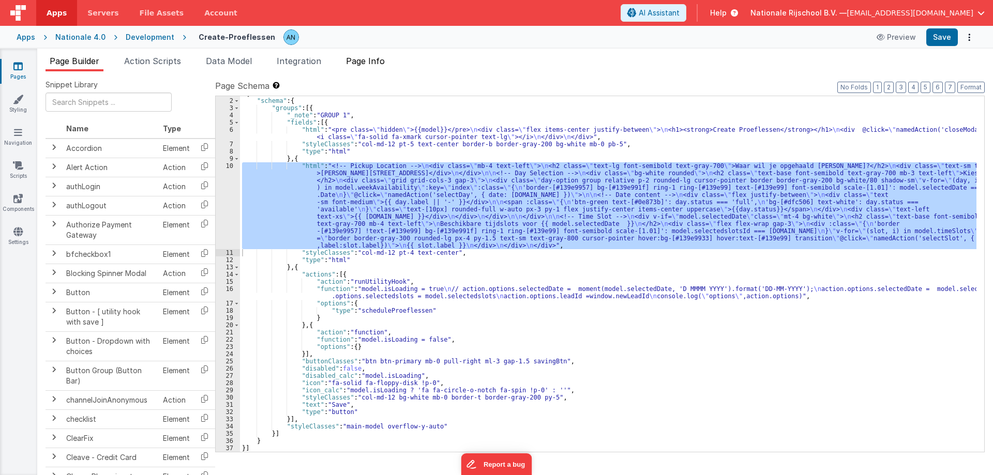
click at [380, 63] on span "Page Info" at bounding box center [365, 61] width 39 height 10
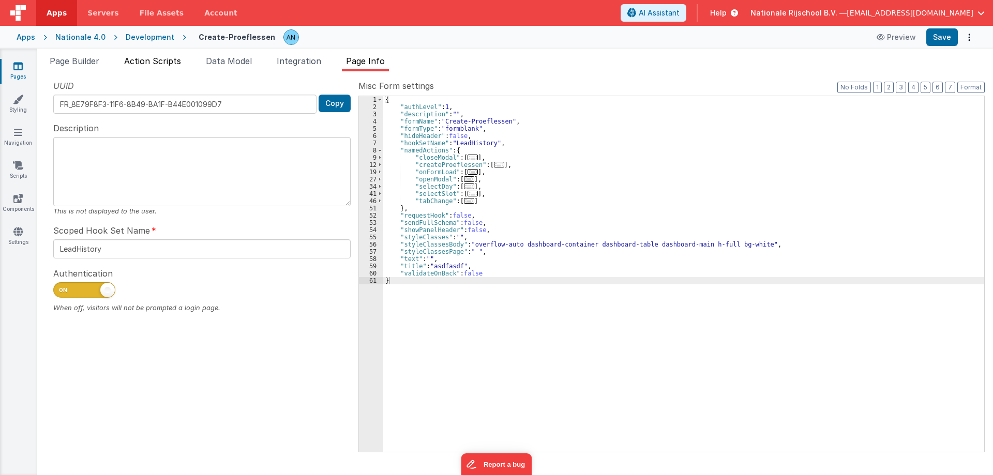
click at [149, 59] on span "Action Scripts" at bounding box center [152, 61] width 57 height 10
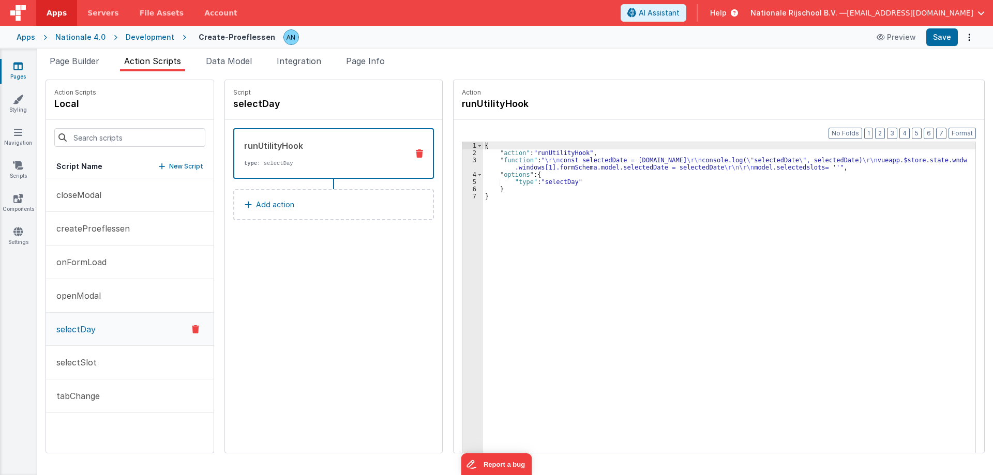
click at [84, 326] on p "selectDay" at bounding box center [72, 329] width 45 height 12
click at [500, 163] on div "{ "action" : "runUtilityHook" , "function" : " \r\n const selectedDate = [DOMAI…" at bounding box center [734, 320] width 502 height 357
click at [465, 163] on div "3" at bounding box center [472, 164] width 21 height 14
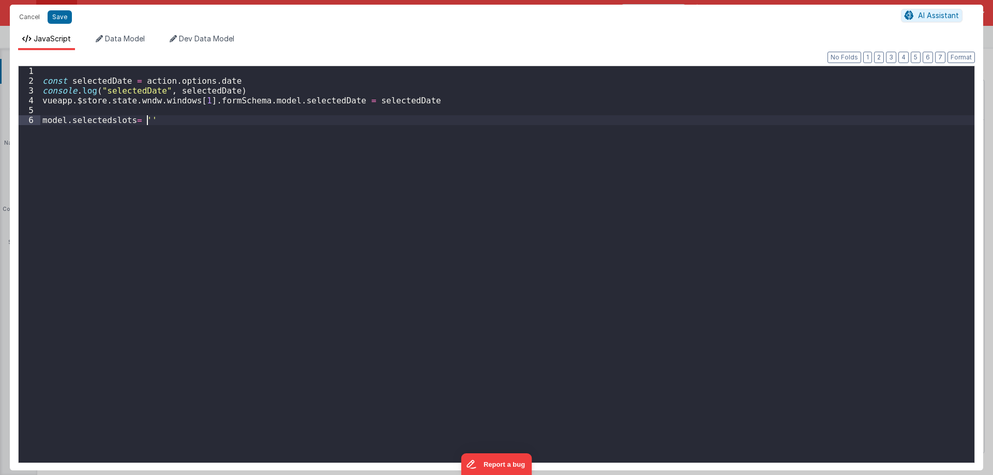
click at [465, 163] on div "const selectedDate = action . options . date console . log ( "selectedDate" , s…" at bounding box center [507, 274] width 934 height 416
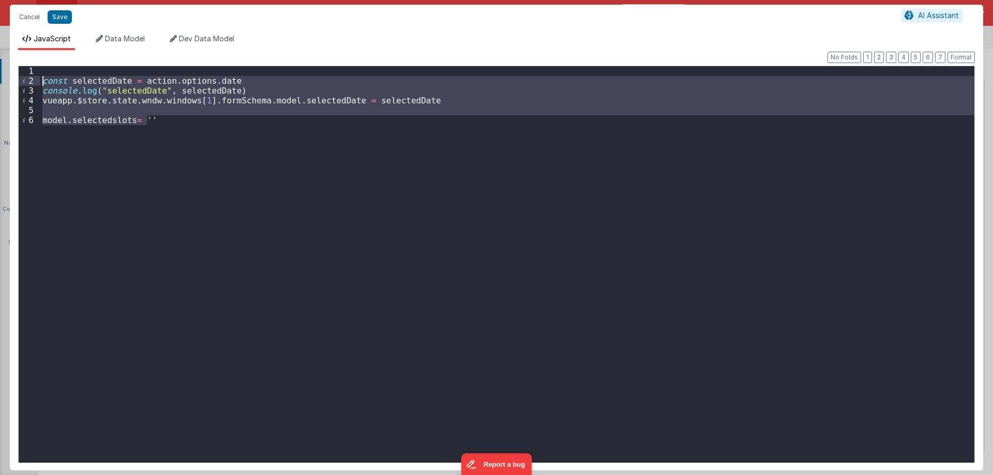
drag, startPoint x: 163, startPoint y: 116, endPoint x: 0, endPoint y: 68, distance: 170.1
click at [0, 68] on div "Cancel Save AI Assistant JavaScript Data Model Dev Data Model Format 7 6 5 4 3 …" at bounding box center [496, 237] width 993 height 475
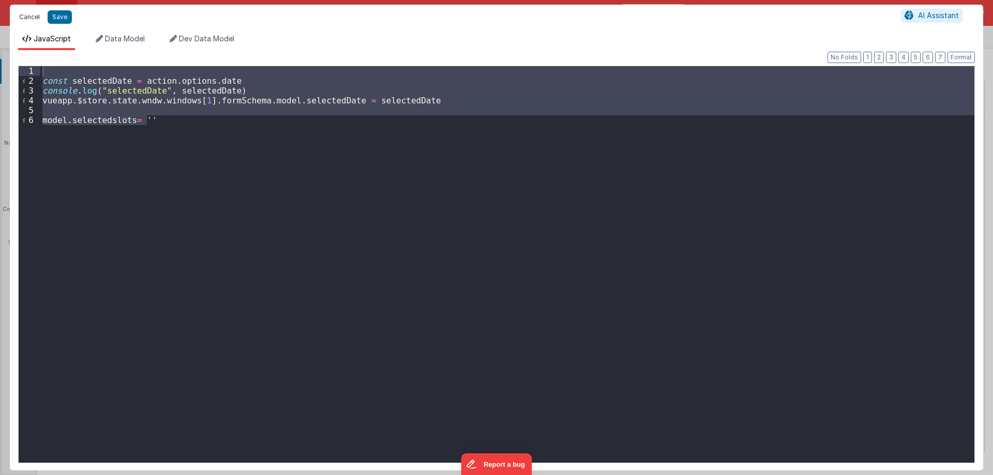
click at [28, 15] on button "Cancel" at bounding box center [29, 17] width 31 height 14
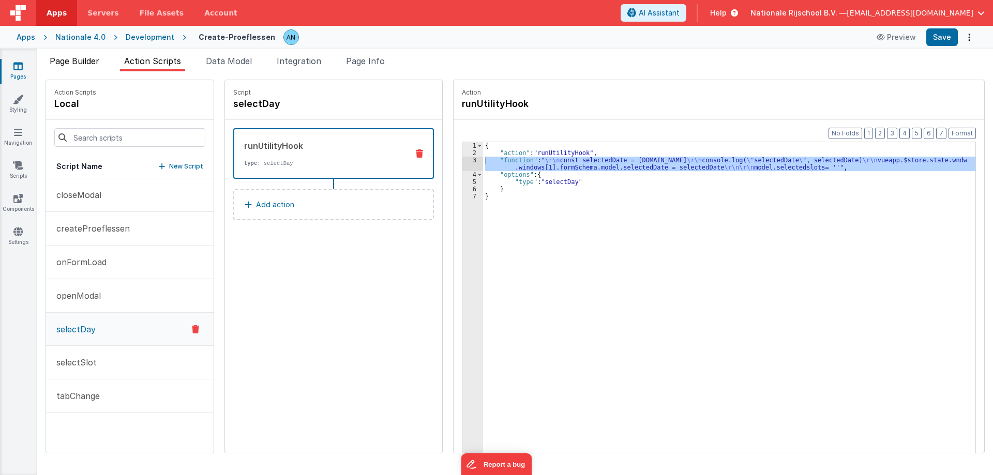
click at [83, 57] on span "Page Builder" at bounding box center [75, 61] width 50 height 10
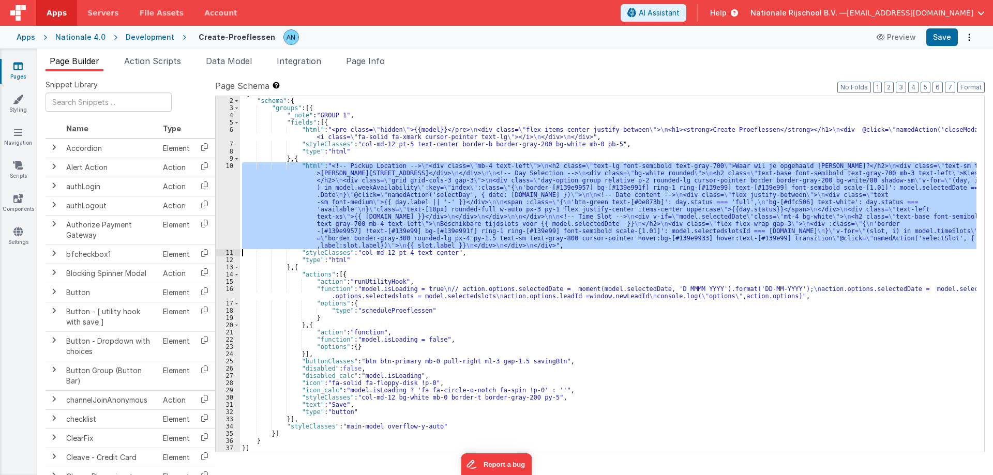
click at [223, 195] on div "10" at bounding box center [228, 205] width 24 height 87
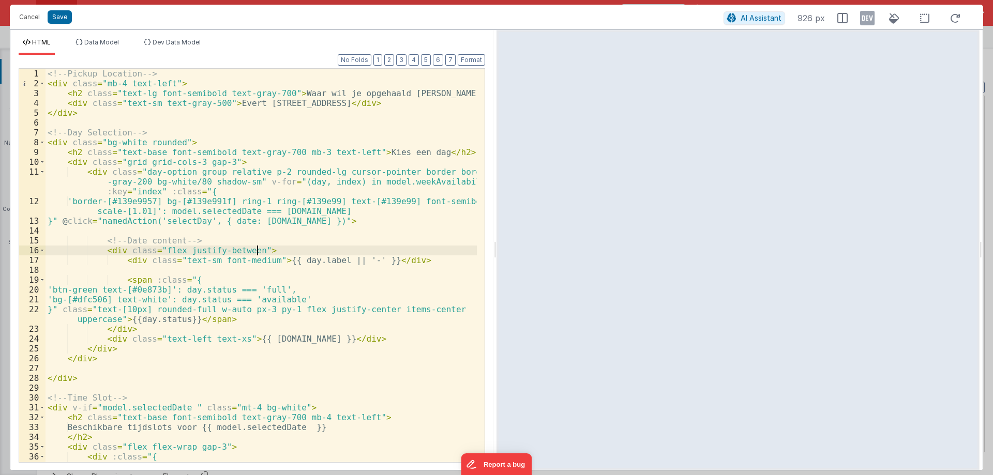
click at [338, 253] on div "<!-- Pickup Location --> < div class = "mb-4 text-left" > < h2 class = "text-lg…" at bounding box center [260, 280] width 431 height 423
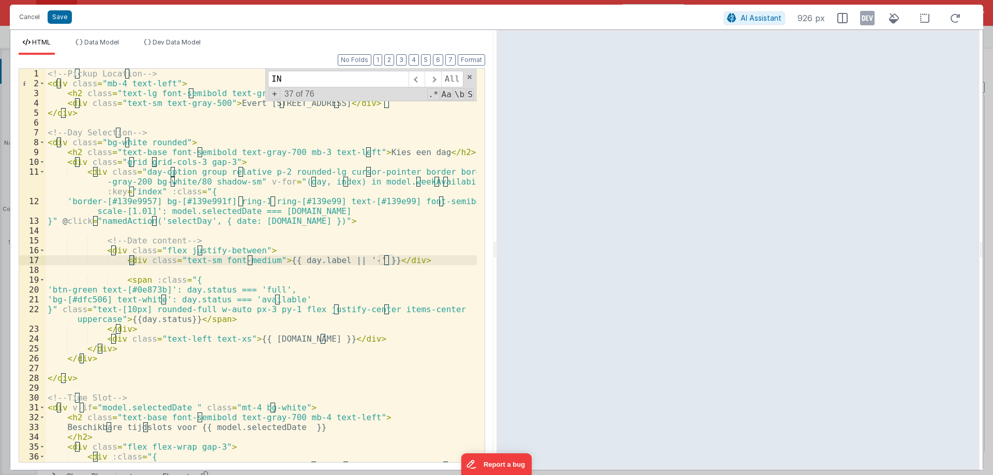
scroll to position [9, 0]
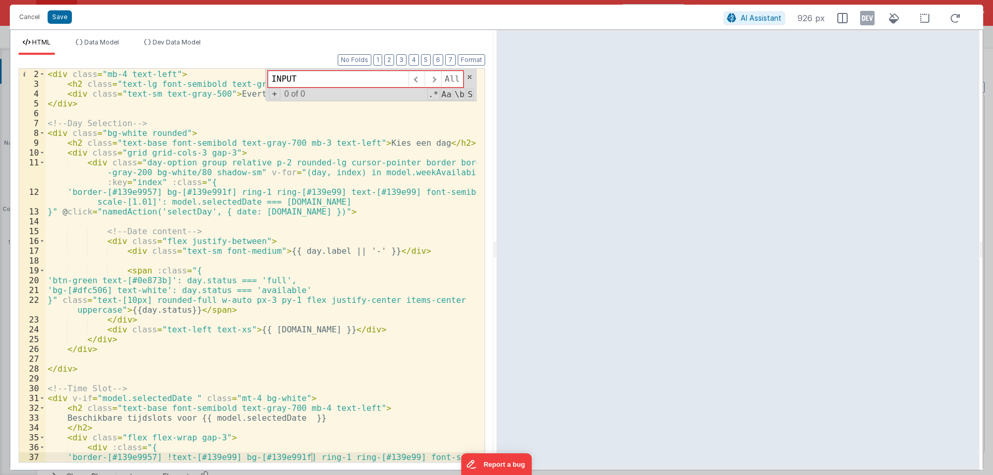
type input "INPUT"
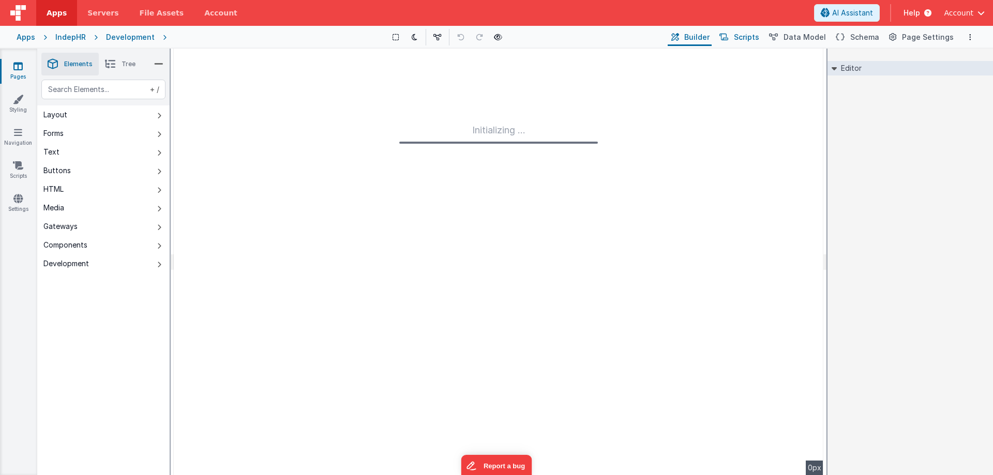
click at [759, 37] on span "Scripts" at bounding box center [746, 37] width 25 height 10
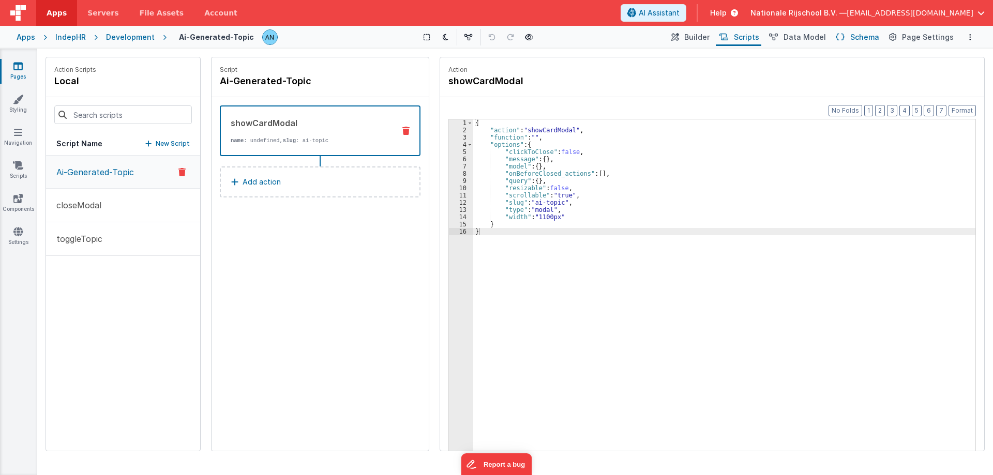
click at [844, 39] on icon at bounding box center [839, 37] width 9 height 11
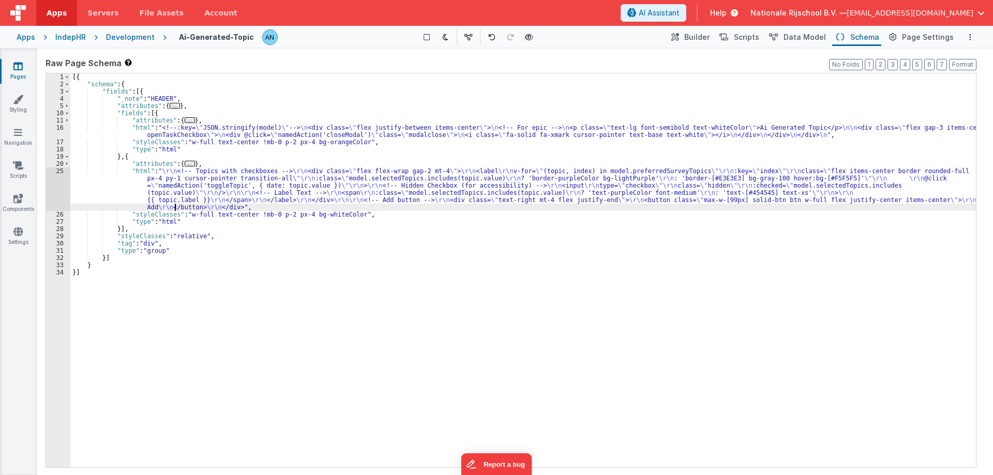
click at [174, 210] on div "[{ "schema" : { "fields" : [{ "_note" : "HEADER" , "attributes" : { ... } , "fi…" at bounding box center [522, 277] width 905 height 408
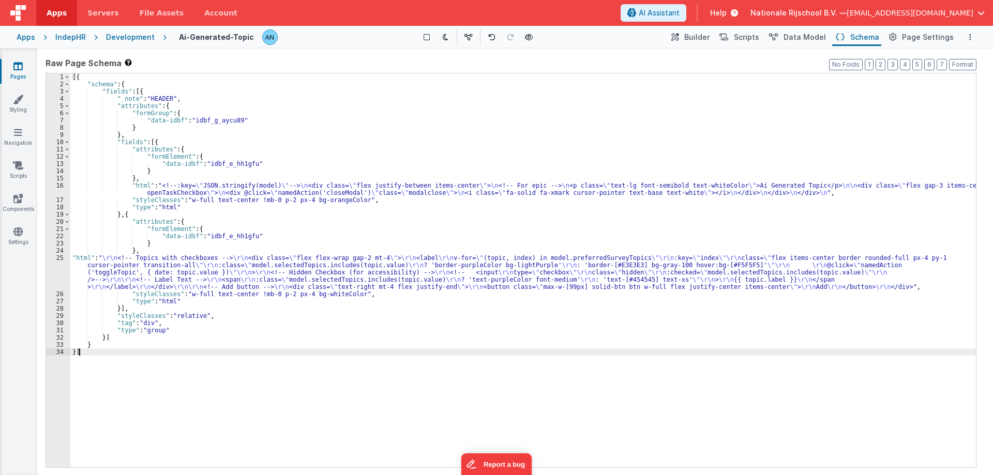
click at [503, 181] on div "[{ "schema" : { "fields" : [{ "_note" : "HEADER" , "attributes" : { "formGroup"…" at bounding box center [522, 277] width 905 height 408
click at [536, 238] on div "[{ "schema" : { "fields" : [{ "_note" : "HEADER" , "attributes" : { "formGroup"…" at bounding box center [522, 277] width 905 height 408
click at [968, 64] on button "Format" at bounding box center [962, 64] width 27 height 11
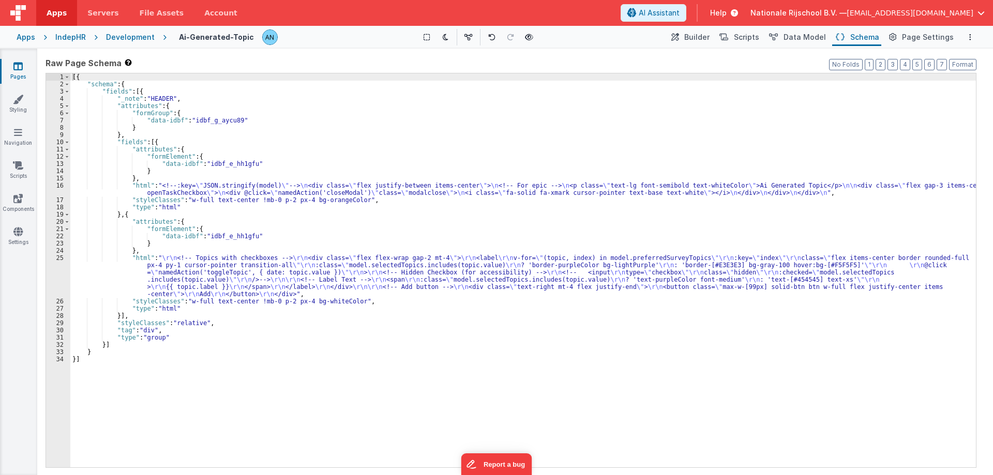
click at [826, 211] on div "[{ "schema" : { "fields" : [{ "_note" : "HEADER" , "attributes" : { "formGroup"…" at bounding box center [522, 277] width 905 height 408
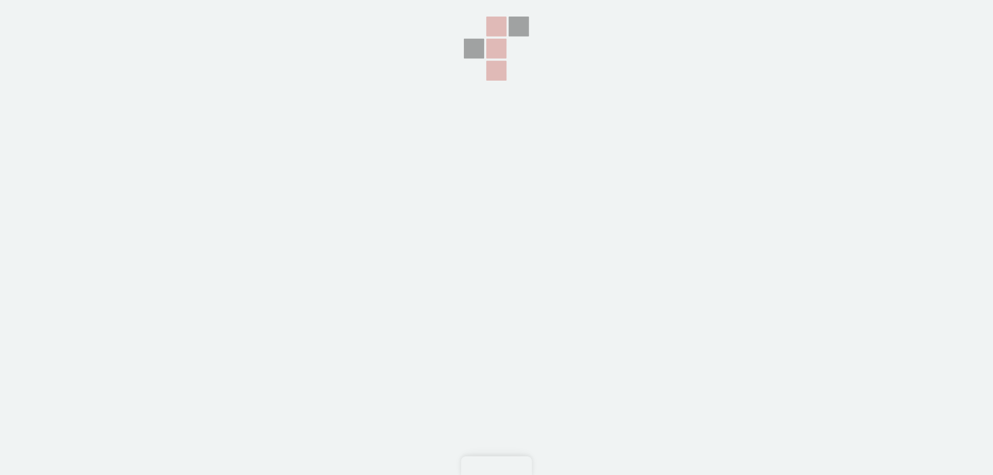
drag, startPoint x: 0, startPoint y: 0, endPoint x: 146, endPoint y: 82, distance: 167.1
click at [146, 82] on section at bounding box center [496, 119] width 993 height 238
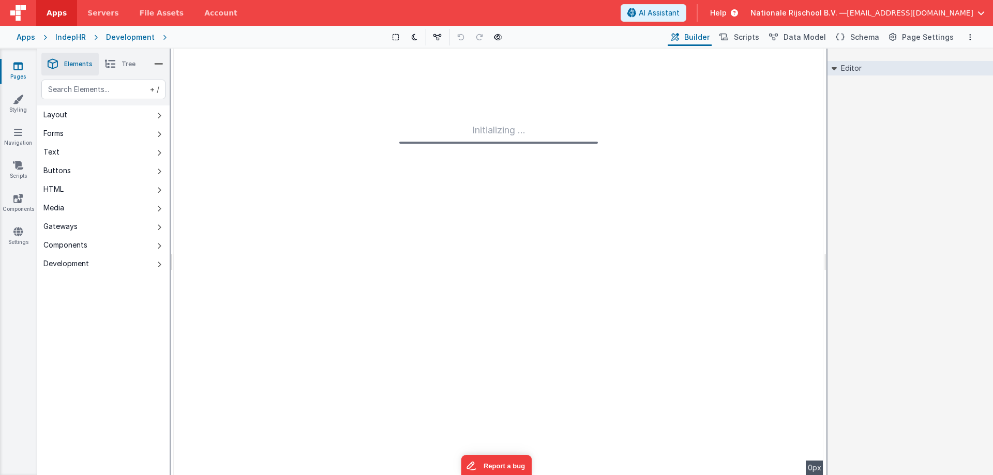
click at [858, 39] on span "Schema" at bounding box center [864, 37] width 29 height 10
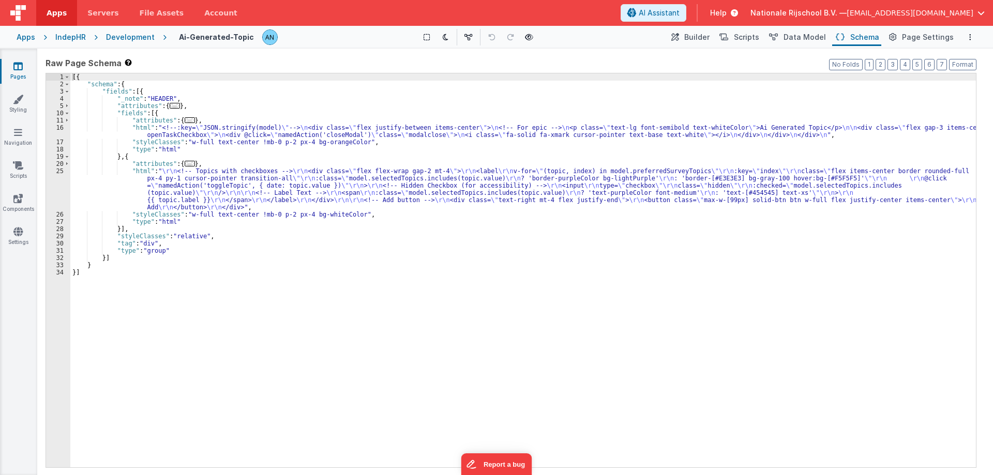
click at [201, 164] on div "[{ "schema" : { "fields" : [{ "_note" : "HEADER" , "attributes" : { ... } , "fi…" at bounding box center [522, 277] width 905 height 408
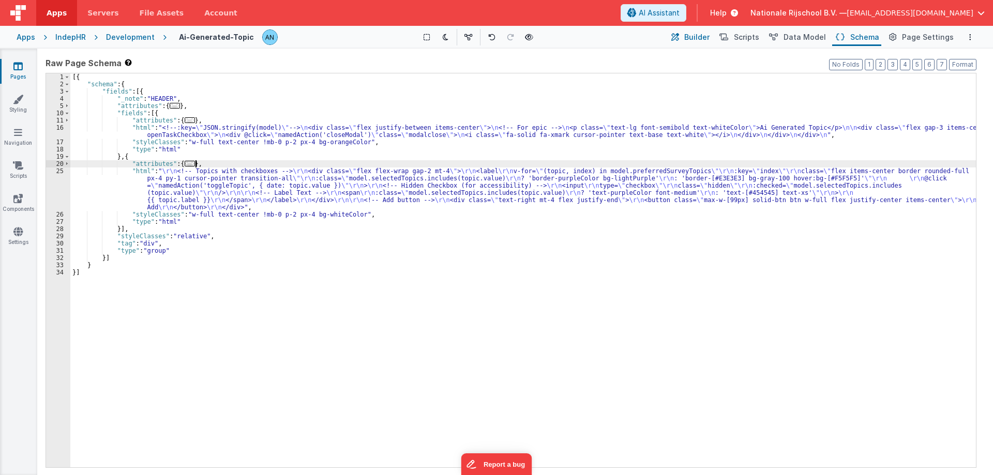
click at [709, 37] on span "Builder" at bounding box center [696, 37] width 25 height 10
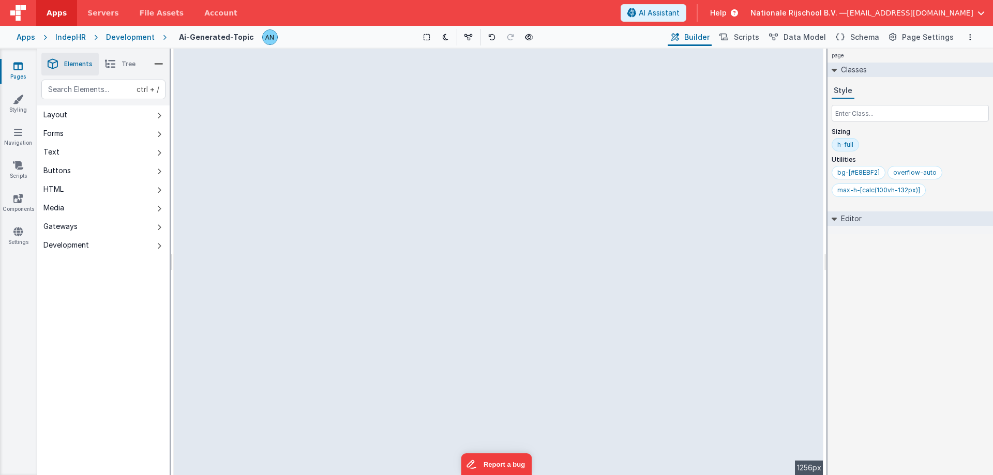
drag, startPoint x: 173, startPoint y: 94, endPoint x: 195, endPoint y: 98, distance: 22.6
click at [80, 94] on html "Apps Servers File Assets Account Some FUTURE Slot AI Assistant Help Nationale R…" at bounding box center [496, 237] width 993 height 475
drag, startPoint x: 171, startPoint y: 96, endPoint x: 0, endPoint y: 103, distance: 171.3
click at [8, 113] on html "Apps Servers File Assets Account Some FUTURE Slot AI Assistant Help Nationale R…" at bounding box center [496, 237] width 993 height 475
click at [427, 36] on icon at bounding box center [426, 37] width 6 height 7
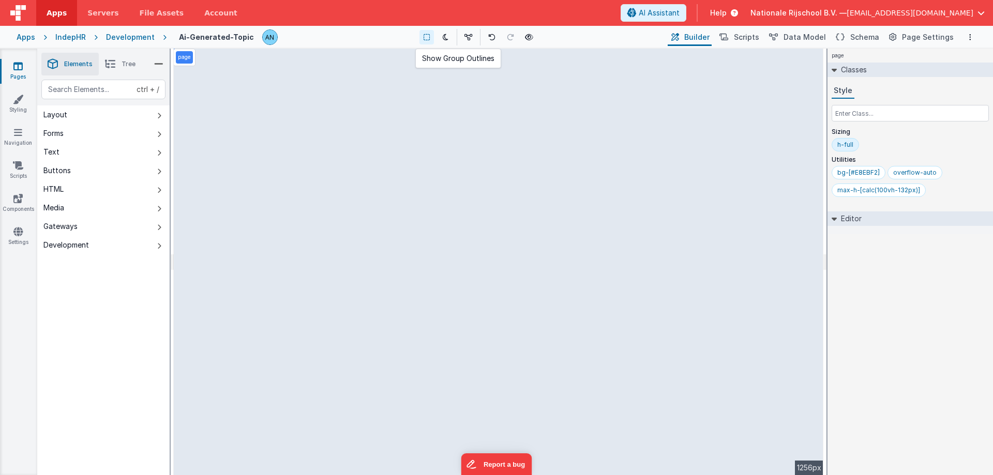
click at [427, 36] on icon at bounding box center [426, 37] width 6 height 7
click at [444, 37] on icon at bounding box center [446, 37] width 6 height 7
click at [467, 35] on icon at bounding box center [468, 37] width 8 height 7
click at [467, 35] on icon at bounding box center [470, 37] width 8 height 7
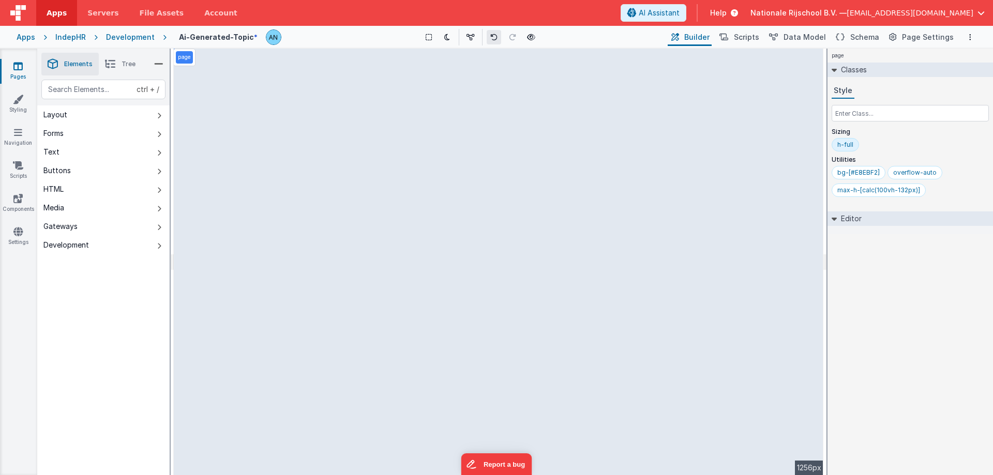
click at [493, 36] on icon at bounding box center [493, 37] width 7 height 7
click at [513, 34] on icon at bounding box center [512, 37] width 7 height 7
click at [537, 34] on button at bounding box center [531, 37] width 14 height 14
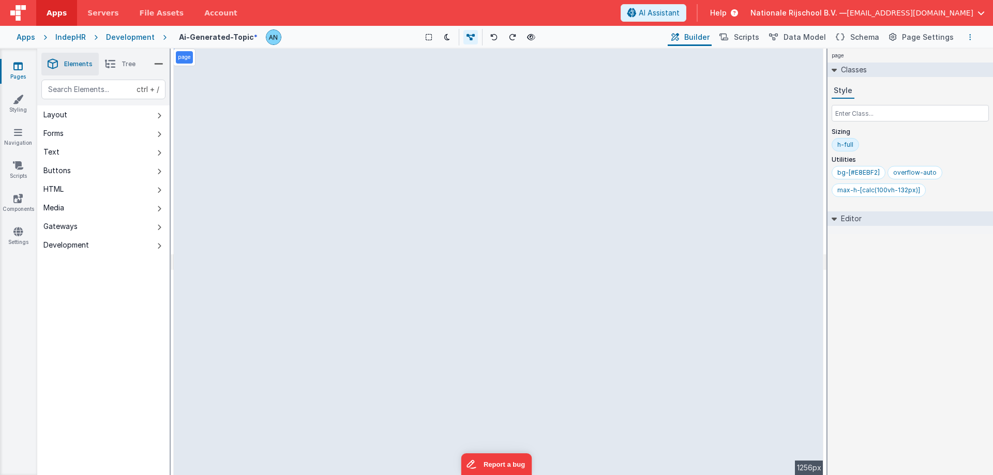
click at [971, 36] on button "Options" at bounding box center [970, 37] width 12 height 12
click at [895, 38] on button at bounding box center [496, 237] width 993 height 475
click at [895, 38] on icon at bounding box center [893, 37] width 8 height 11
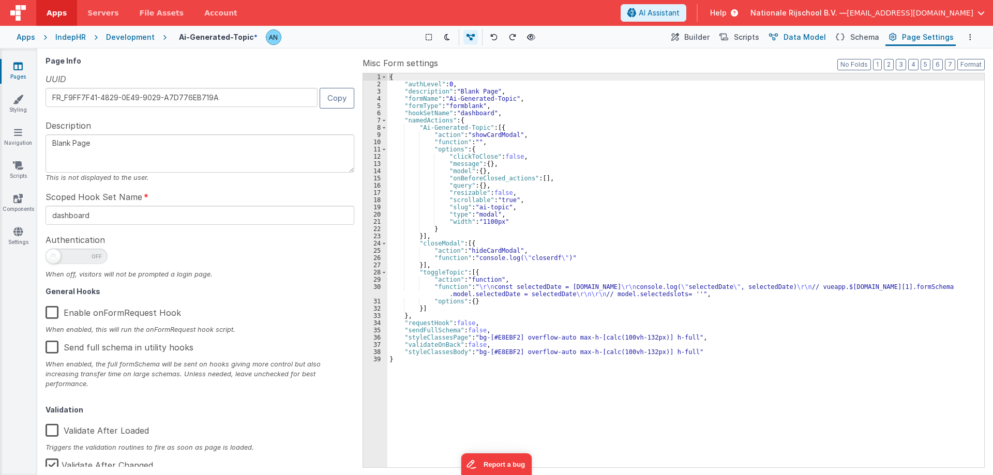
click at [820, 36] on span "Data Model" at bounding box center [804, 37] width 42 height 10
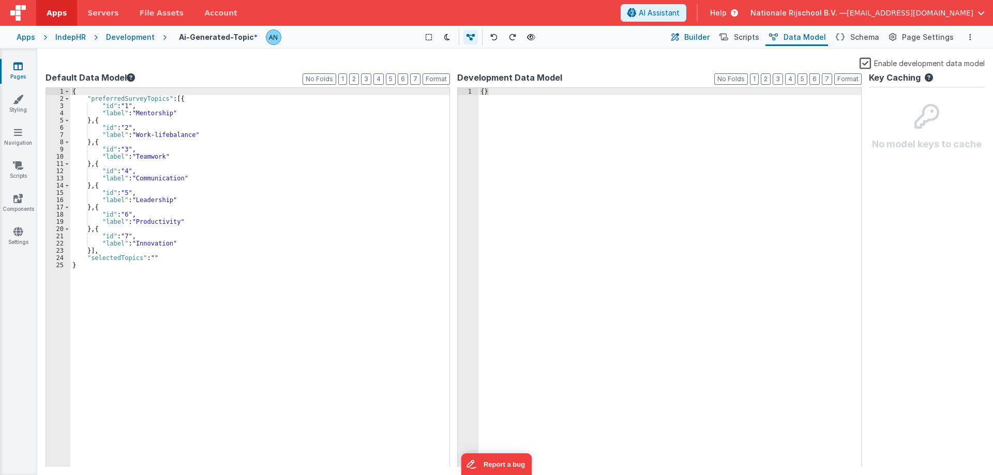
click at [692, 39] on button "Builder" at bounding box center [689, 37] width 44 height 18
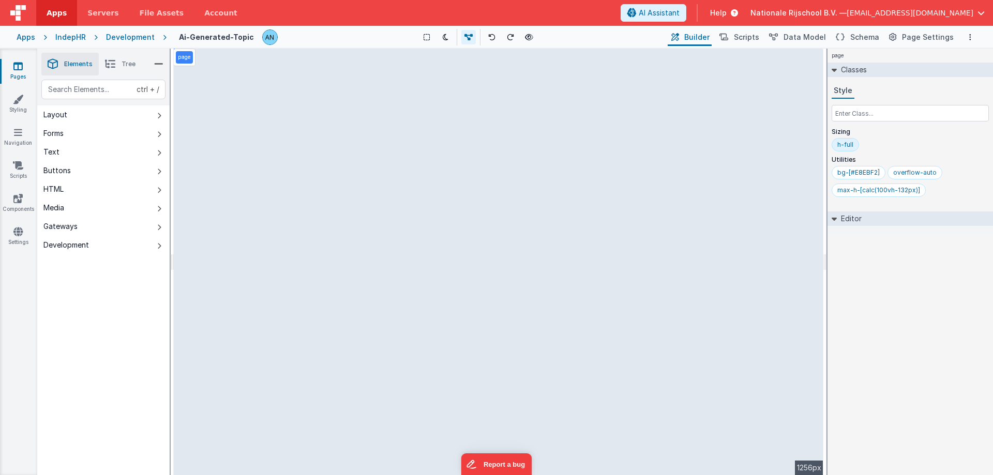
click at [42, 65] on li "Elements" at bounding box center [69, 64] width 57 height 23
click at [108, 62] on icon at bounding box center [110, 64] width 10 height 14
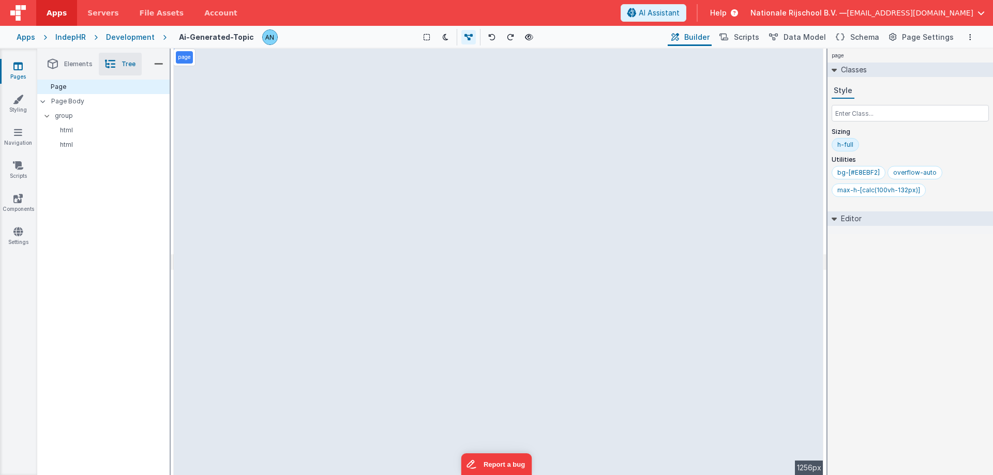
click at [69, 61] on span "Elements" at bounding box center [78, 64] width 28 height 8
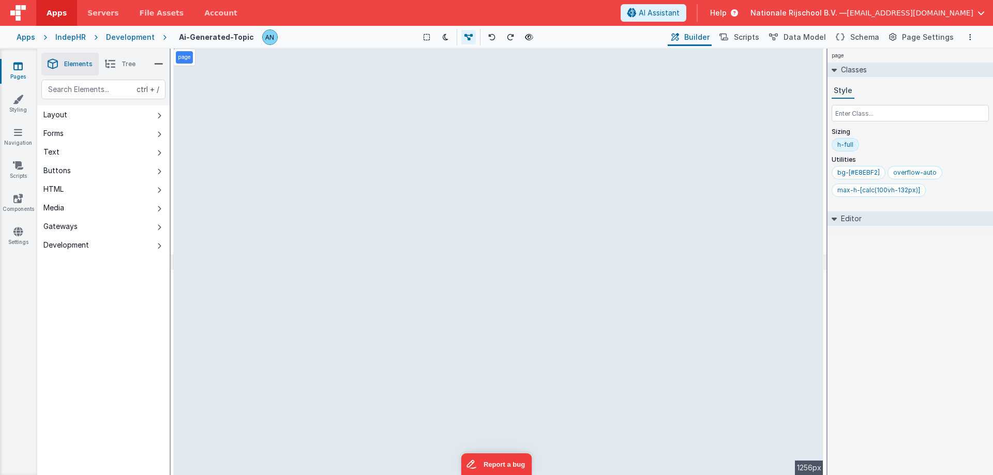
click at [156, 63] on icon at bounding box center [158, 64] width 9 height 14
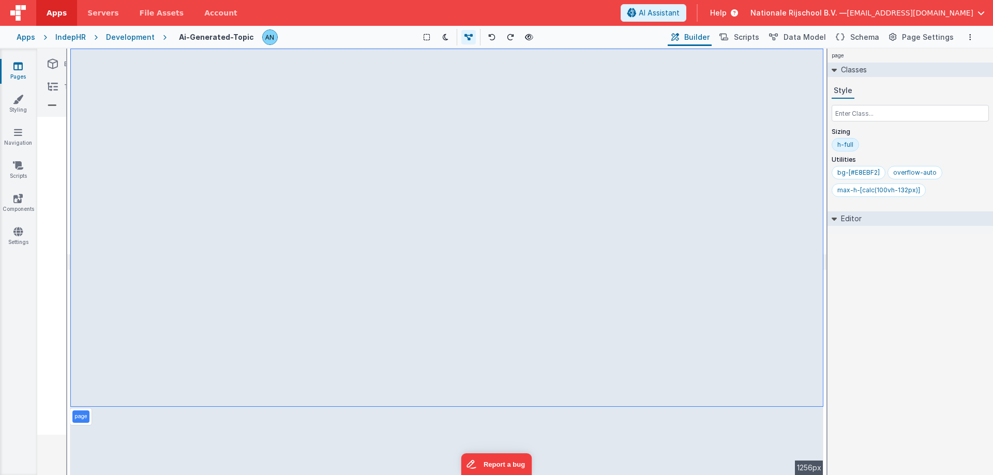
click at [80, 419] on p "page" at bounding box center [80, 417] width 13 height 8
drag, startPoint x: 78, startPoint y: 415, endPoint x: 73, endPoint y: 414, distance: 5.3
click at [74, 414] on p "page" at bounding box center [80, 417] width 13 height 8
click at [73, 414] on div "page" at bounding box center [80, 416] width 17 height 12
click at [869, 33] on span "Schema" at bounding box center [864, 37] width 29 height 10
